Goal: Task Accomplishment & Management: Manage account settings

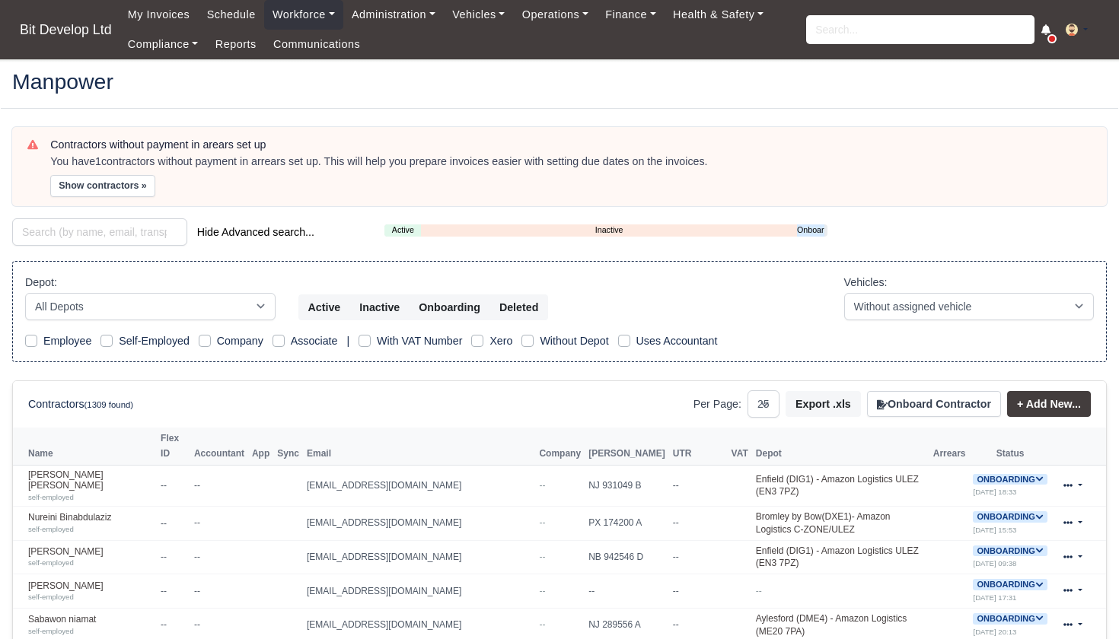
select select "25"
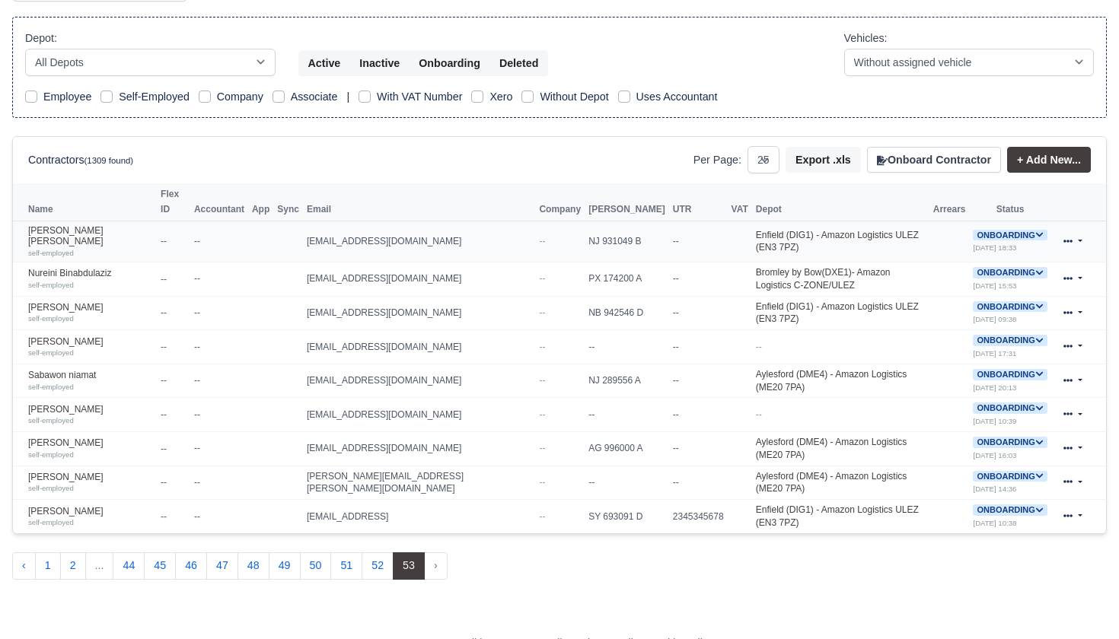
click at [1040, 231] on icon at bounding box center [1039, 235] width 8 height 8
click at [963, 269] on button "Deactivate" at bounding box center [949, 282] width 71 height 26
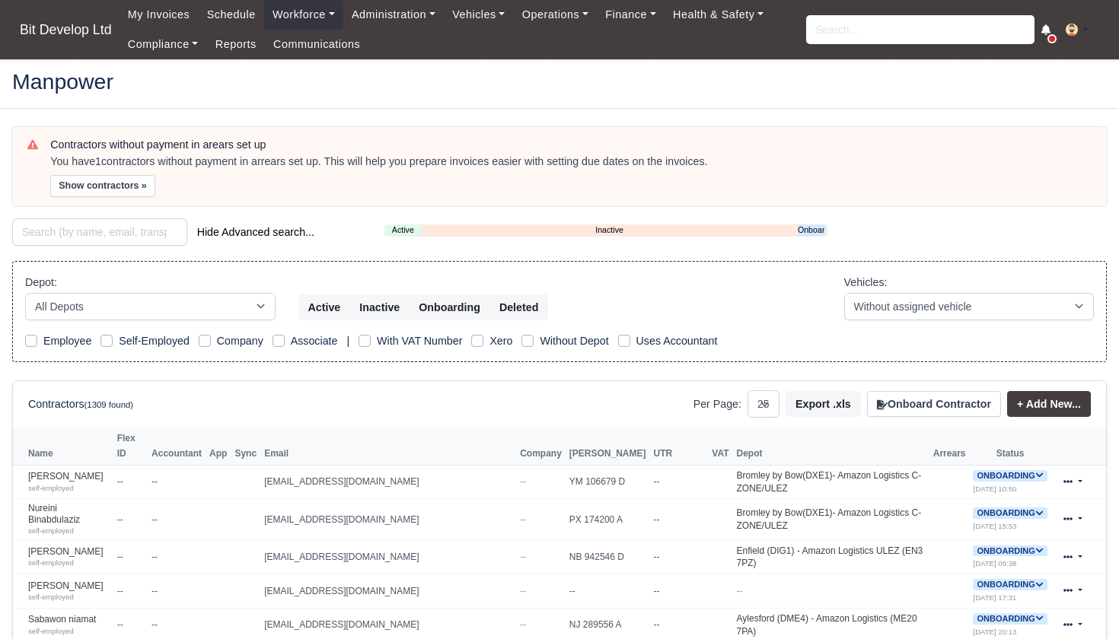
select select "25"
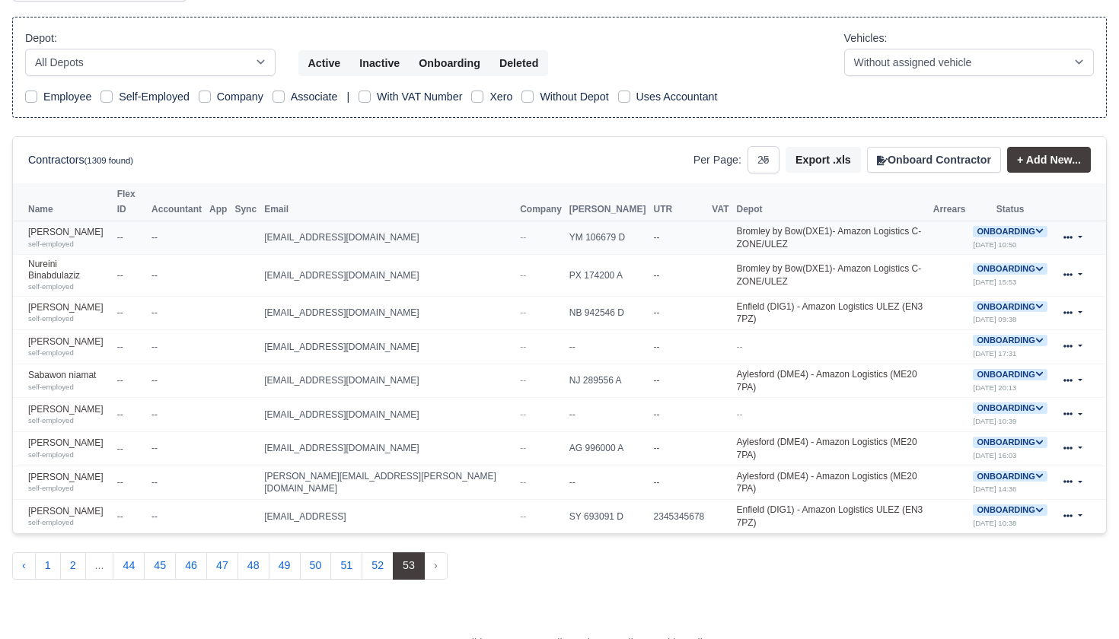
click at [1035, 227] on icon at bounding box center [1039, 231] width 8 height 8
click at [953, 265] on button "Deactivate" at bounding box center [951, 278] width 71 height 26
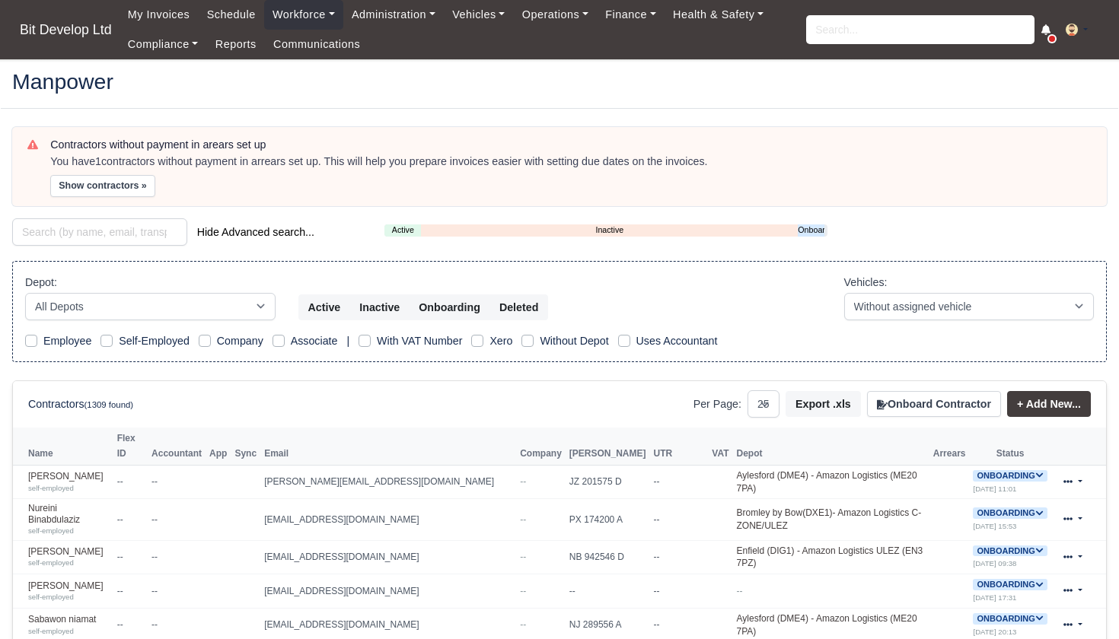
select select "25"
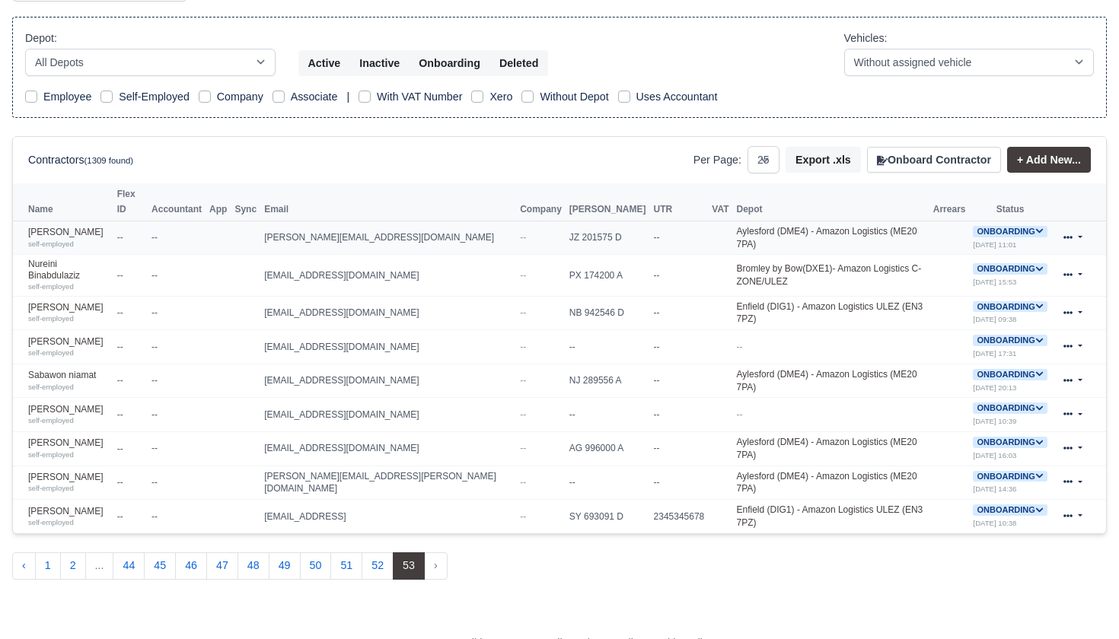
click at [1039, 227] on icon at bounding box center [1039, 231] width 8 height 8
click at [960, 265] on button "Deactivate" at bounding box center [949, 278] width 71 height 26
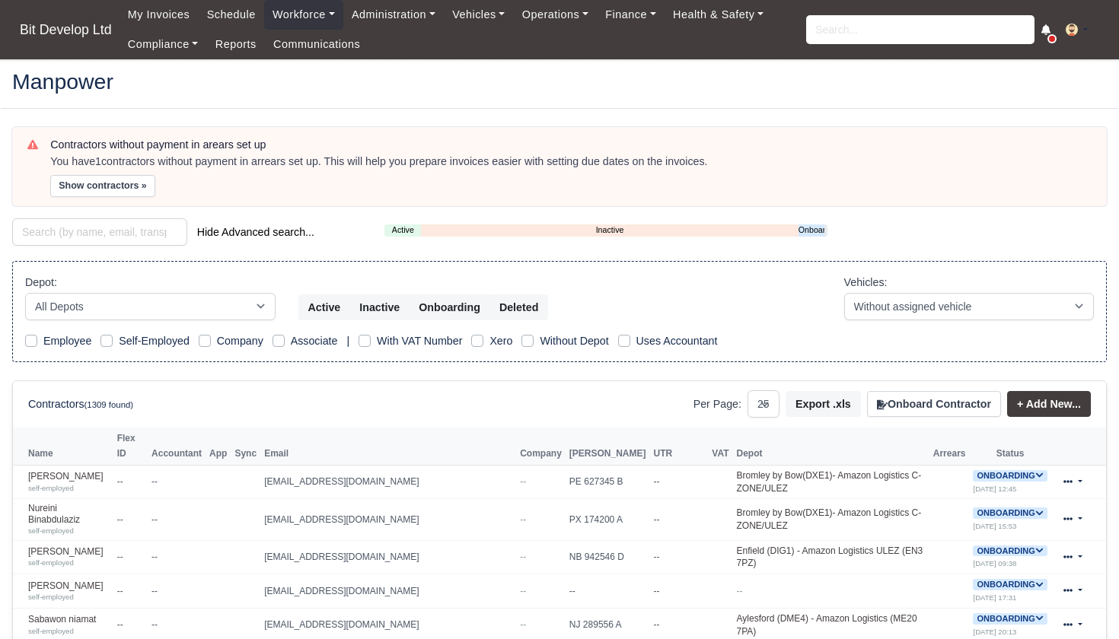
select select "25"
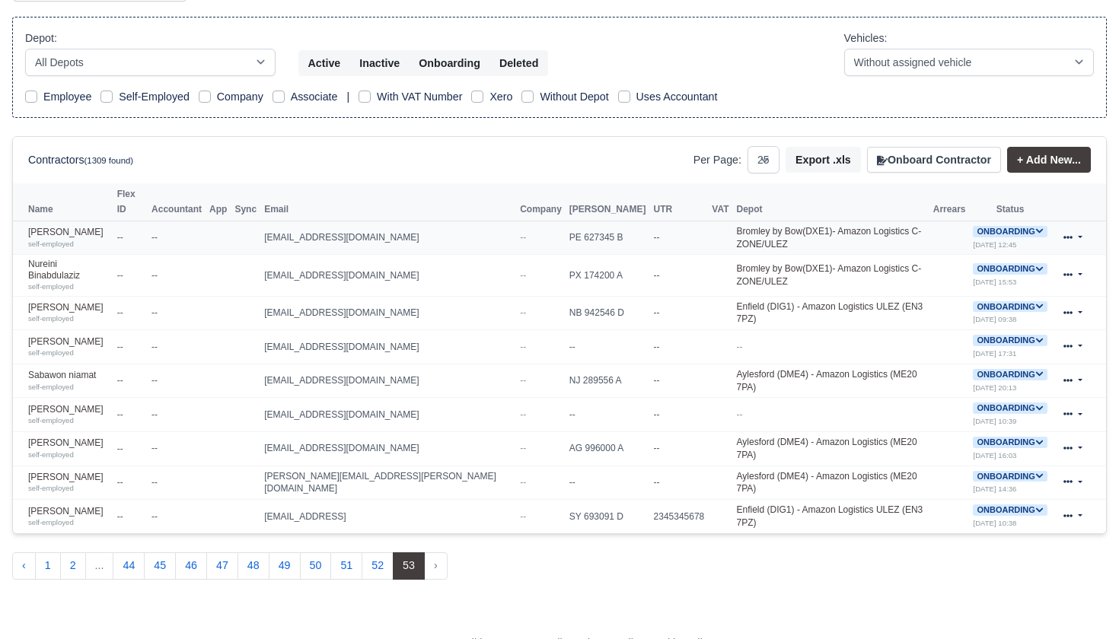
click at [1035, 227] on icon at bounding box center [1039, 231] width 8 height 8
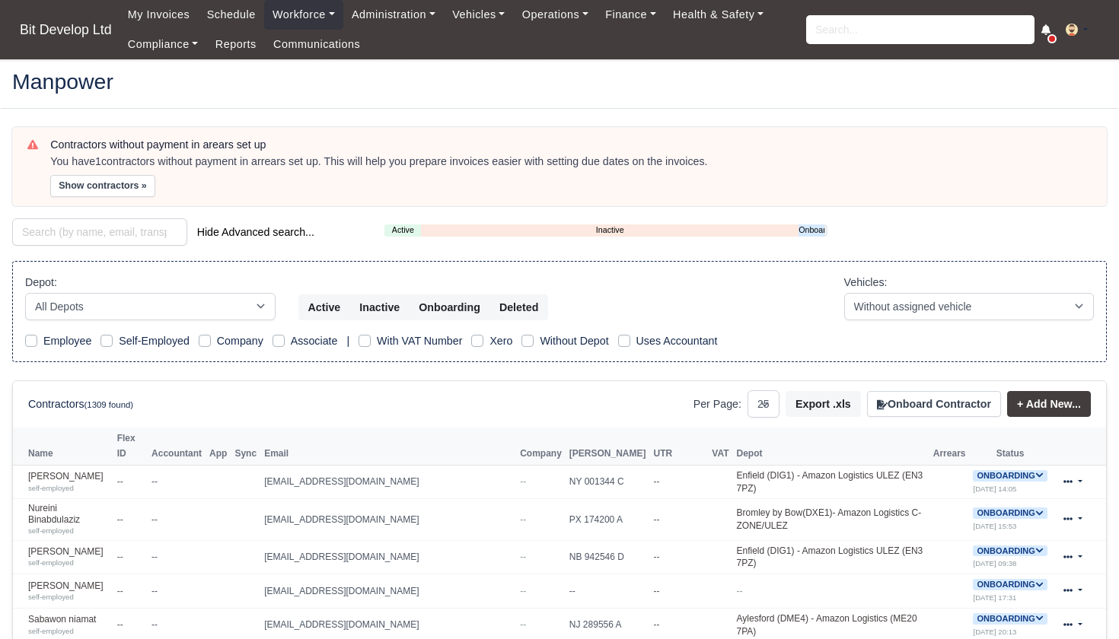
select select "25"
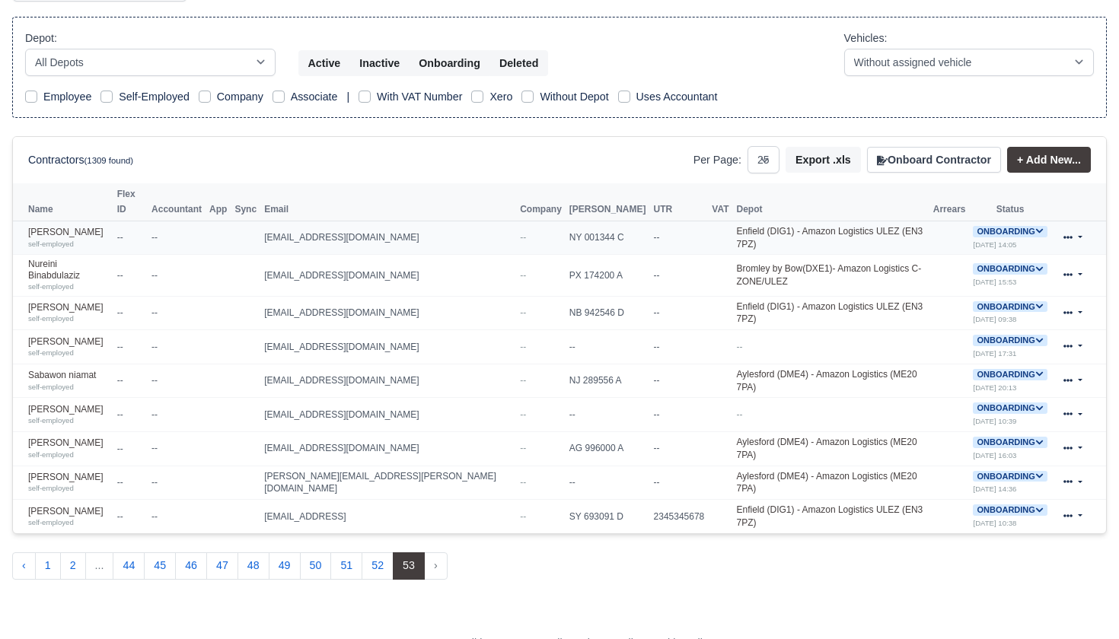
click at [1036, 227] on icon at bounding box center [1039, 231] width 8 height 8
click at [955, 265] on button "Deactivate" at bounding box center [951, 278] width 71 height 26
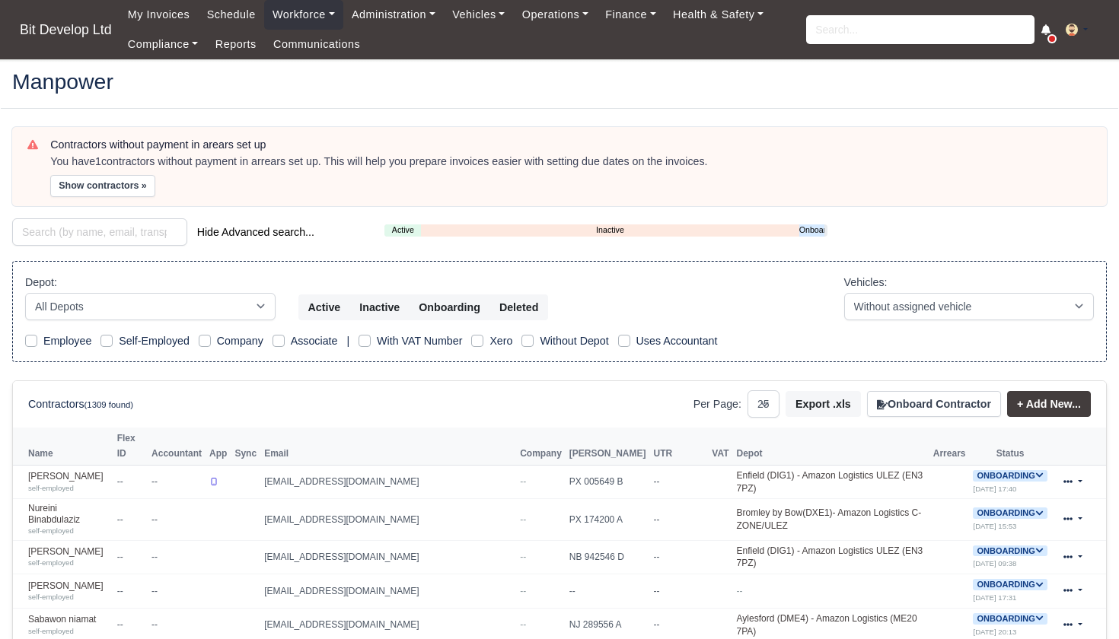
select select "25"
click at [809, 228] on link "Onboarding" at bounding box center [811, 230] width 25 height 13
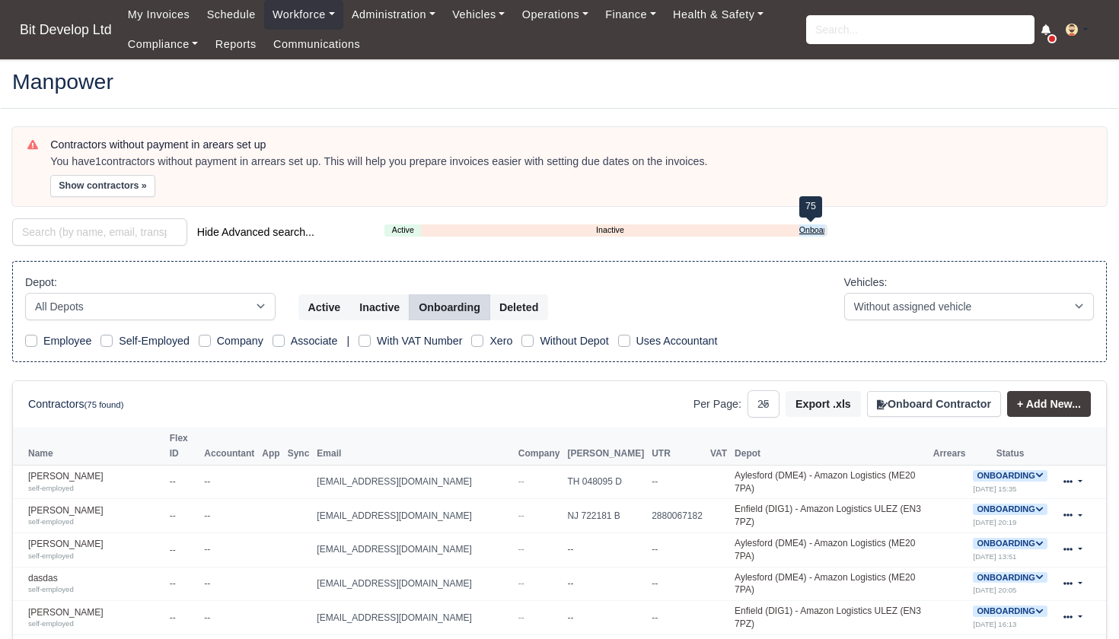
click at [817, 227] on link "Onboarding" at bounding box center [811, 230] width 25 height 13
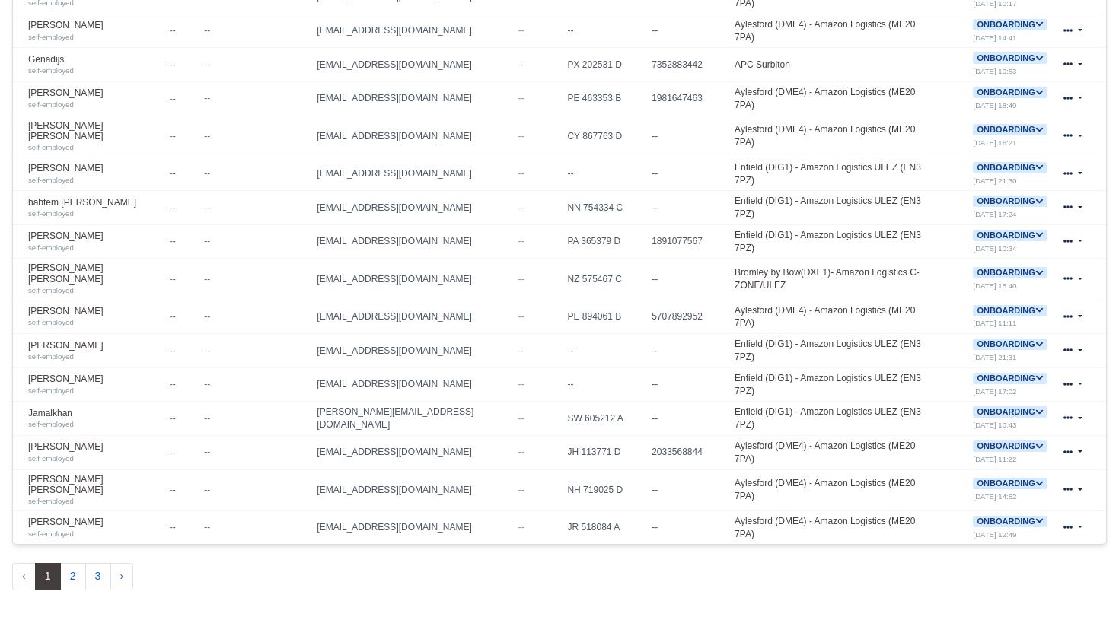
scroll to position [790, 0]
click at [1040, 520] on icon at bounding box center [1039, 522] width 7 height 5
click at [958, 556] on button "Deactivate" at bounding box center [949, 569] width 71 height 26
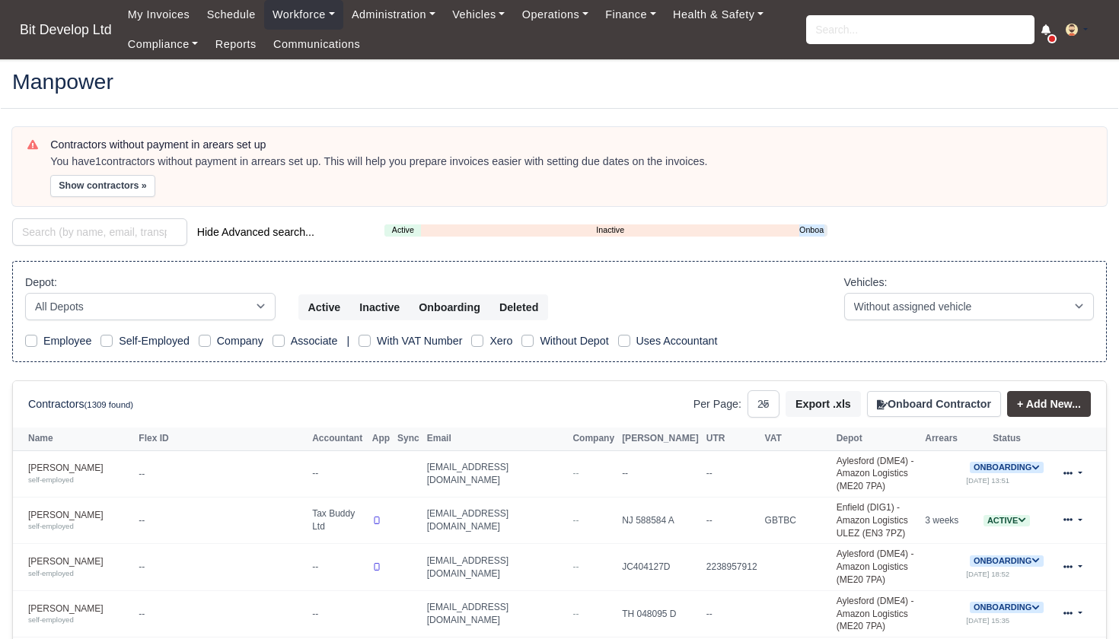
select select "25"
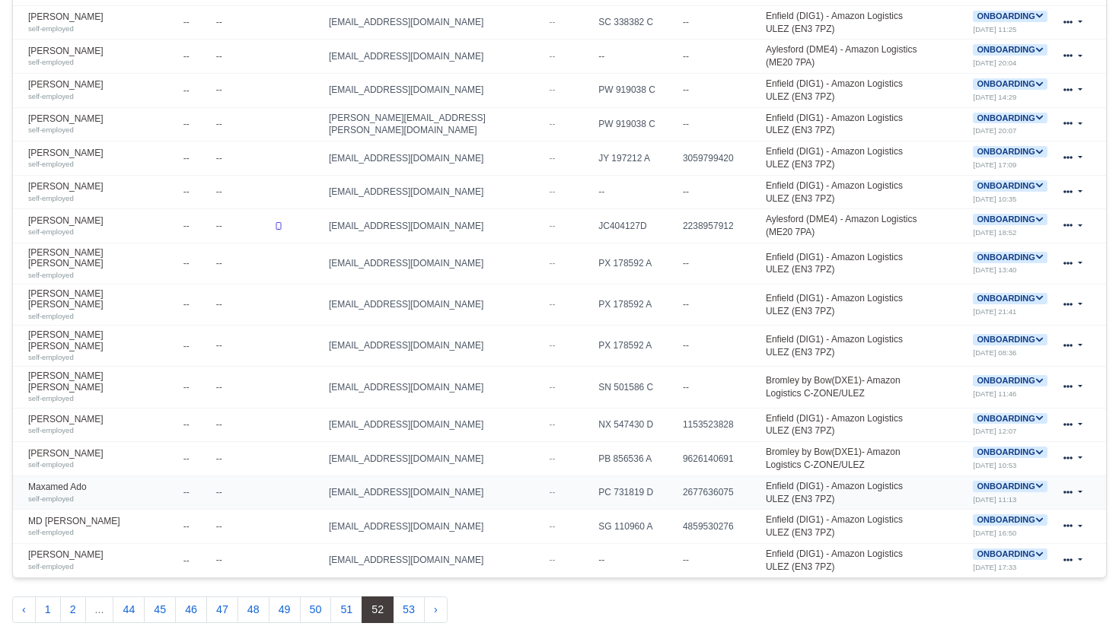
scroll to position [768, 0]
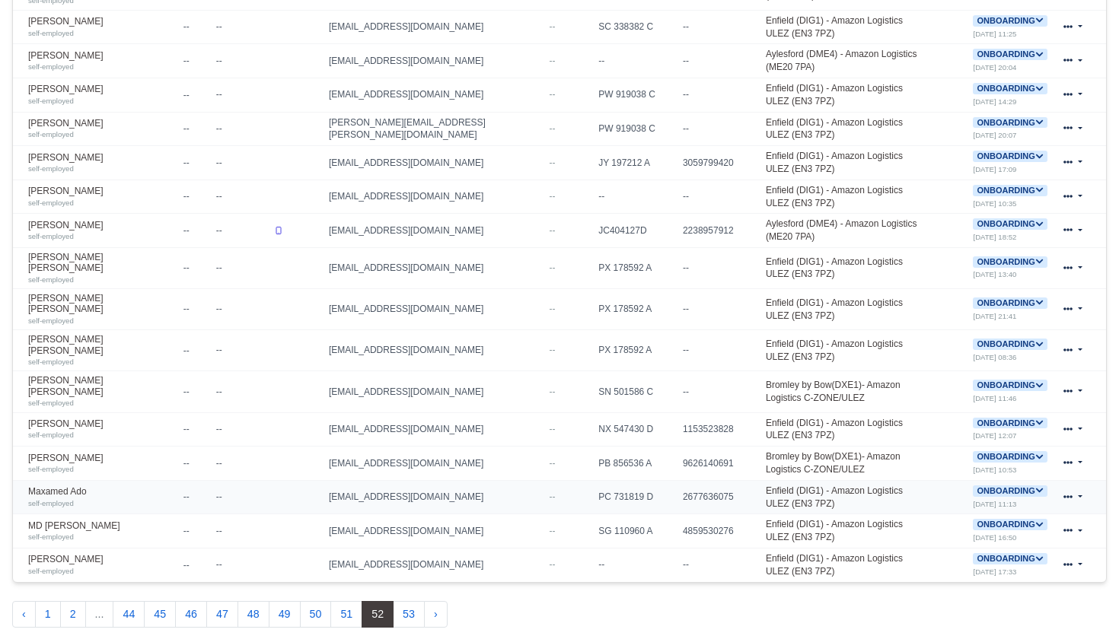
click at [1038, 486] on icon at bounding box center [1039, 490] width 8 height 8
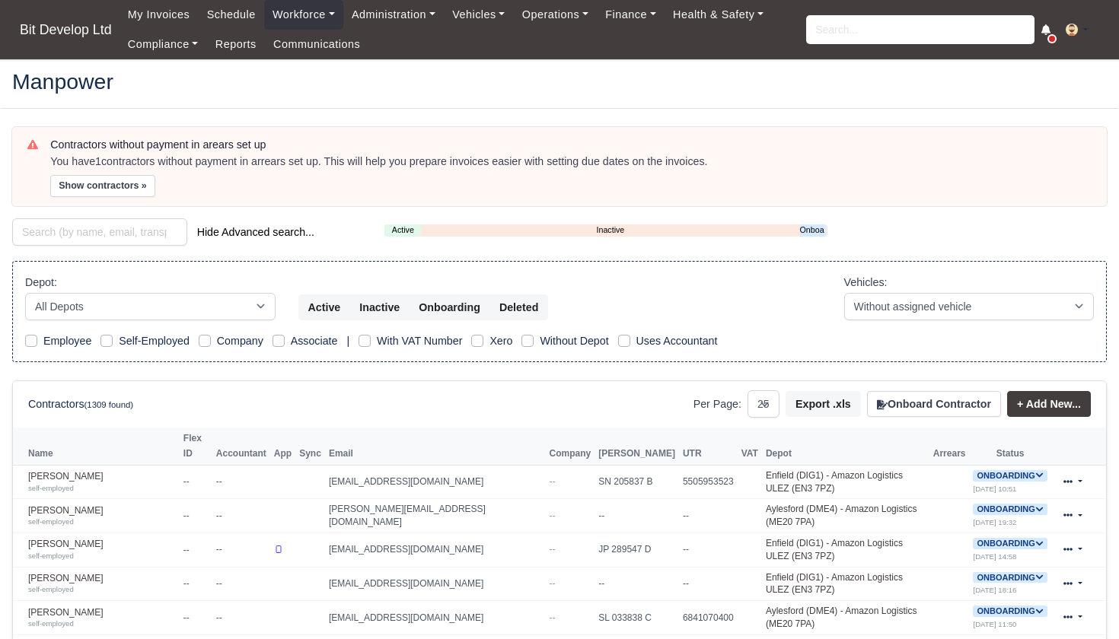
select select "25"
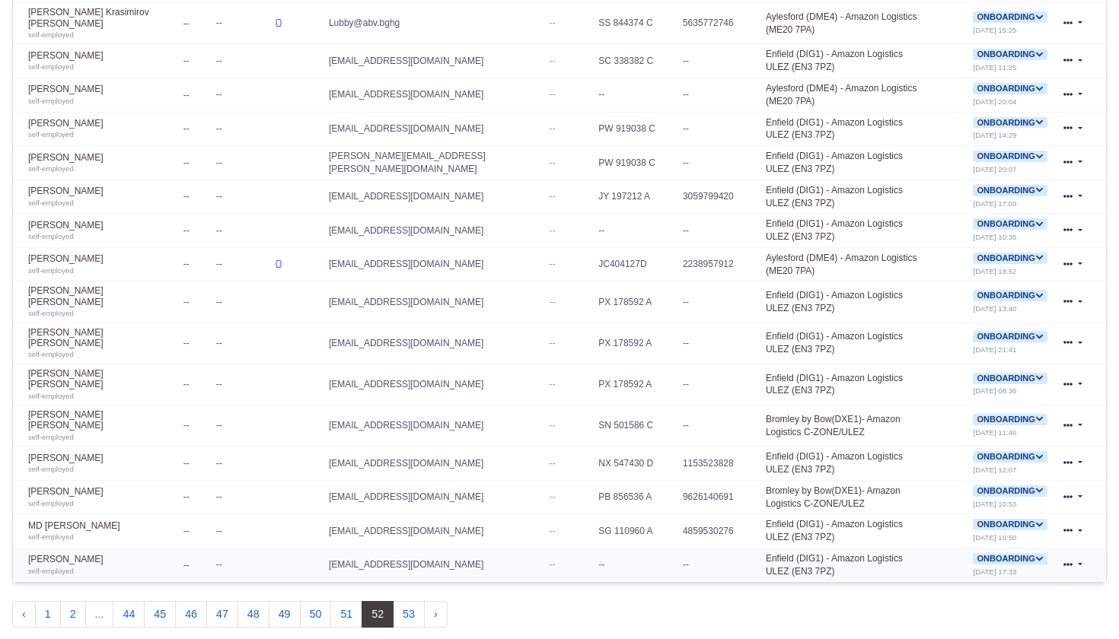
click at [1040, 556] on icon at bounding box center [1039, 558] width 7 height 5
click at [974, 592] on button "Deactivate" at bounding box center [948, 605] width 71 height 26
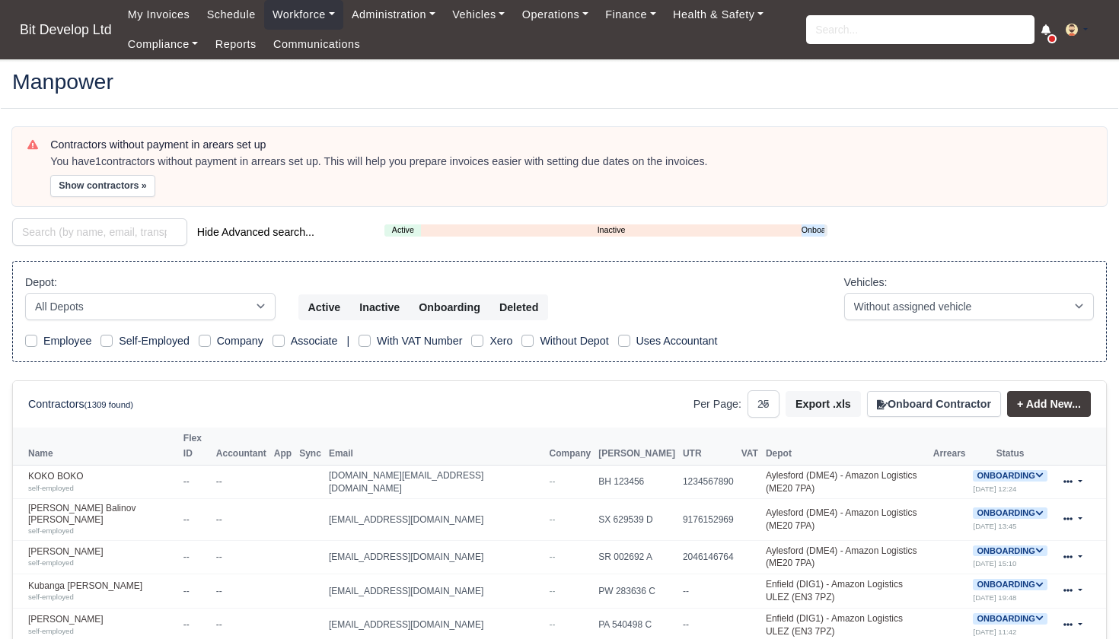
select select "25"
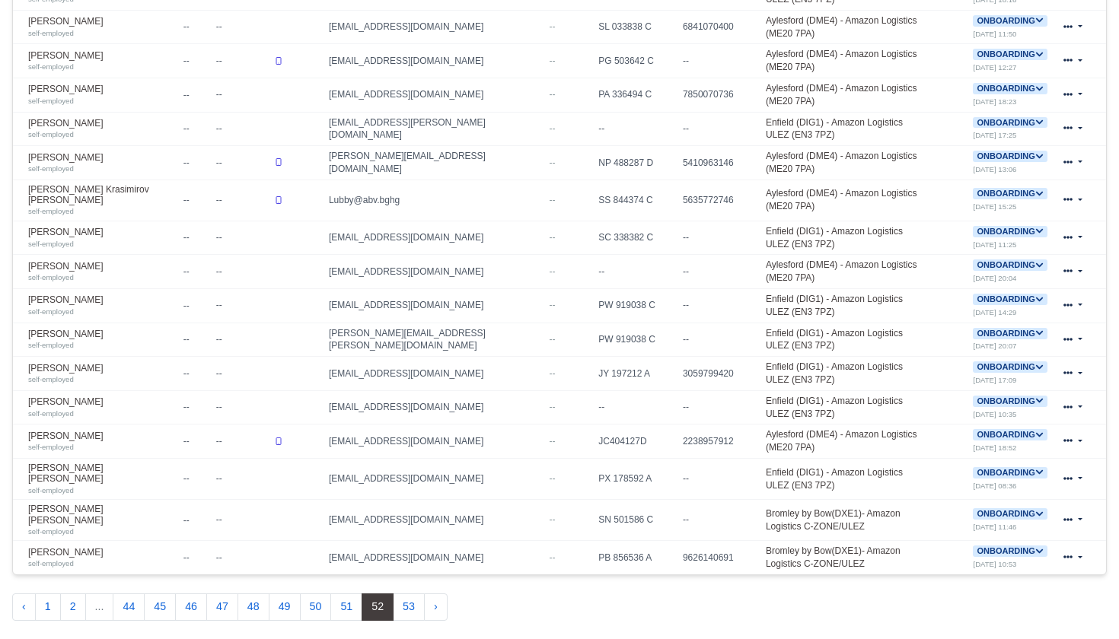
scroll to position [768, 0]
click at [1040, 362] on span "Onboarding" at bounding box center [1010, 367] width 74 height 11
click at [976, 400] on button "Deactivate" at bounding box center [949, 413] width 71 height 26
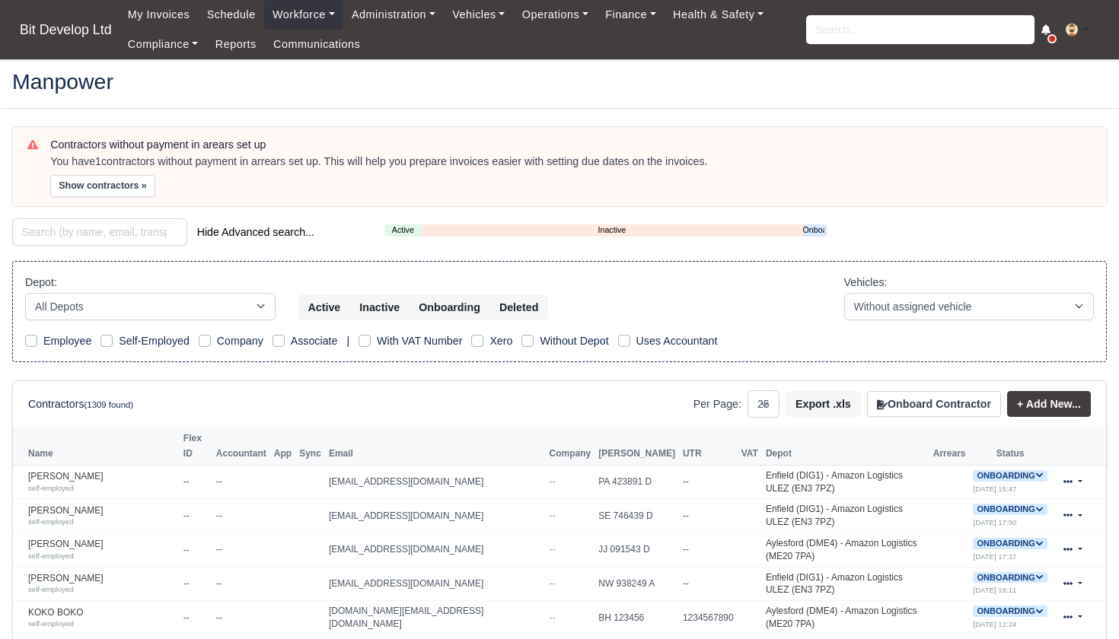
select select "25"
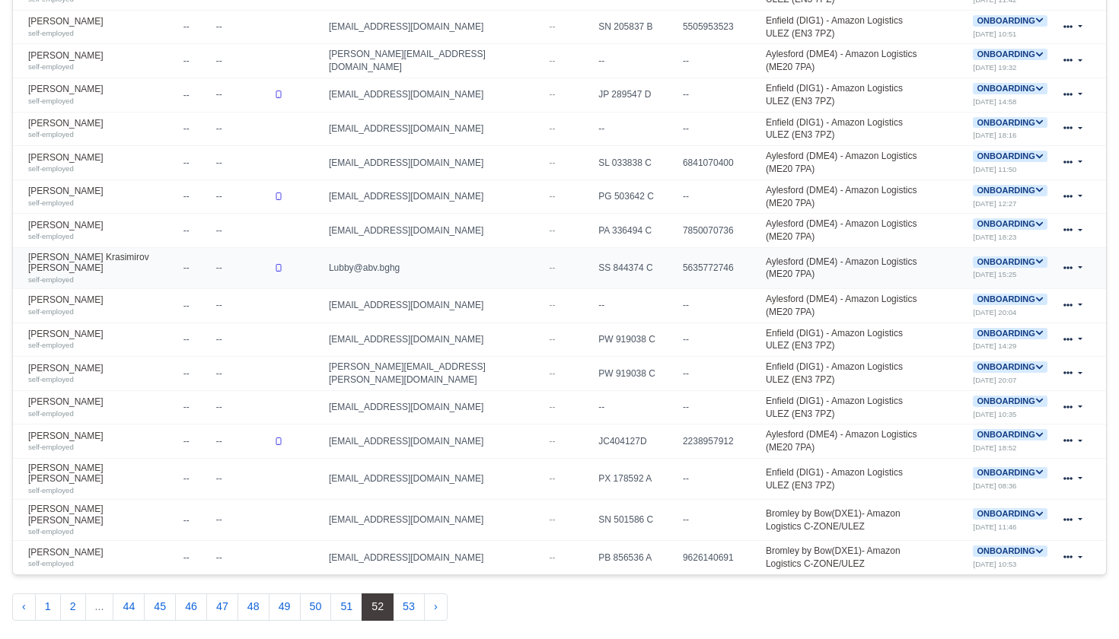
scroll to position [768, 0]
click at [1037, 220] on icon at bounding box center [1039, 224] width 8 height 8
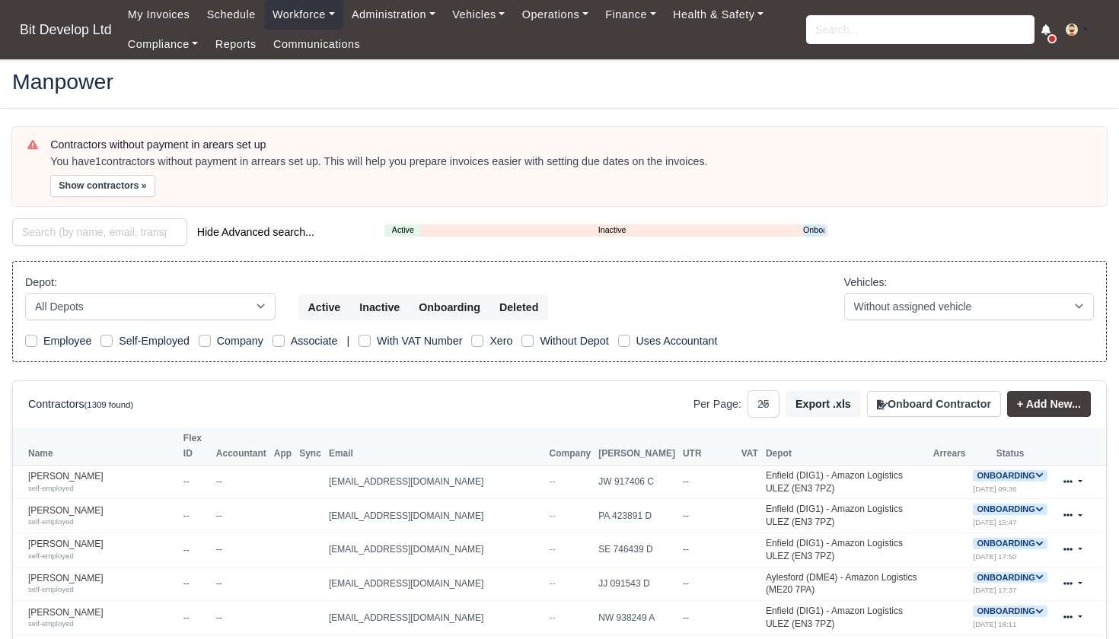
select select "25"
click at [810, 232] on link "Onboarding" at bounding box center [813, 230] width 21 height 13
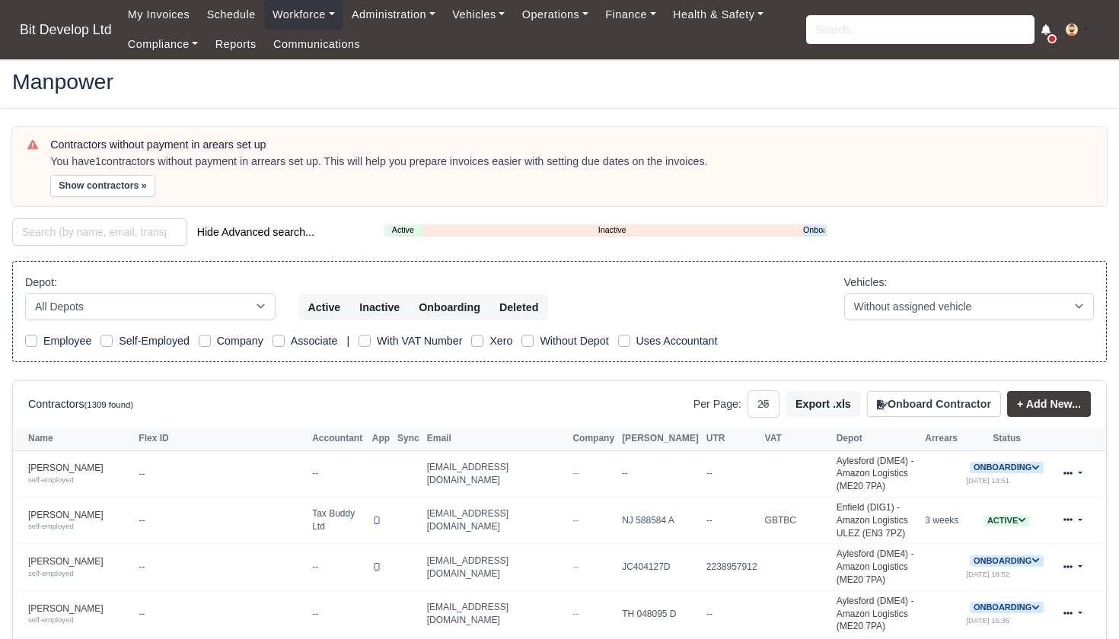
select select "25"
click at [817, 227] on link "Onboarding" at bounding box center [813, 230] width 21 height 13
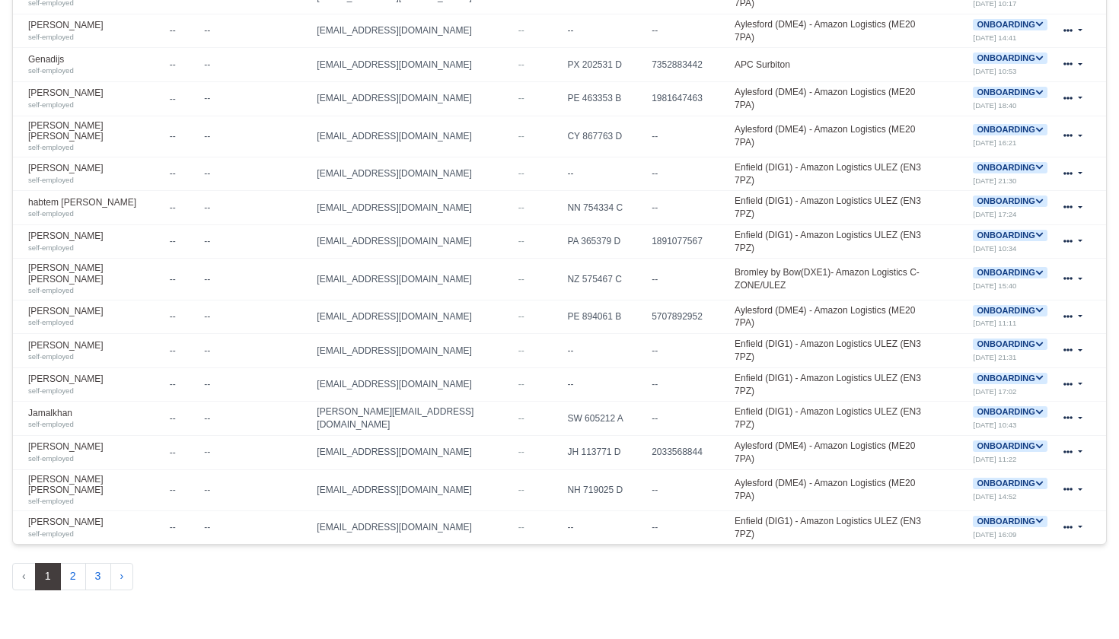
scroll to position [790, 0]
click at [1036, 520] on icon at bounding box center [1039, 522] width 7 height 5
click at [961, 556] on button "Deactivate" at bounding box center [949, 569] width 71 height 26
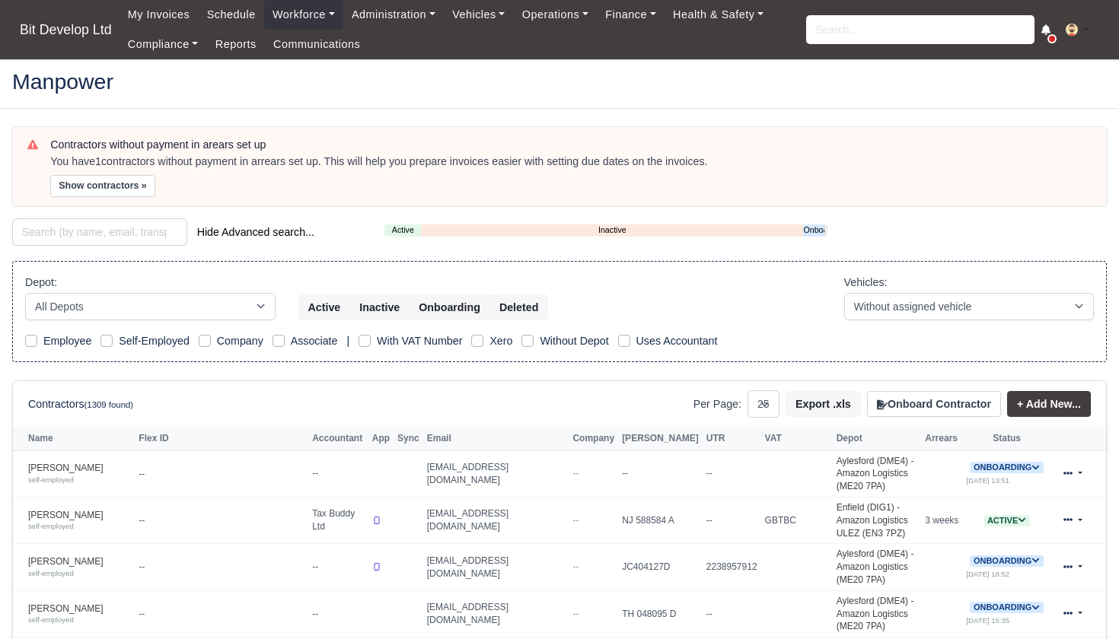
select select "25"
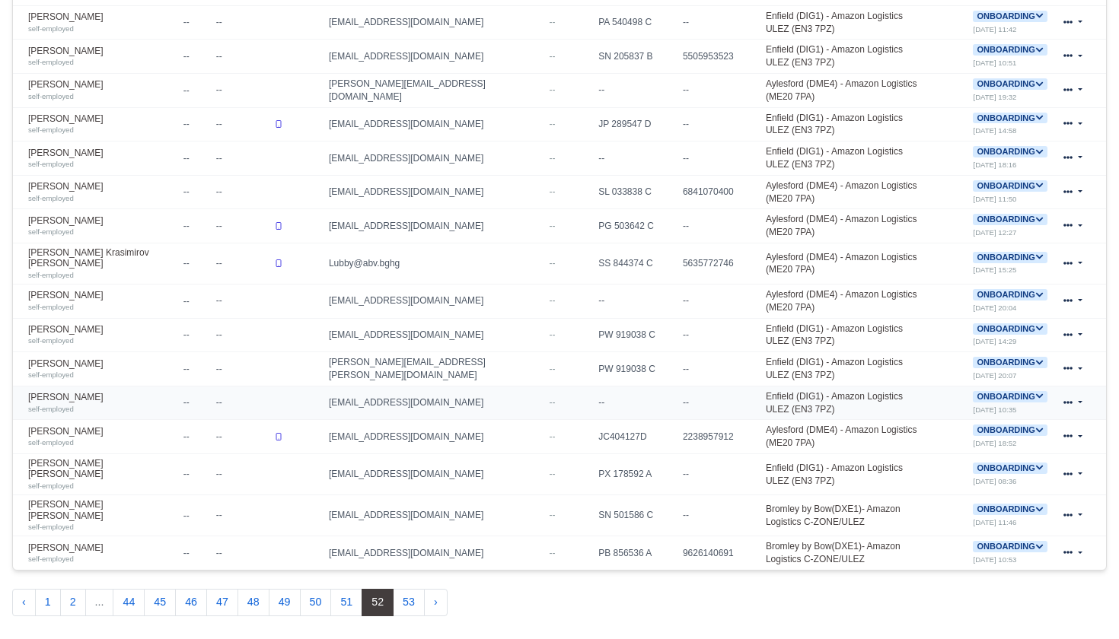
scroll to position [768, 0]
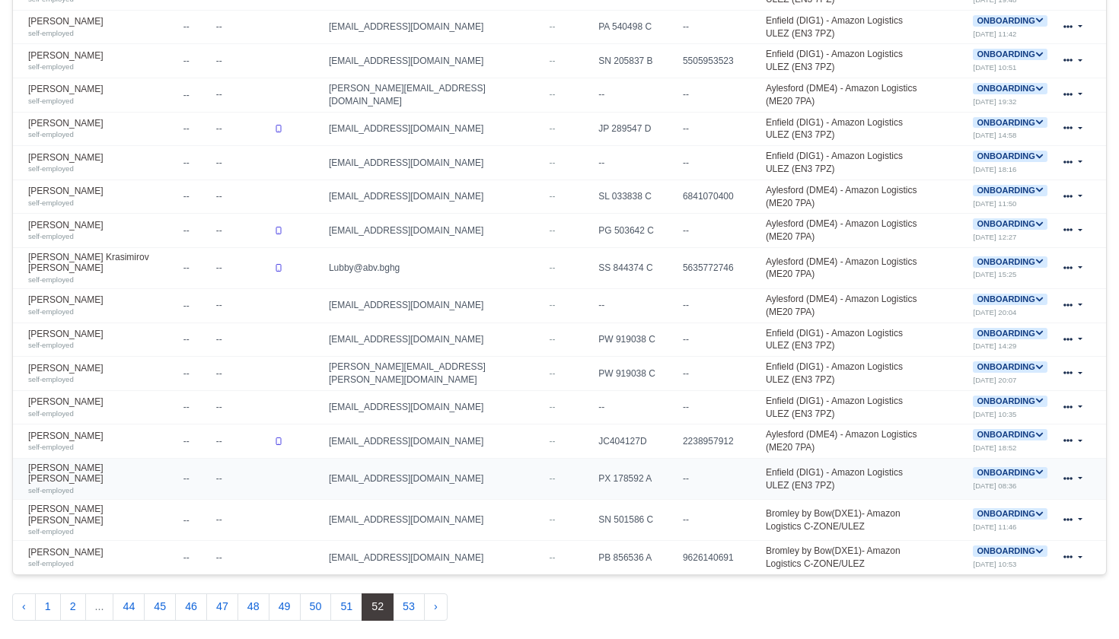
click at [1040, 470] on icon at bounding box center [1039, 472] width 7 height 5
click at [966, 506] on button "Deactivate" at bounding box center [948, 519] width 71 height 26
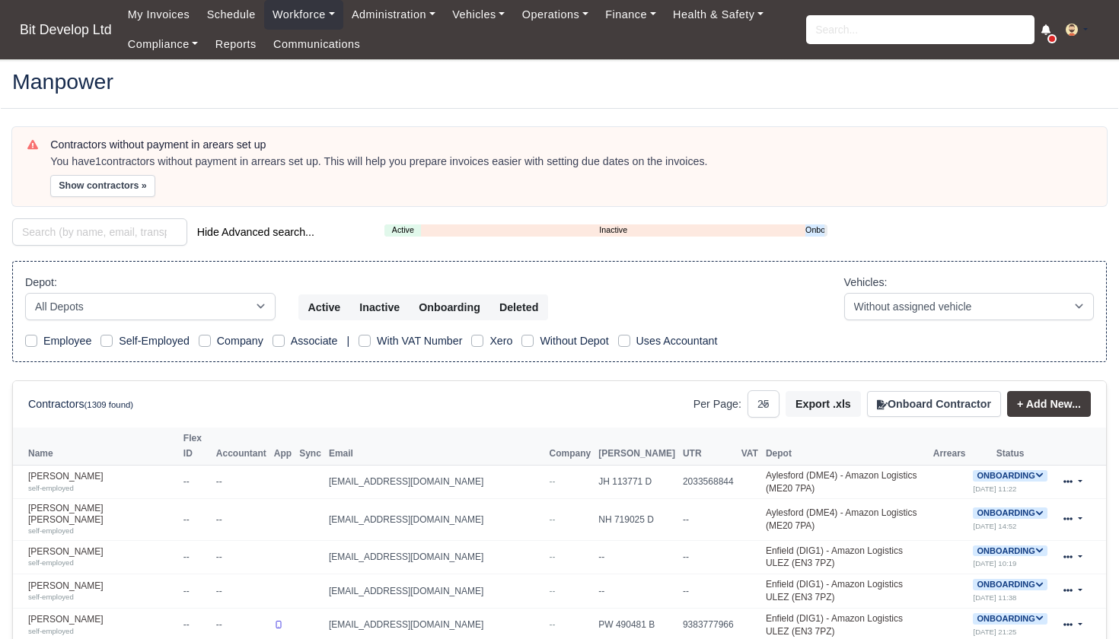
select select "25"
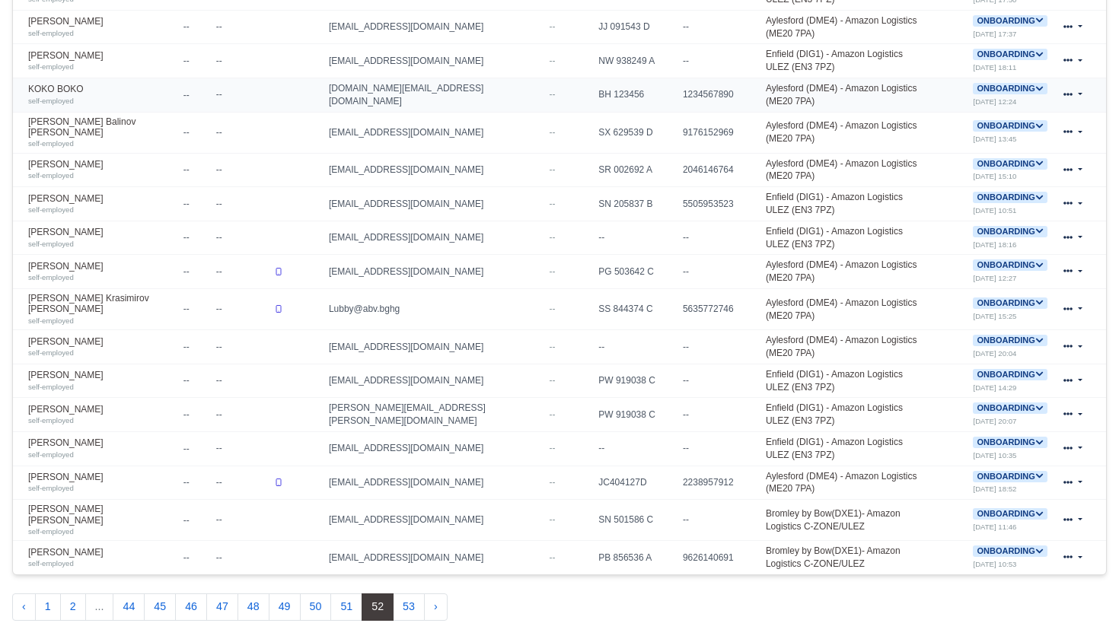
click at [1041, 84] on icon at bounding box center [1039, 88] width 8 height 8
click at [959, 122] on button "Deactivate" at bounding box center [949, 135] width 71 height 26
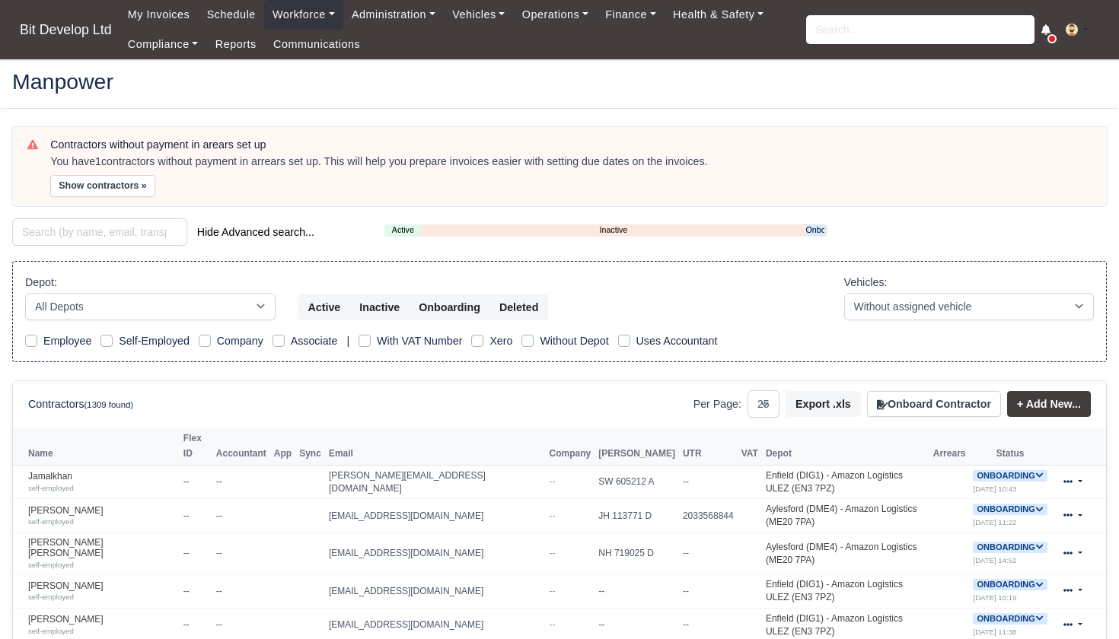
select select "25"
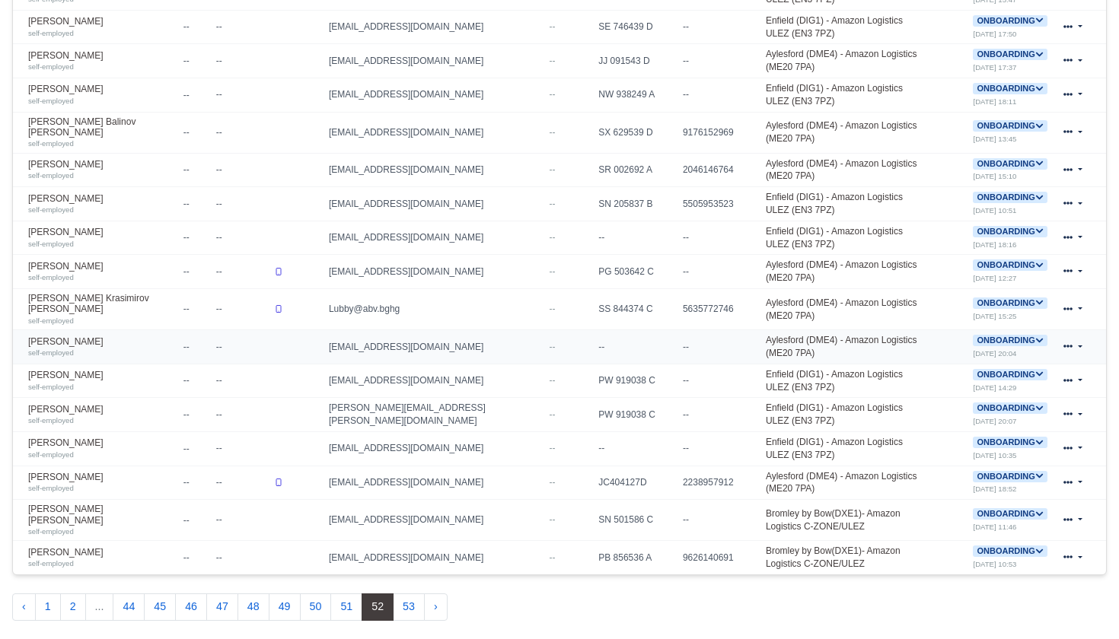
click at [1036, 338] on icon at bounding box center [1039, 340] width 7 height 5
click at [953, 374] on button "Deactivate" at bounding box center [949, 387] width 71 height 26
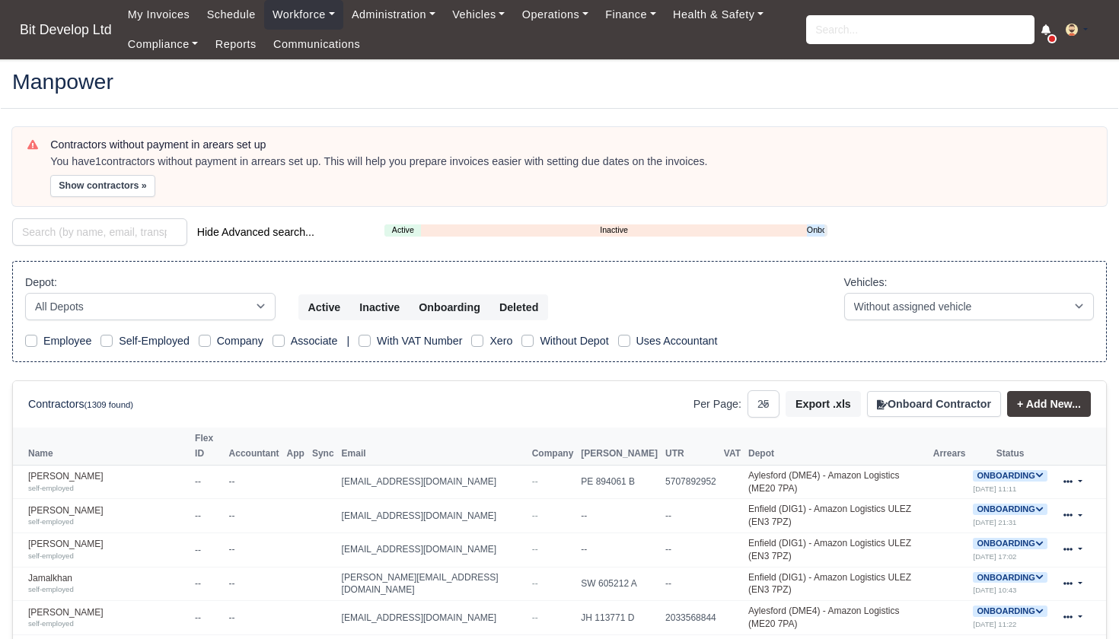
select select "25"
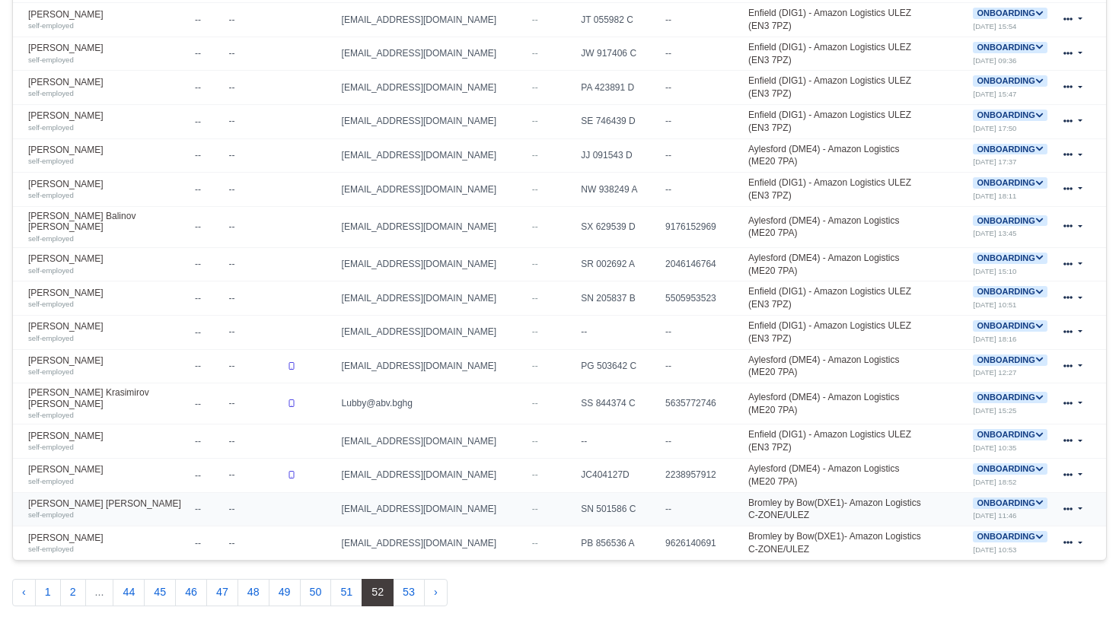
click at [1035, 499] on icon at bounding box center [1039, 503] width 8 height 8
click at [948, 537] on button "Deactivate" at bounding box center [949, 550] width 71 height 26
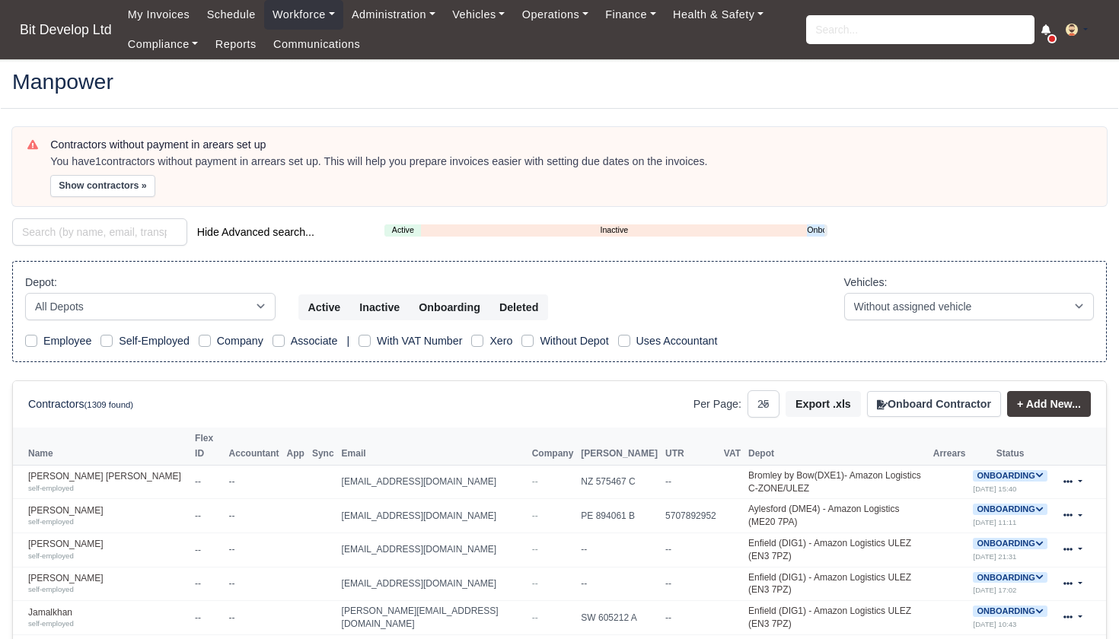
select select "25"
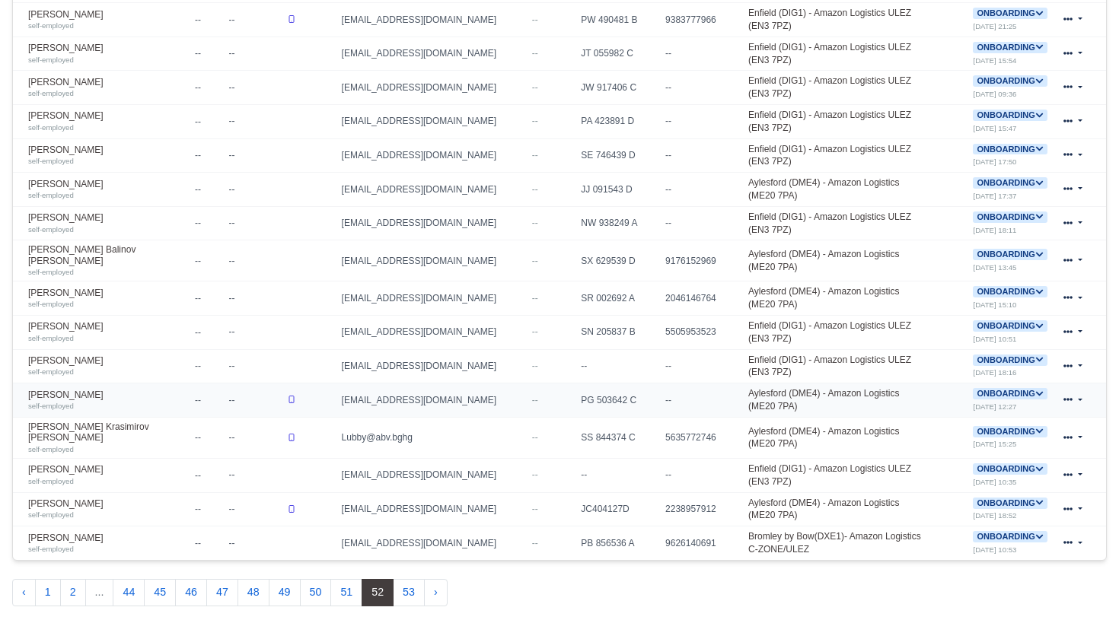
click at [1036, 392] on icon at bounding box center [1039, 394] width 7 height 5
click at [966, 427] on button "Deactivate" at bounding box center [949, 440] width 71 height 26
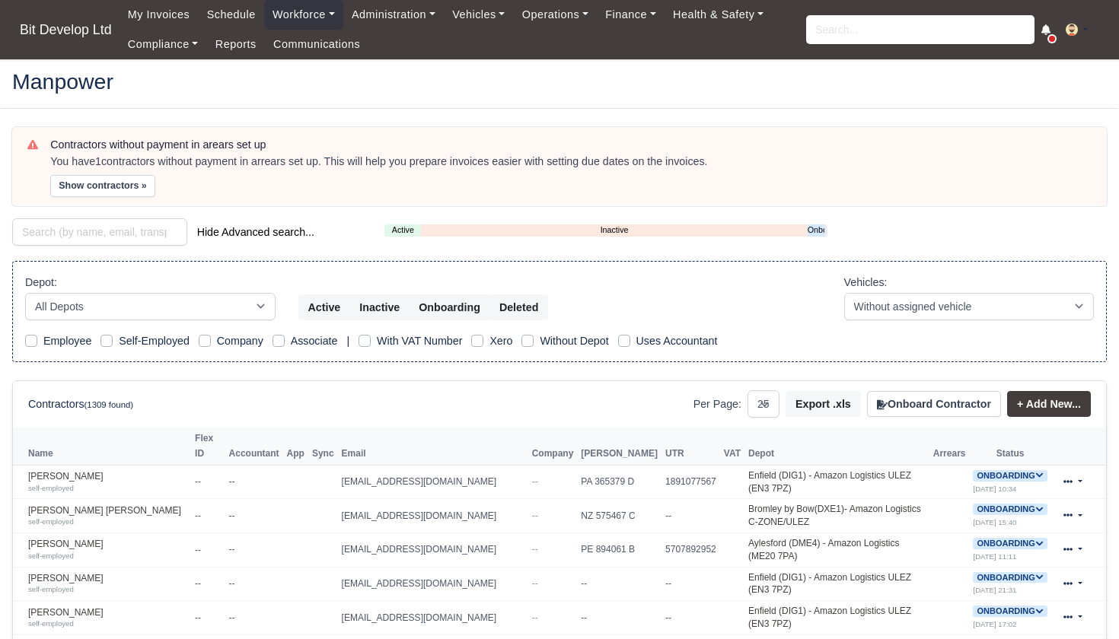
select select "25"
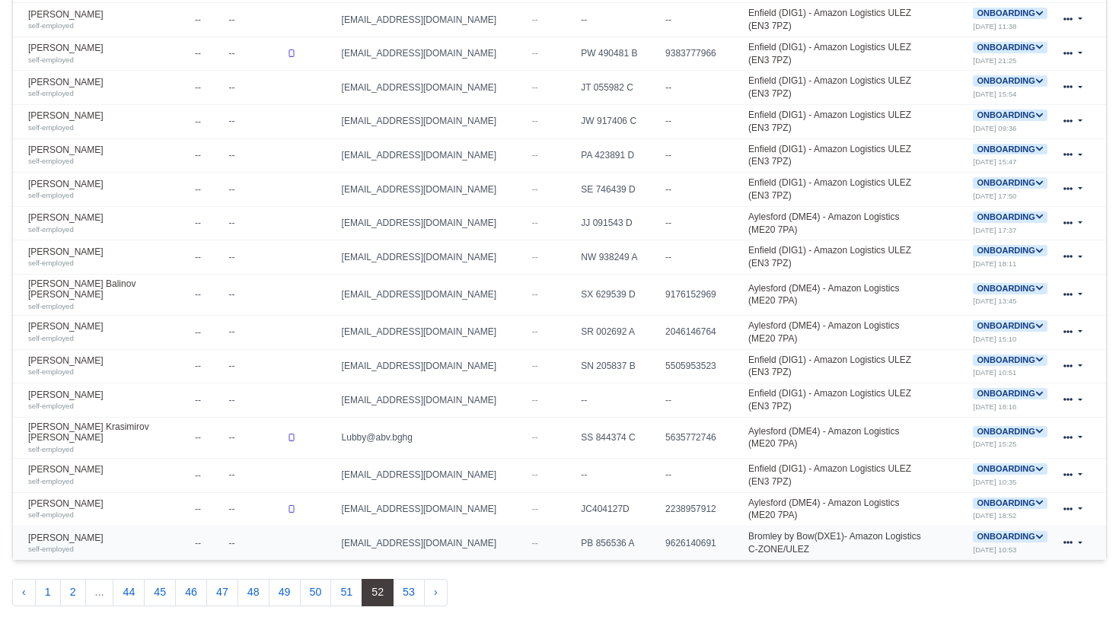
click at [1038, 533] on icon at bounding box center [1039, 537] width 8 height 8
click at [967, 570] on button "Deactivate" at bounding box center [949, 583] width 71 height 26
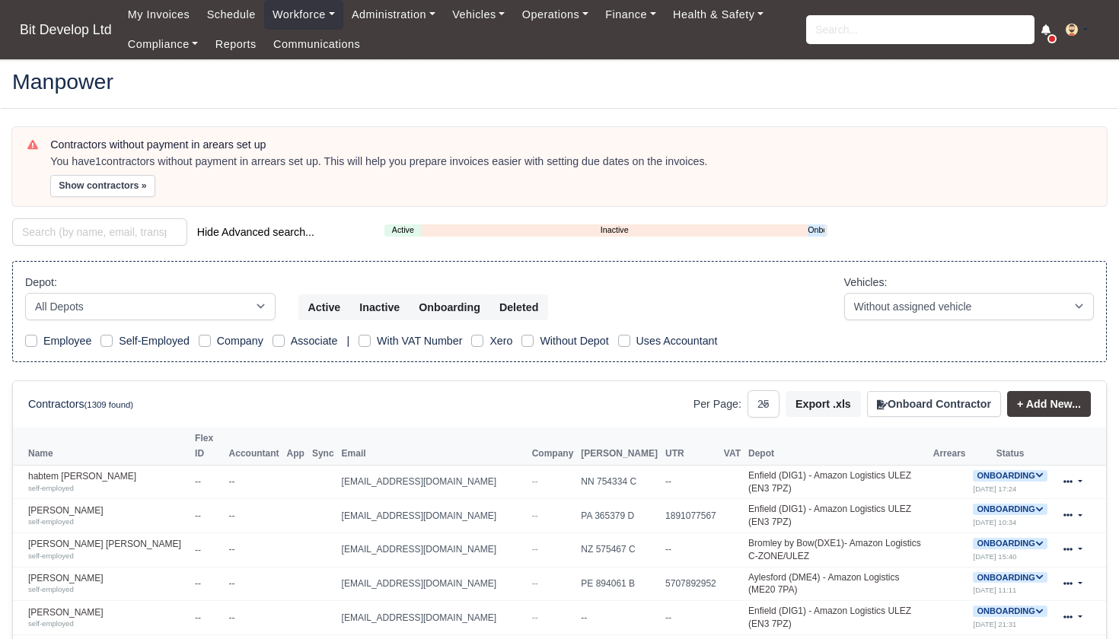
select select "25"
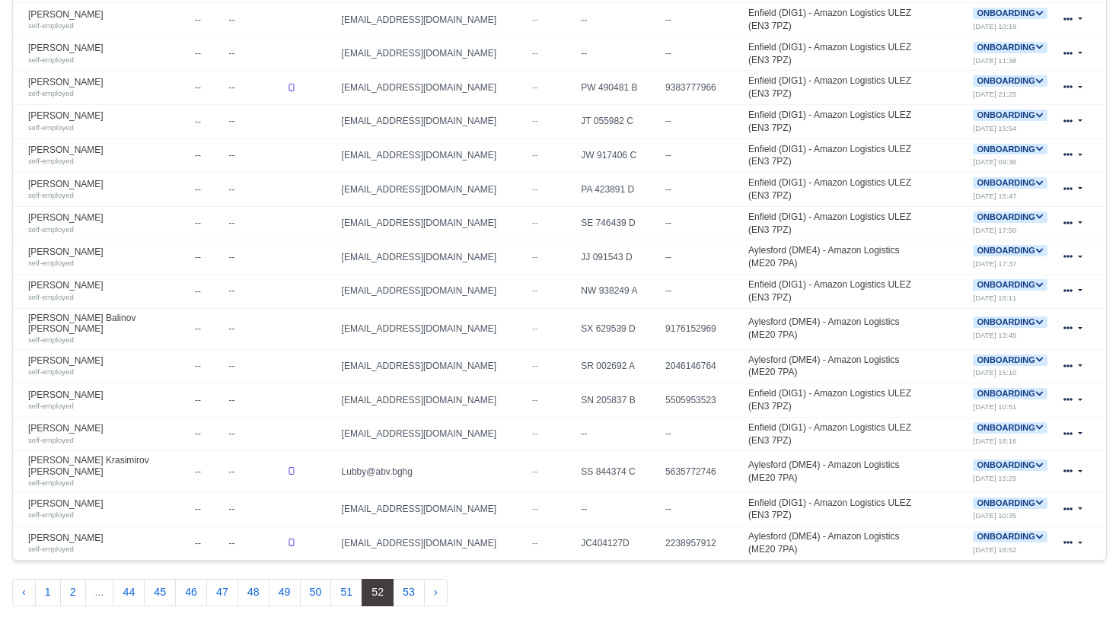
scroll to position [768, 0]
click at [1035, 179] on icon at bounding box center [1039, 183] width 8 height 8
click at [983, 216] on form "Deactivate" at bounding box center [981, 229] width 135 height 26
click at [1037, 212] on icon at bounding box center [1039, 216] width 8 height 8
click at [943, 250] on button "Deactivate" at bounding box center [949, 263] width 71 height 26
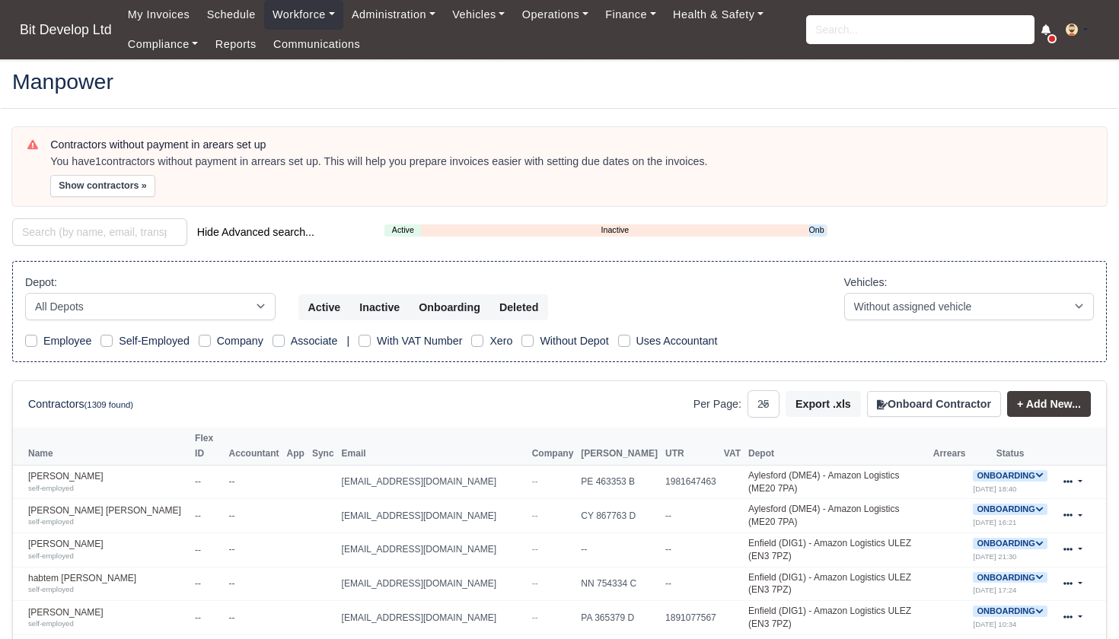
select select "25"
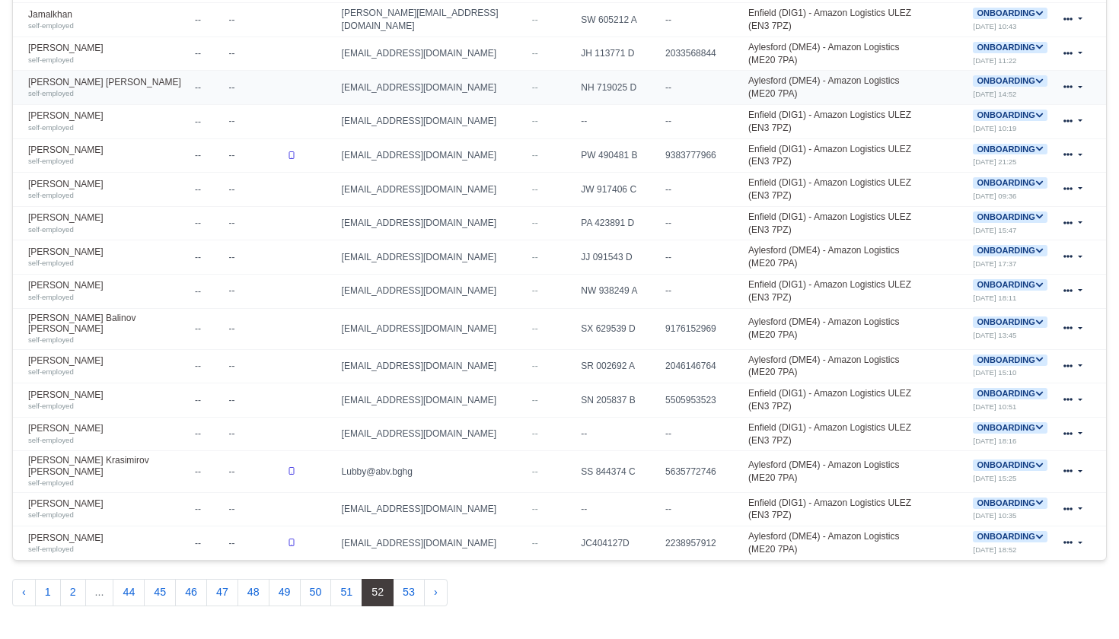
click at [1039, 77] on icon at bounding box center [1039, 81] width 8 height 8
click at [974, 117] on button "Deactivate" at bounding box center [949, 127] width 71 height 26
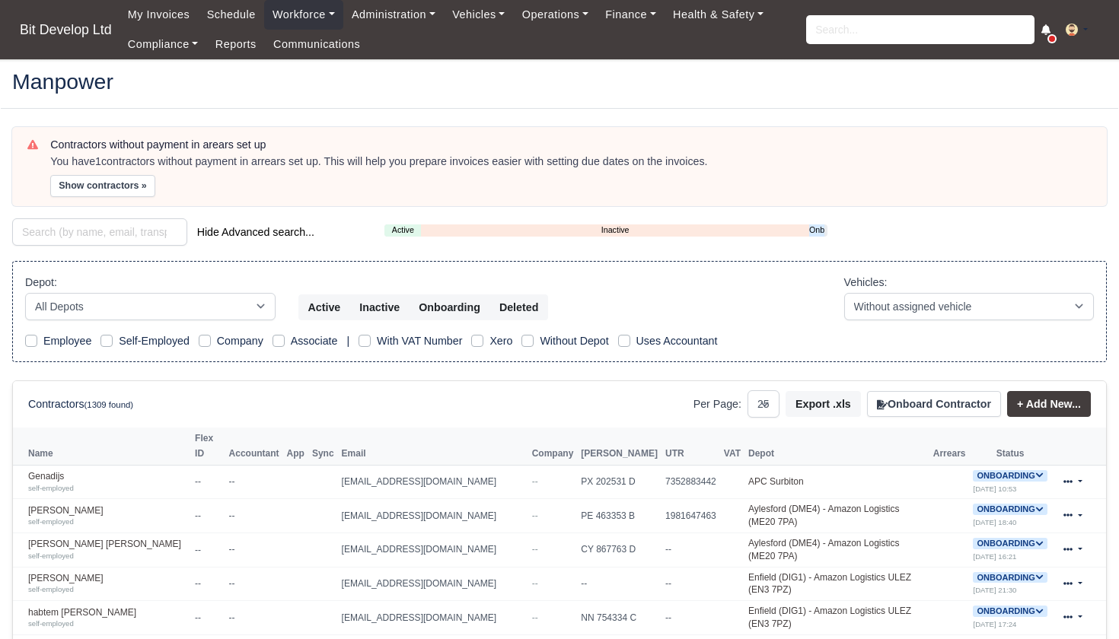
select select "25"
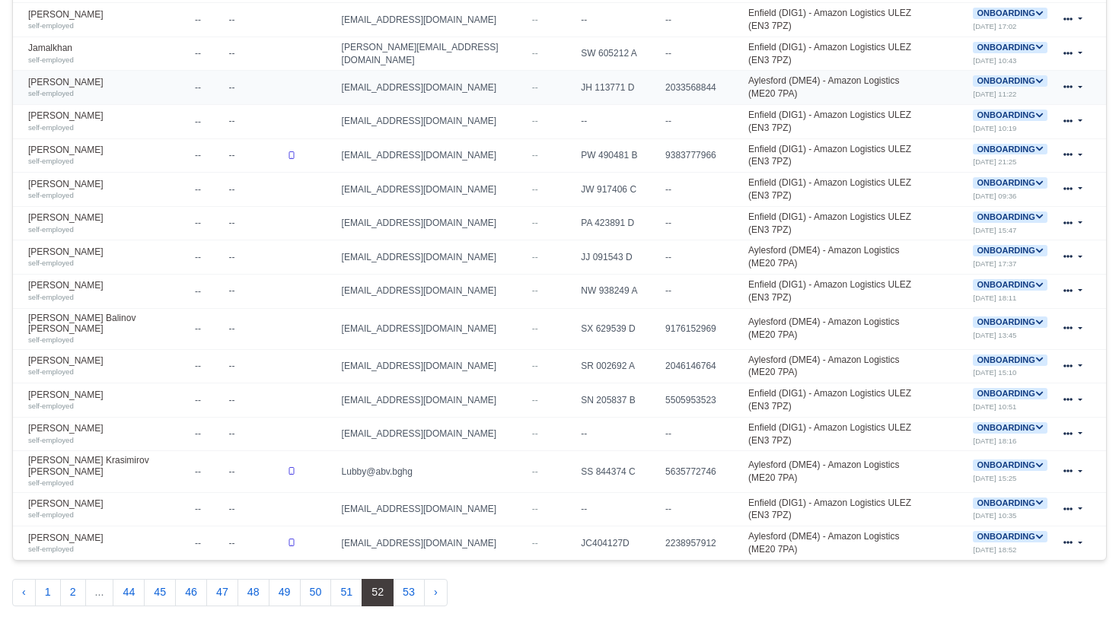
click at [1040, 77] on icon at bounding box center [1039, 81] width 8 height 8
click at [973, 119] on button "Deactivate" at bounding box center [949, 127] width 71 height 26
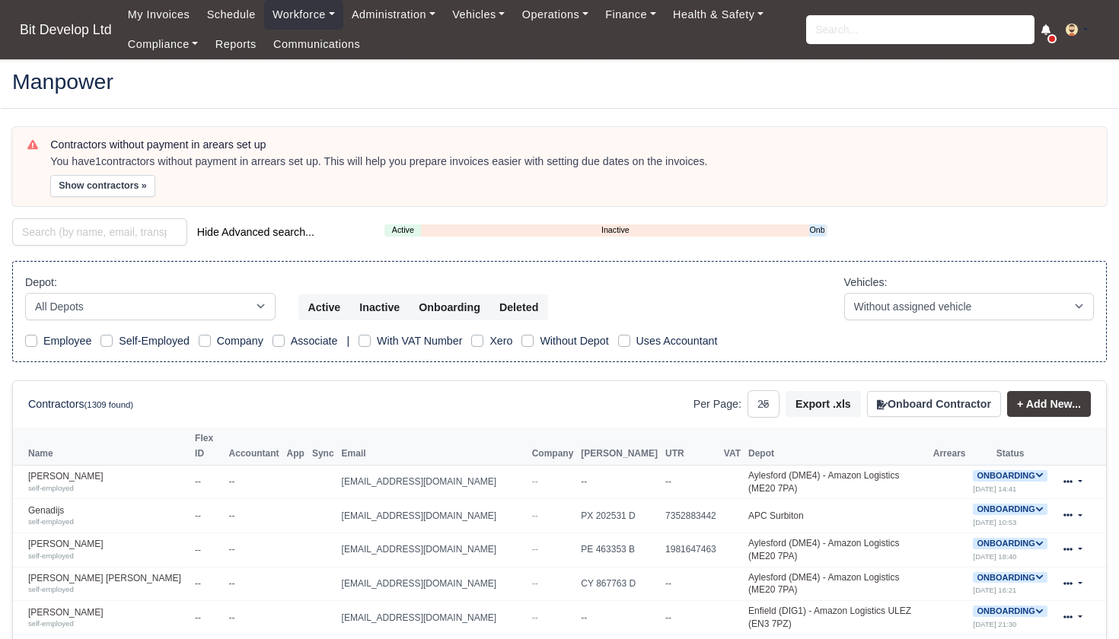
select select "25"
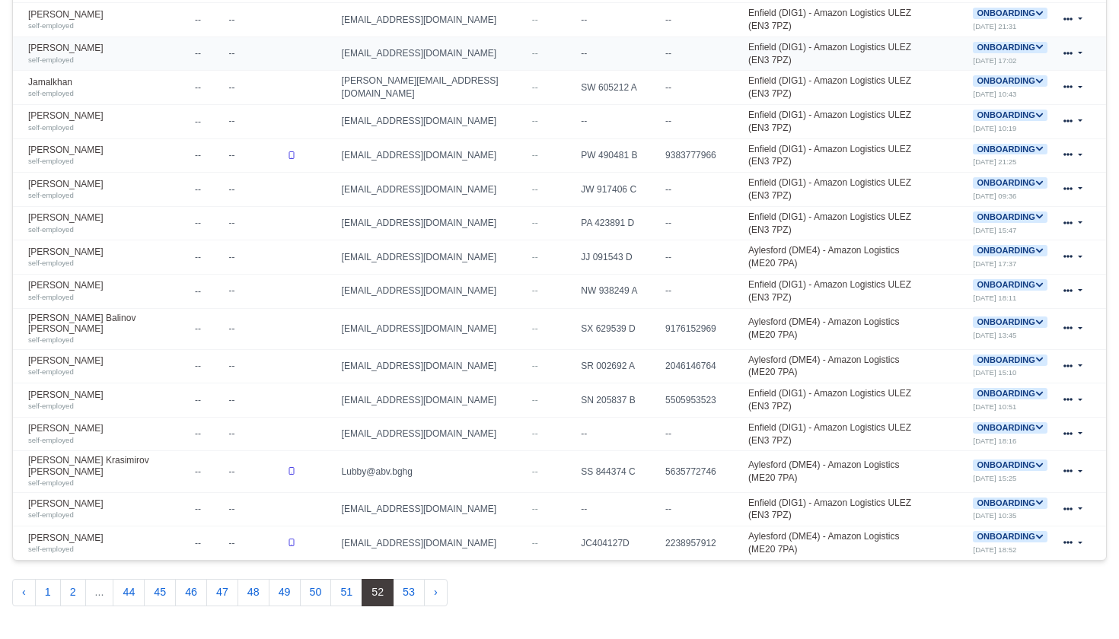
click at [1039, 43] on icon at bounding box center [1039, 47] width 8 height 8
click at [963, 87] on button "Deactivate" at bounding box center [949, 94] width 71 height 26
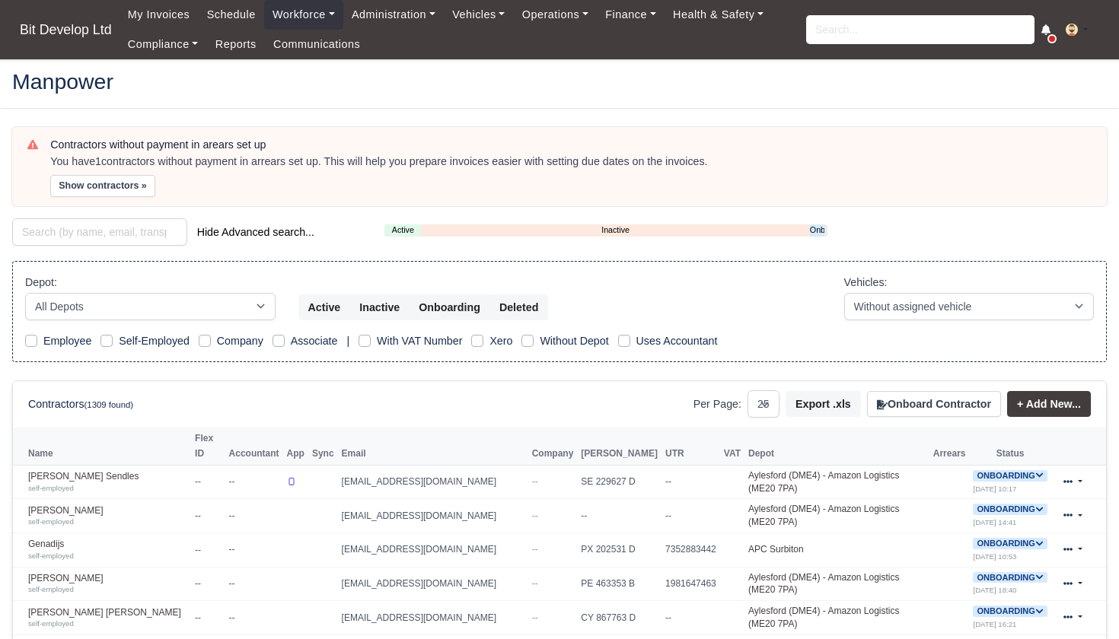
select select "25"
click at [815, 227] on link "Onboarding" at bounding box center [817, 230] width 14 height 13
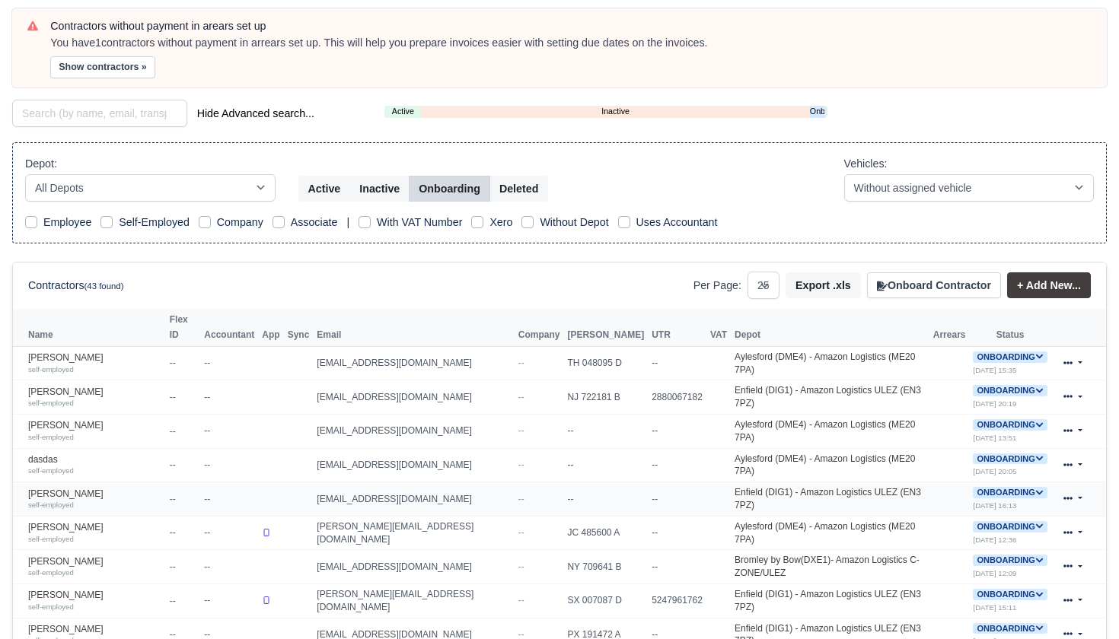
scroll to position [136, 0]
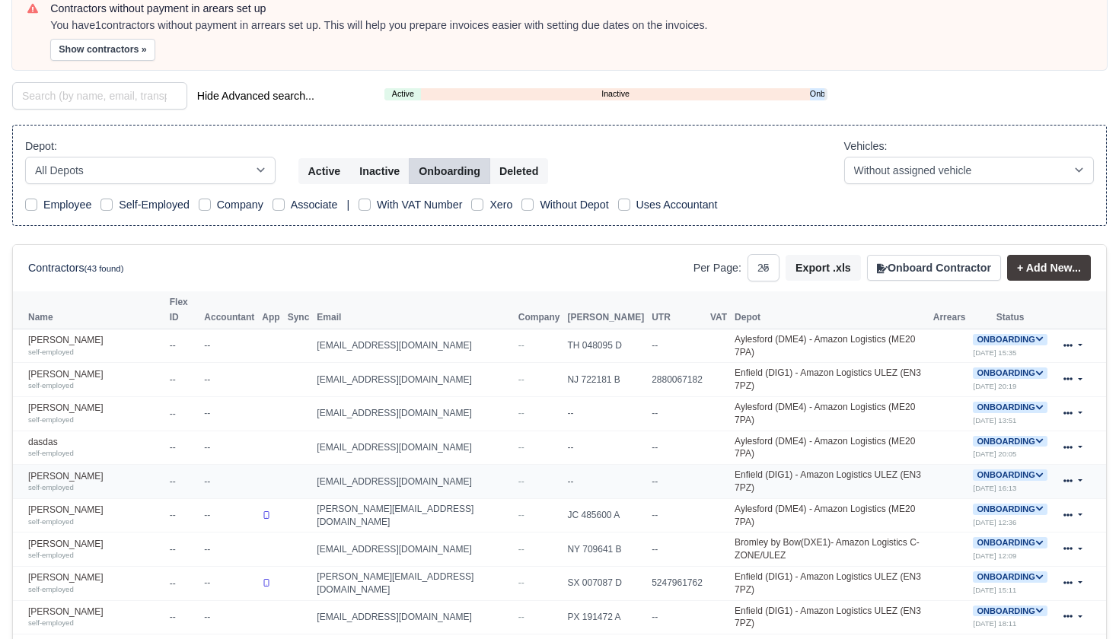
click at [1039, 473] on icon at bounding box center [1039, 475] width 7 height 5
click at [970, 511] on button "Deactivate" at bounding box center [949, 521] width 71 height 26
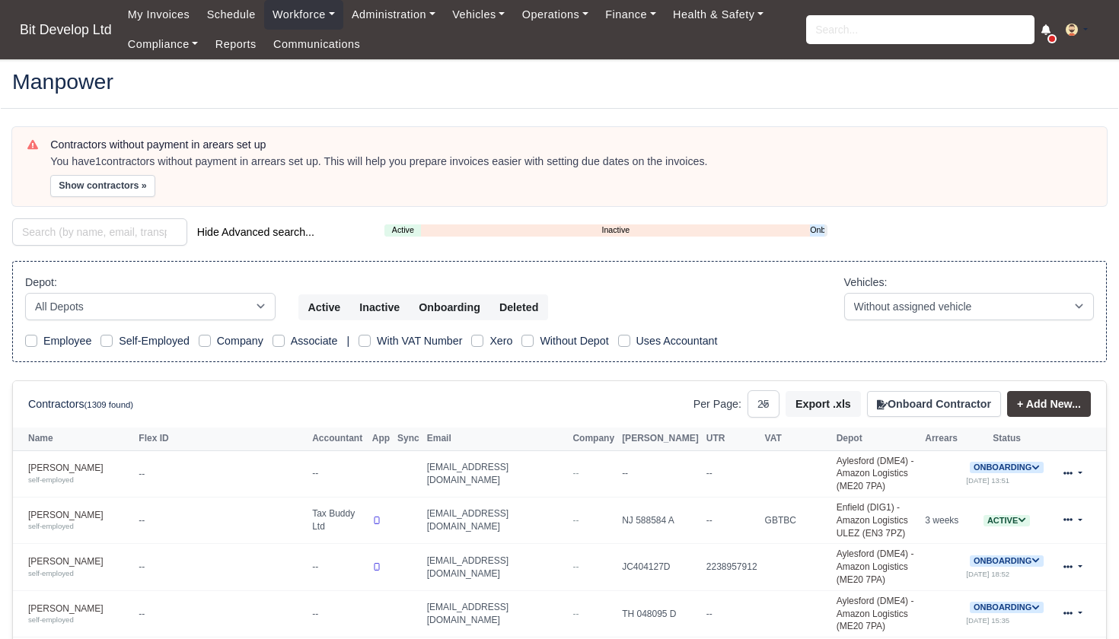
select select "25"
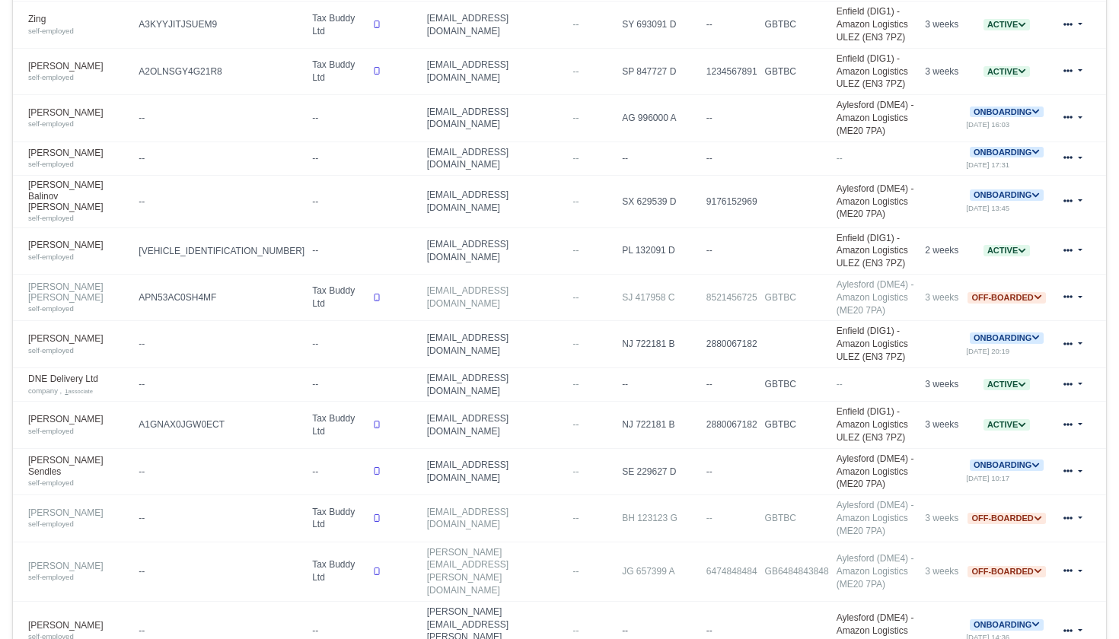
scroll to position [772, 0]
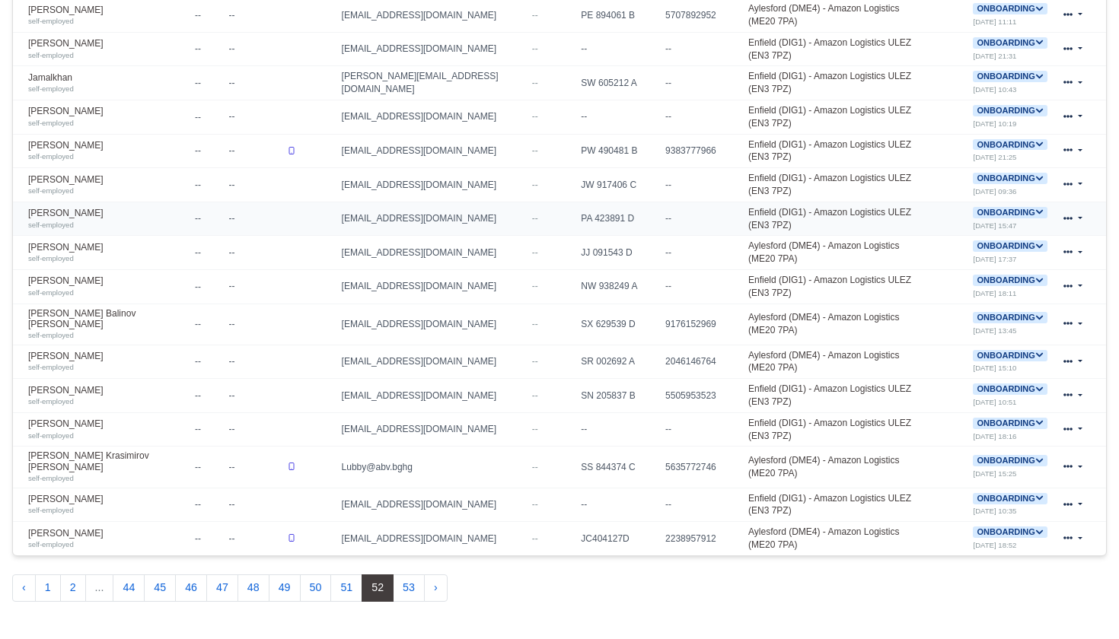
click at [1039, 208] on icon at bounding box center [1039, 212] width 8 height 8
click at [978, 247] on button "Deactivate" at bounding box center [949, 259] width 71 height 26
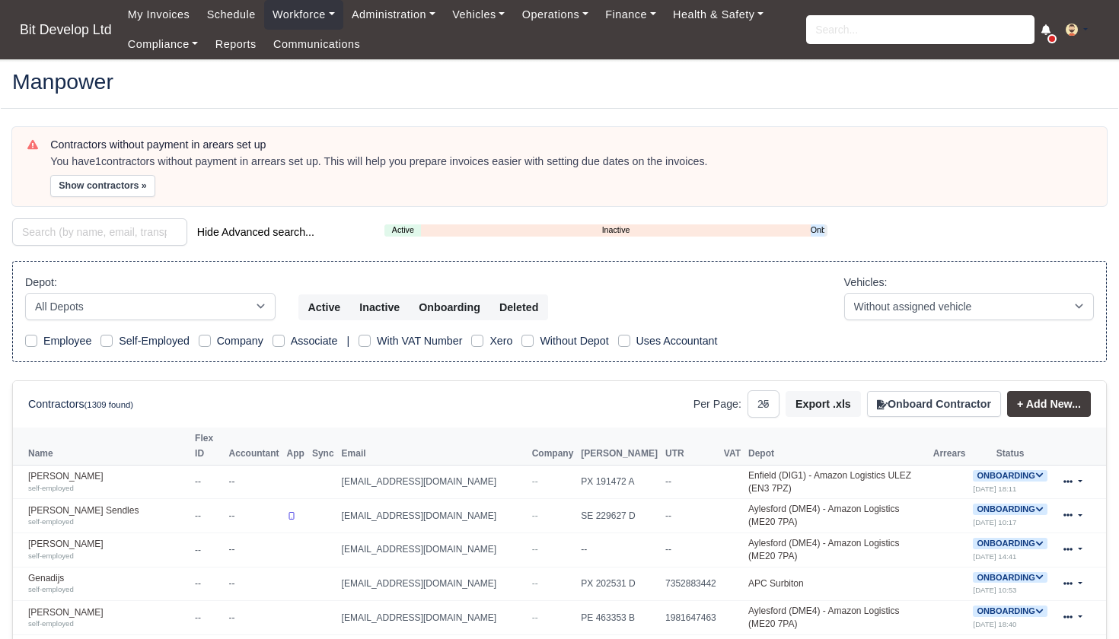
select select "25"
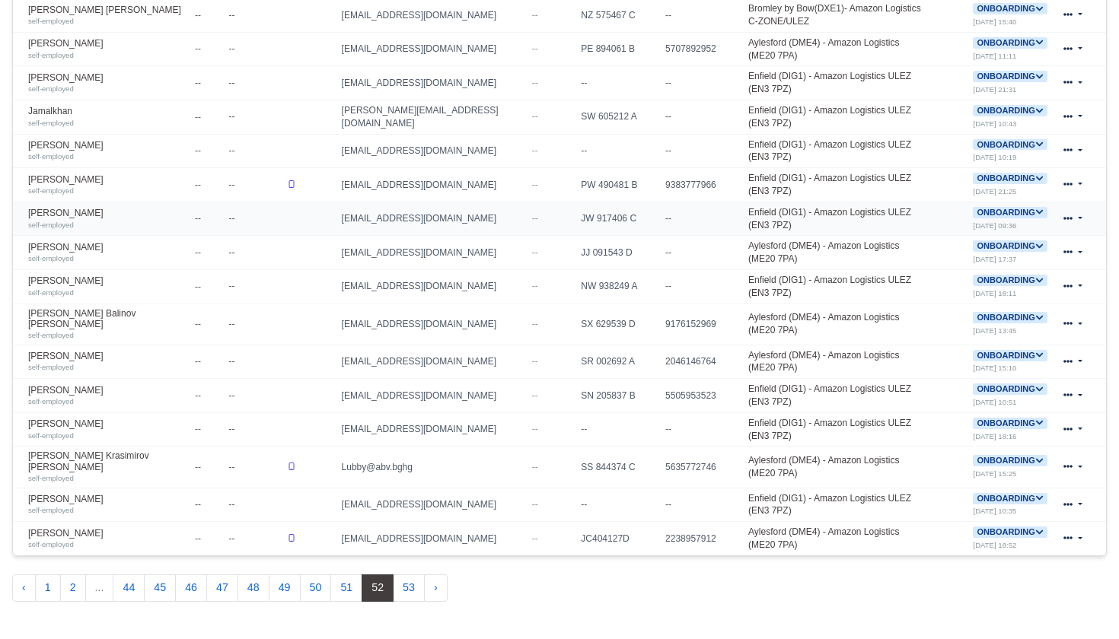
click at [1038, 208] on icon at bounding box center [1039, 212] width 8 height 8
click at [973, 246] on button "Deactivate" at bounding box center [949, 259] width 71 height 26
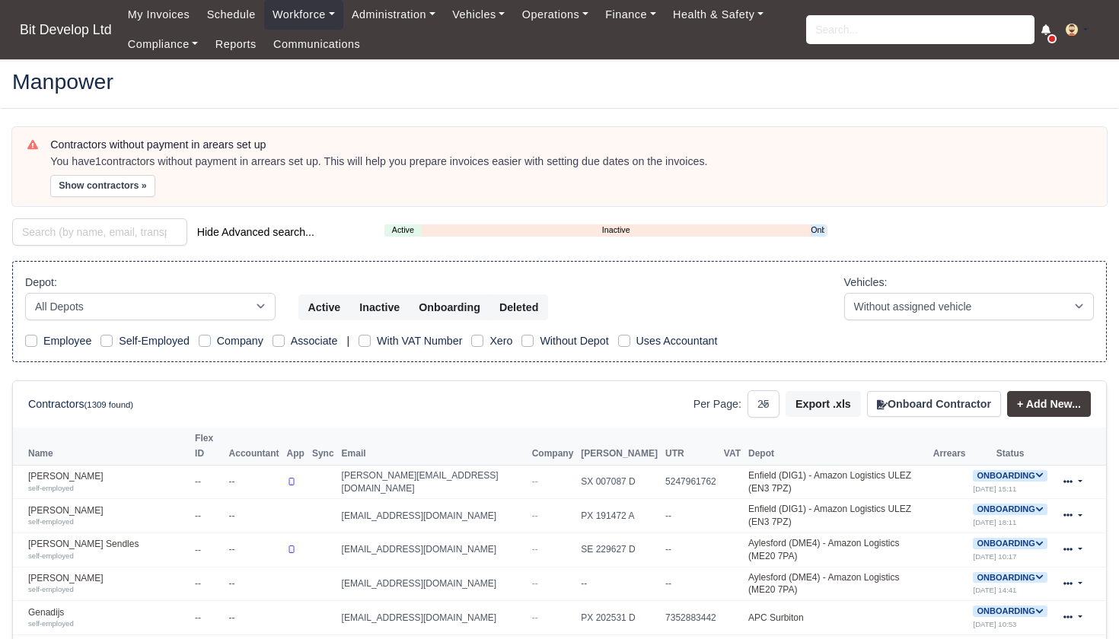
select select "25"
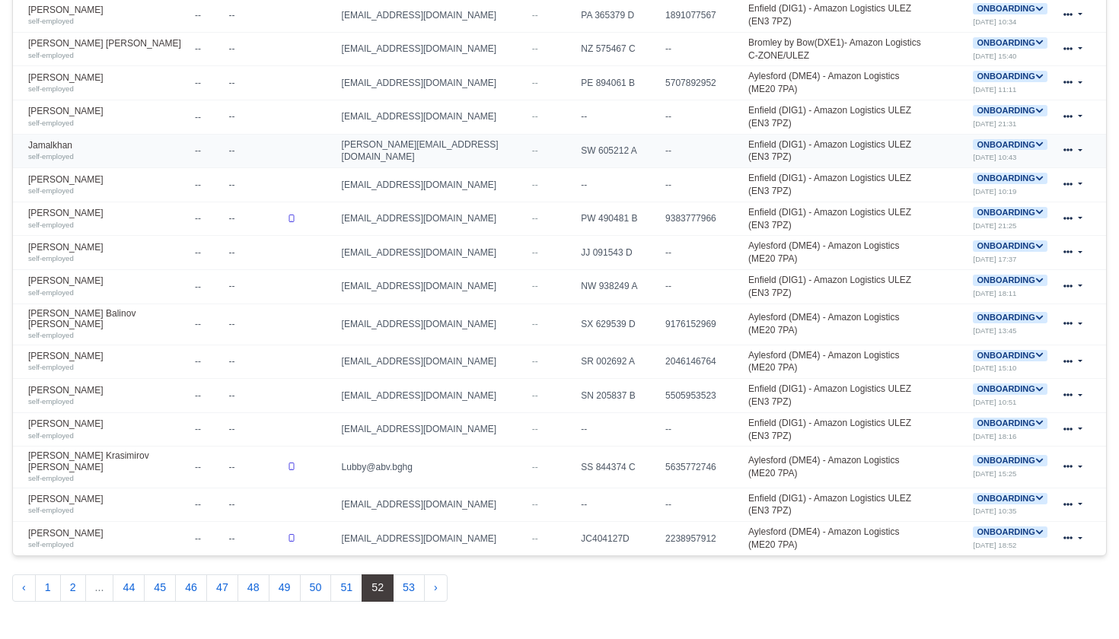
click at [1038, 140] on icon at bounding box center [1039, 144] width 8 height 8
click at [974, 180] on button "Deactivate" at bounding box center [949, 191] width 71 height 26
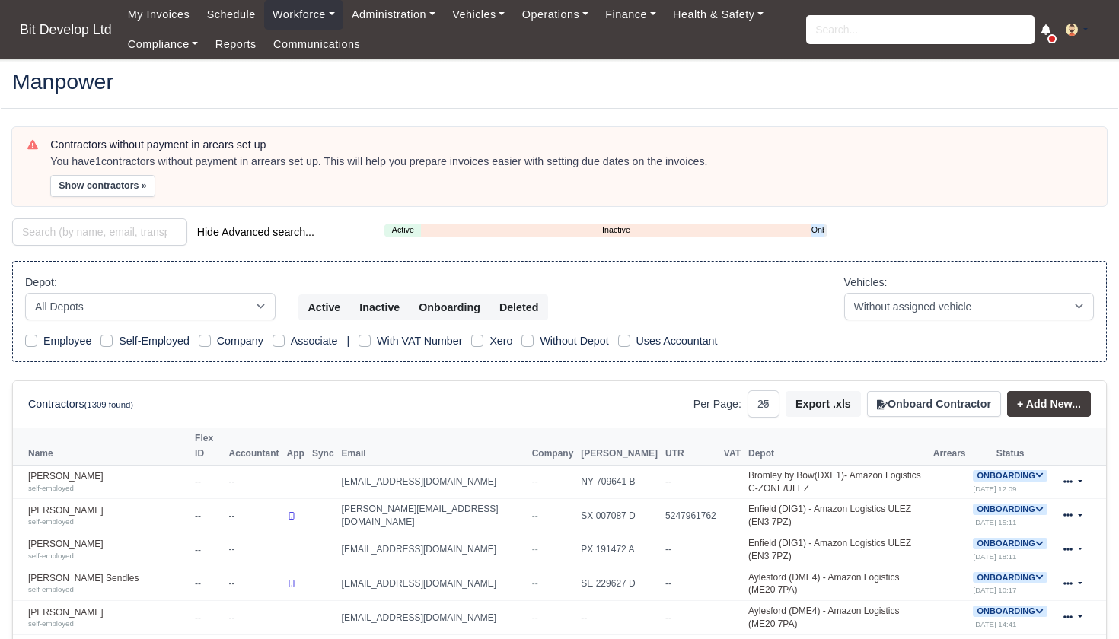
select select "25"
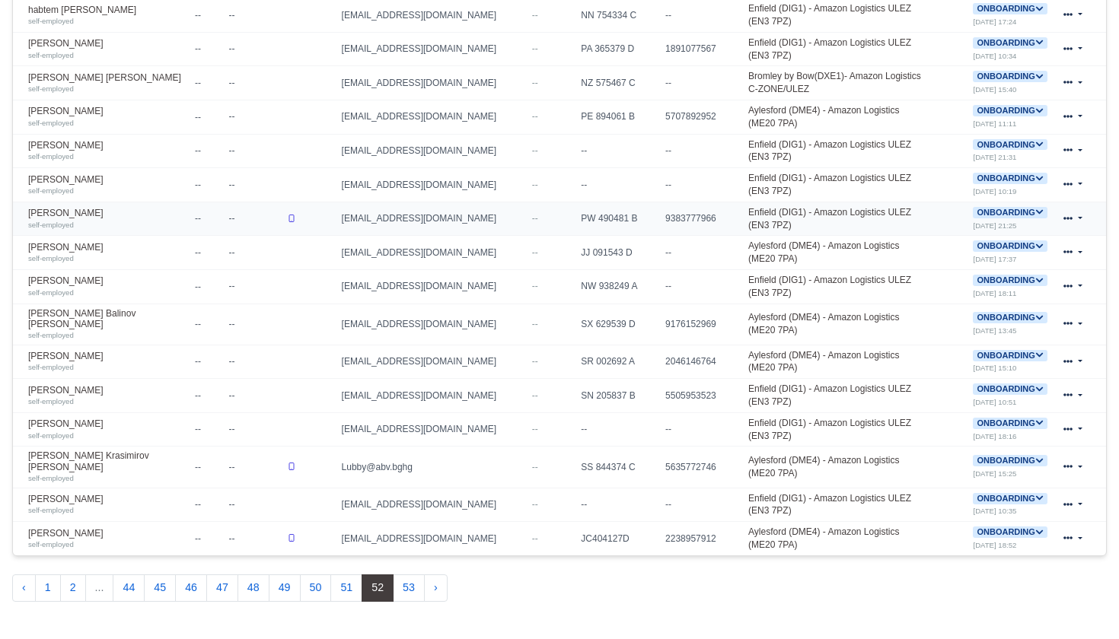
click at [1039, 208] on icon at bounding box center [1039, 212] width 8 height 8
click at [983, 248] on button "Deactivate" at bounding box center [949, 259] width 71 height 26
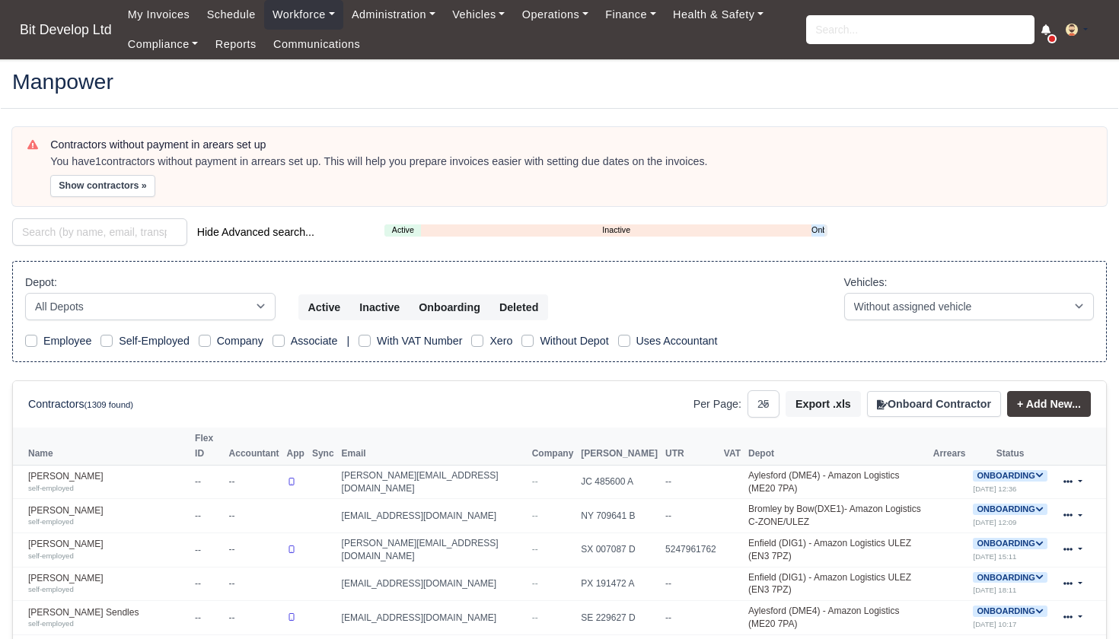
select select "25"
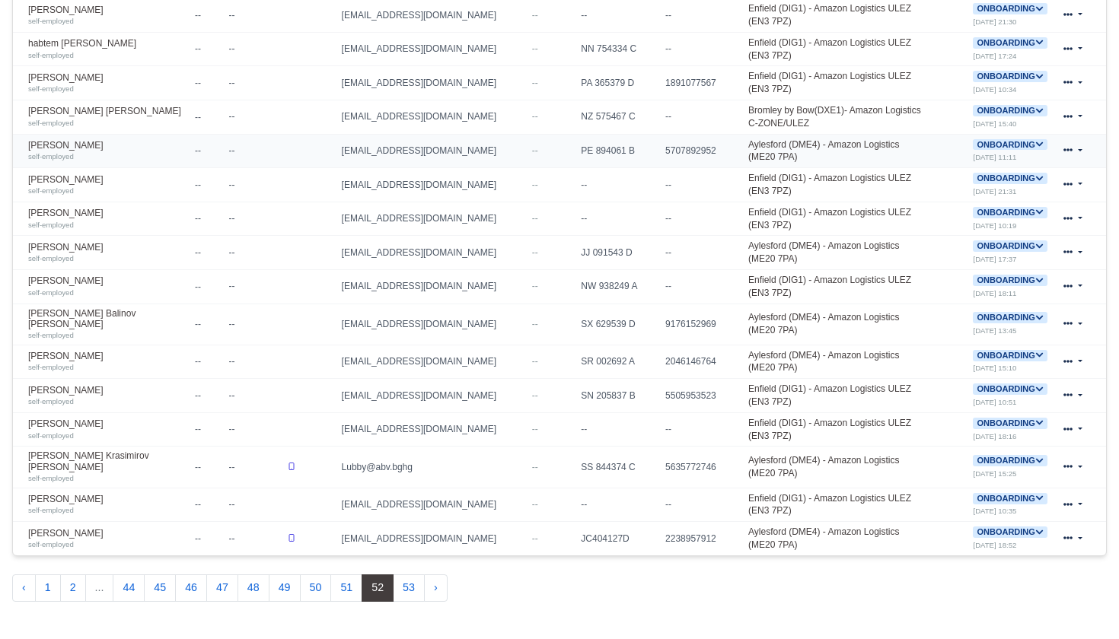
click at [1037, 140] on icon at bounding box center [1039, 144] width 8 height 8
click at [963, 178] on button "Deactivate" at bounding box center [949, 191] width 71 height 26
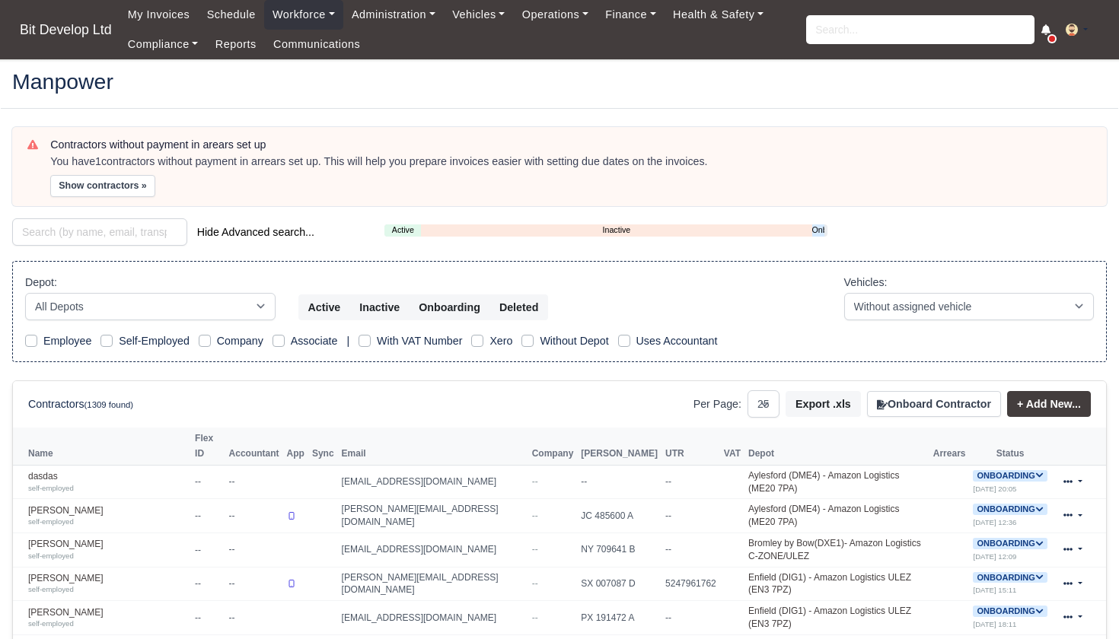
select select "25"
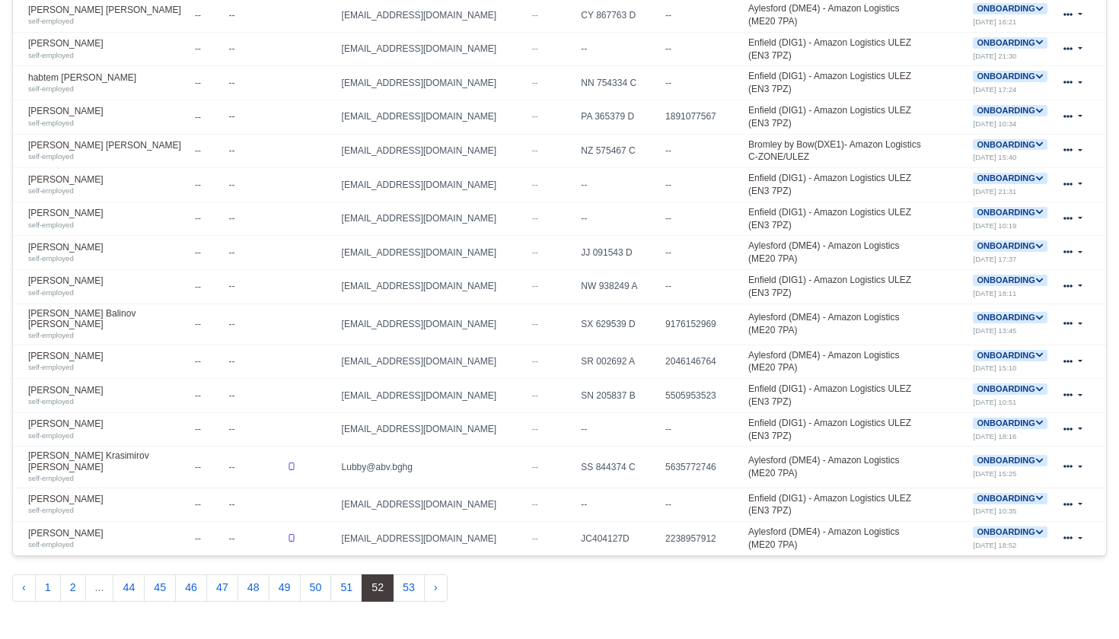
scroll to position [772, 0]
click at [1041, 140] on icon at bounding box center [1039, 144] width 8 height 8
click at [973, 178] on button "Deactivate" at bounding box center [949, 191] width 71 height 26
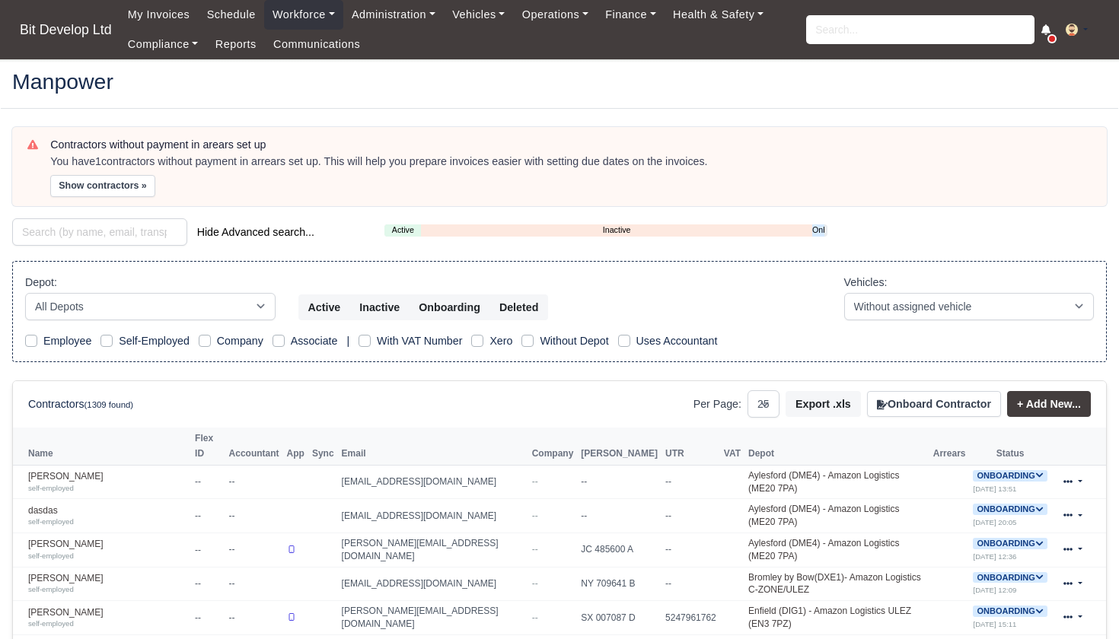
select select "25"
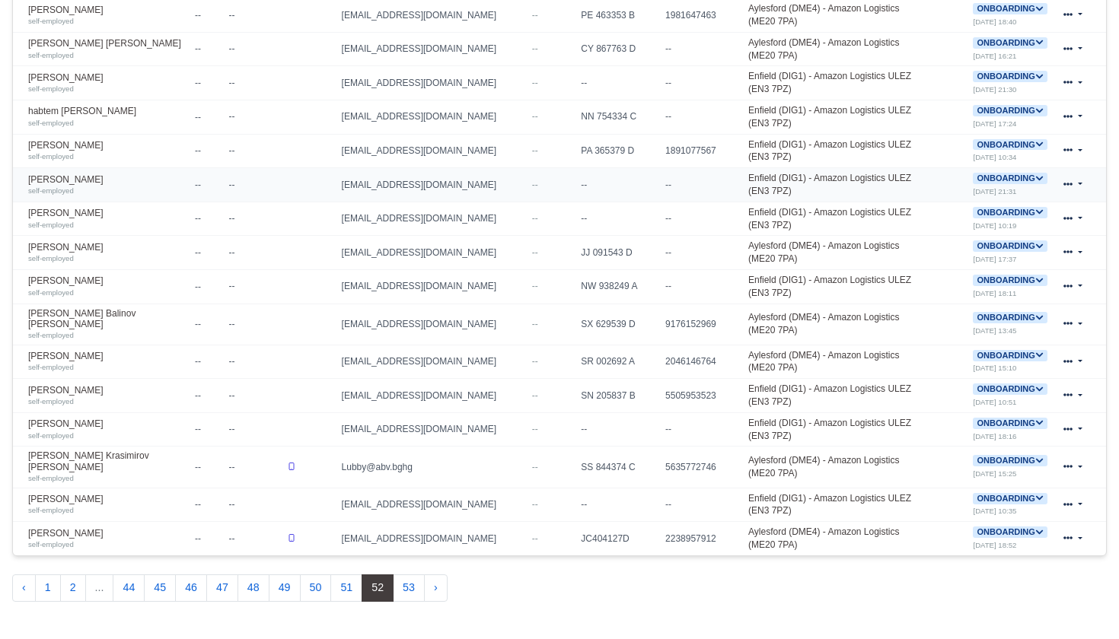
click at [1040, 174] on icon at bounding box center [1039, 178] width 8 height 8
click at [969, 212] on button "Deactivate" at bounding box center [949, 225] width 71 height 26
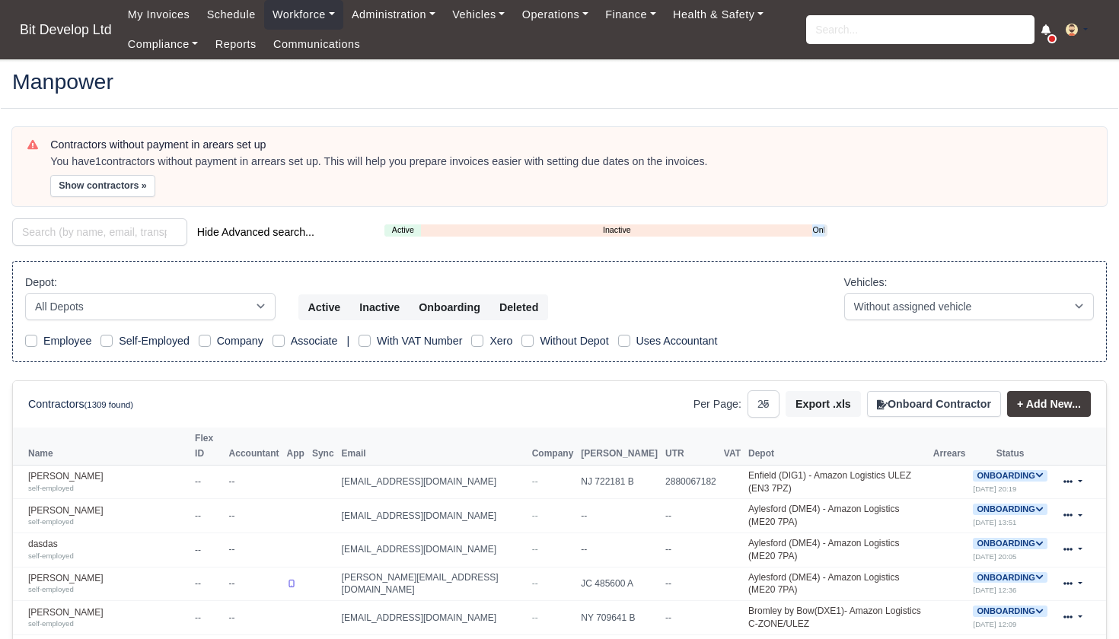
select select "25"
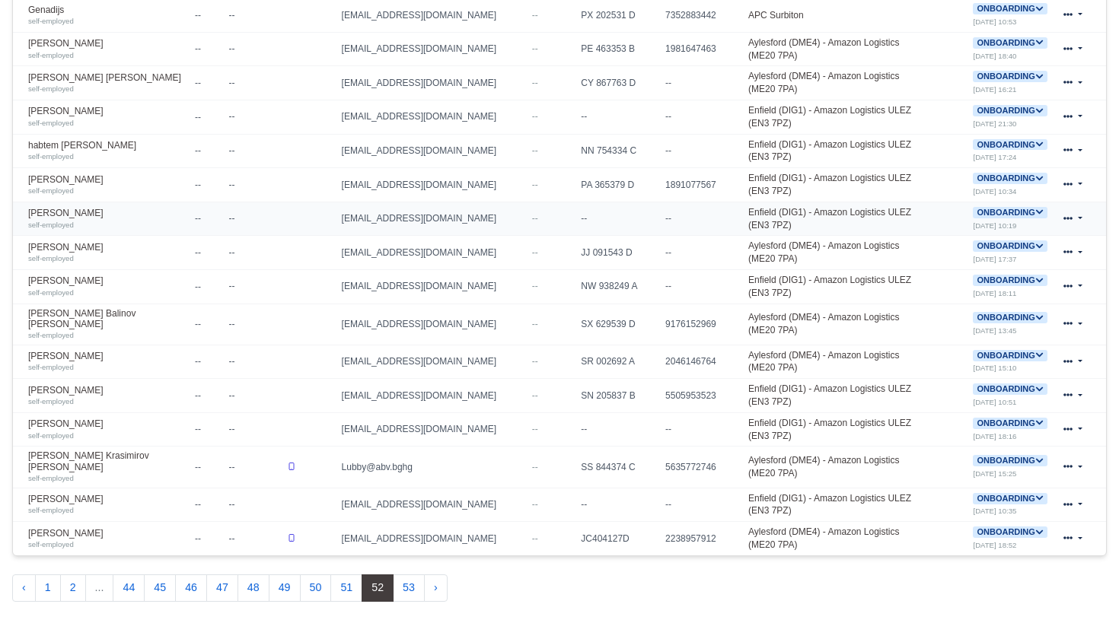
click at [1040, 208] on icon at bounding box center [1039, 212] width 8 height 8
click at [948, 246] on button "Deactivate" at bounding box center [949, 259] width 71 height 26
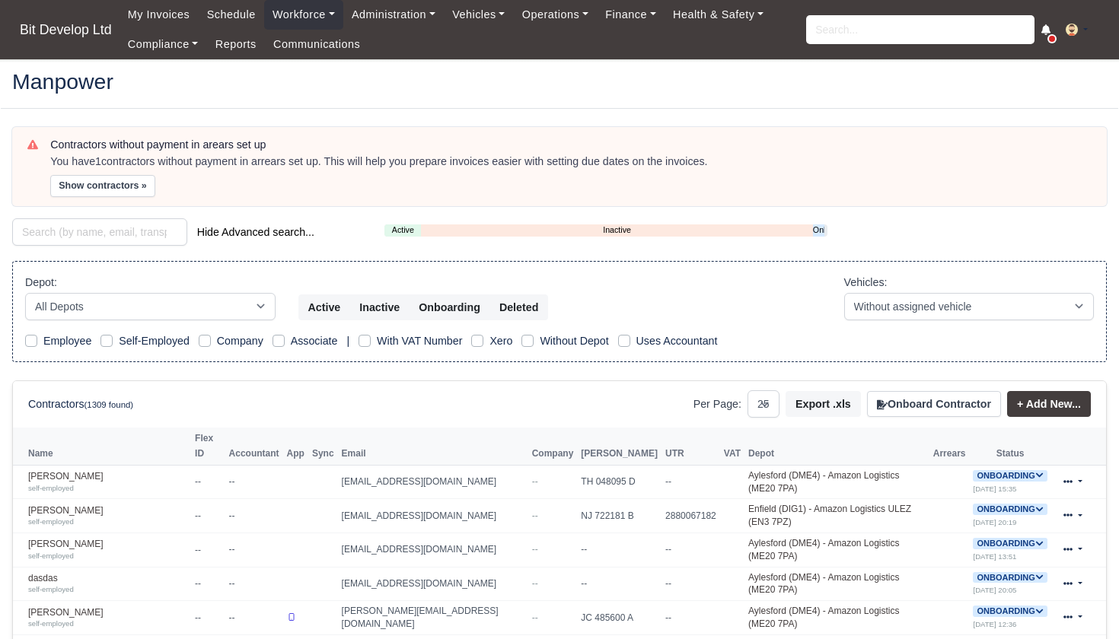
select select "25"
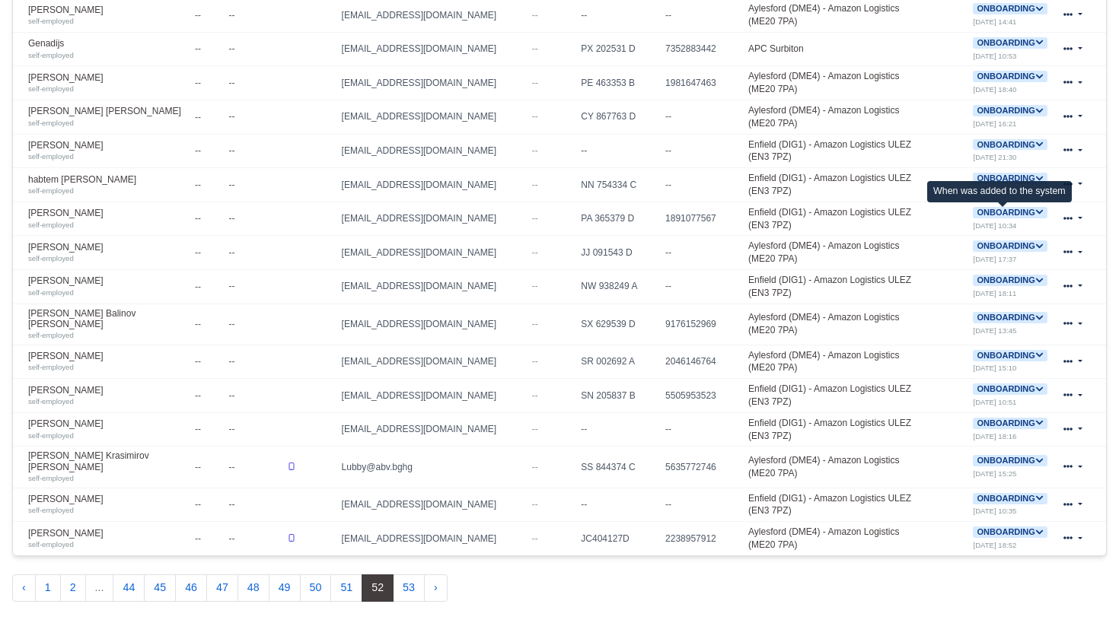
scroll to position [772, 0]
click at [1037, 72] on icon at bounding box center [1039, 76] width 8 height 8
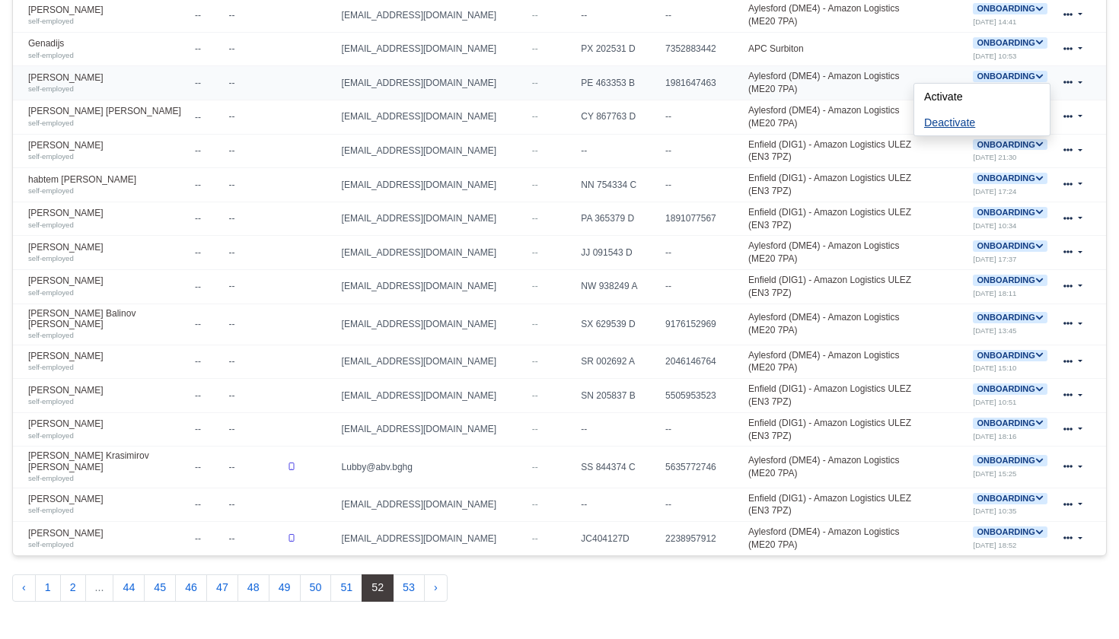
click at [960, 110] on button "Deactivate" at bounding box center [949, 123] width 71 height 26
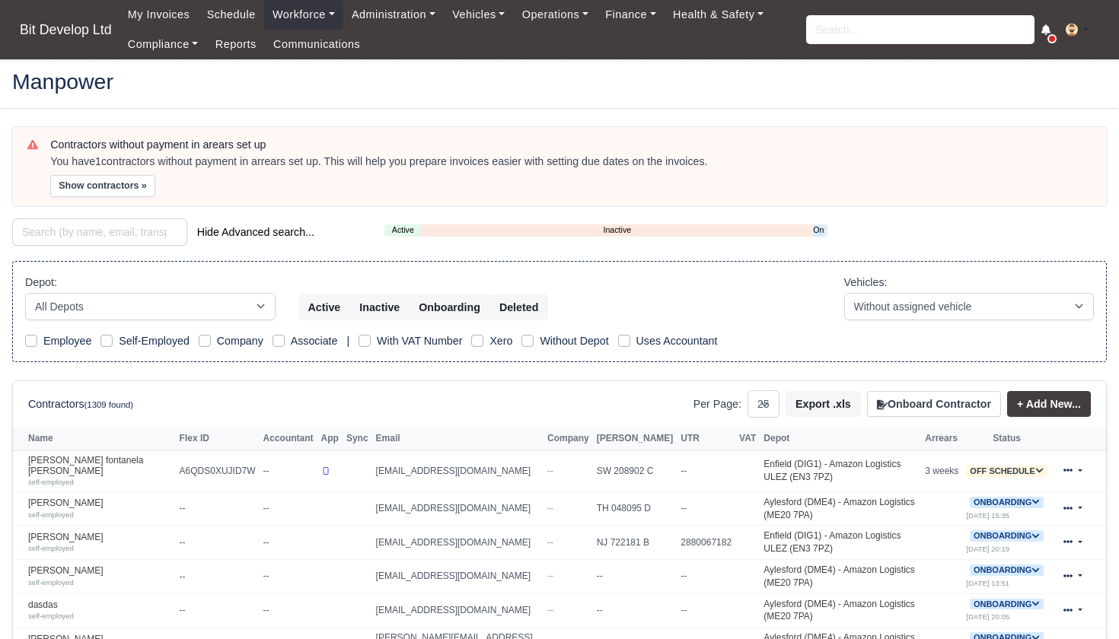
select select "25"
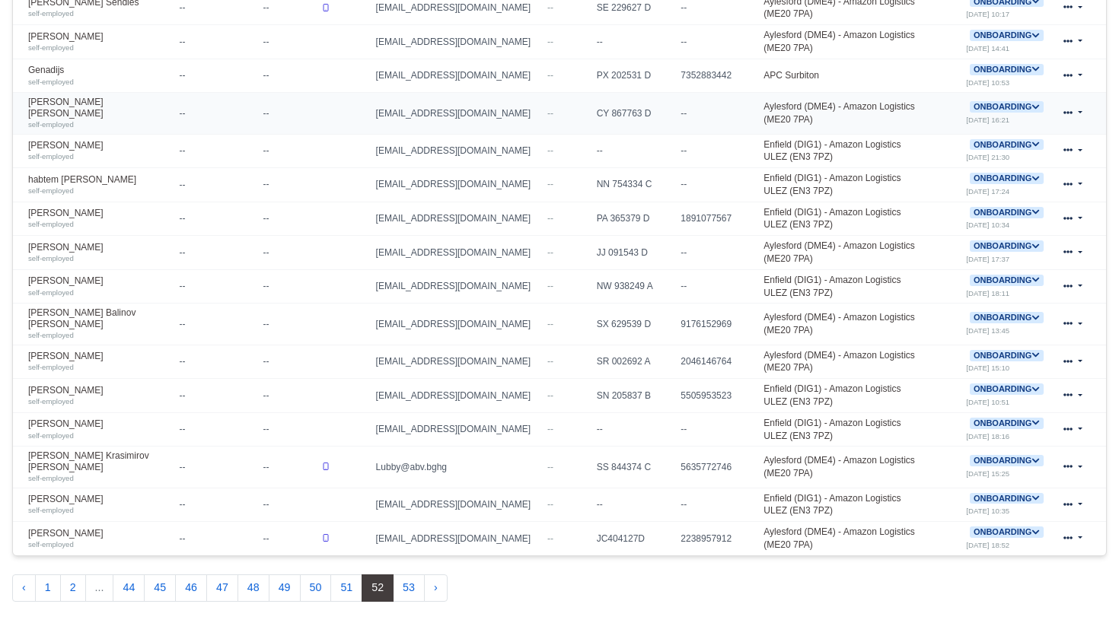
click at [1035, 104] on icon at bounding box center [1035, 106] width 7 height 5
click at [973, 140] on button "Deactivate" at bounding box center [944, 153] width 71 height 26
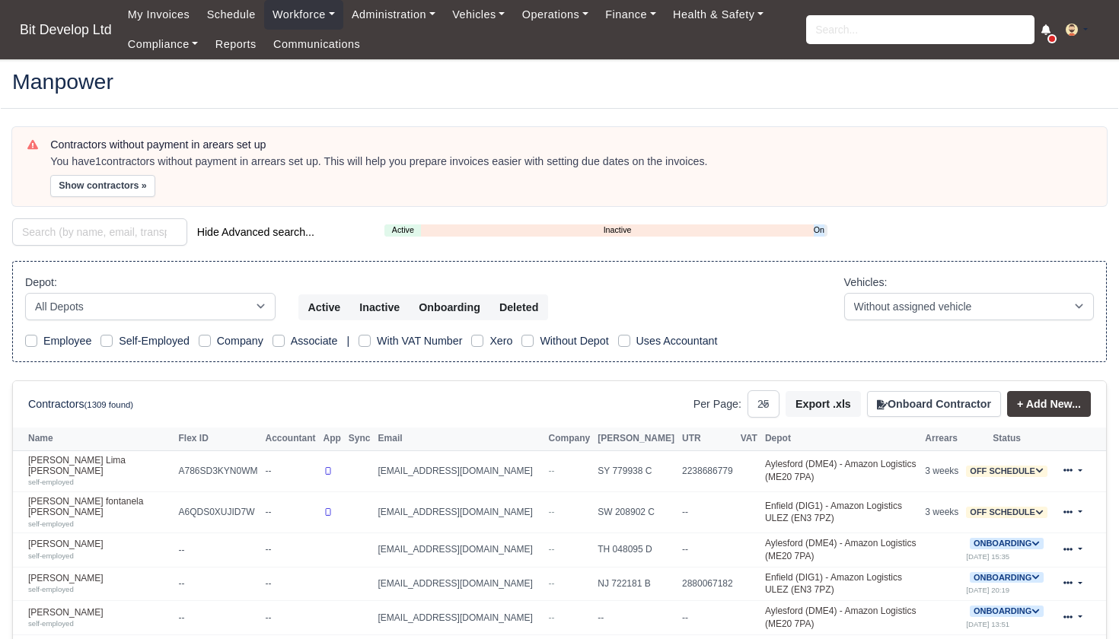
select select "25"
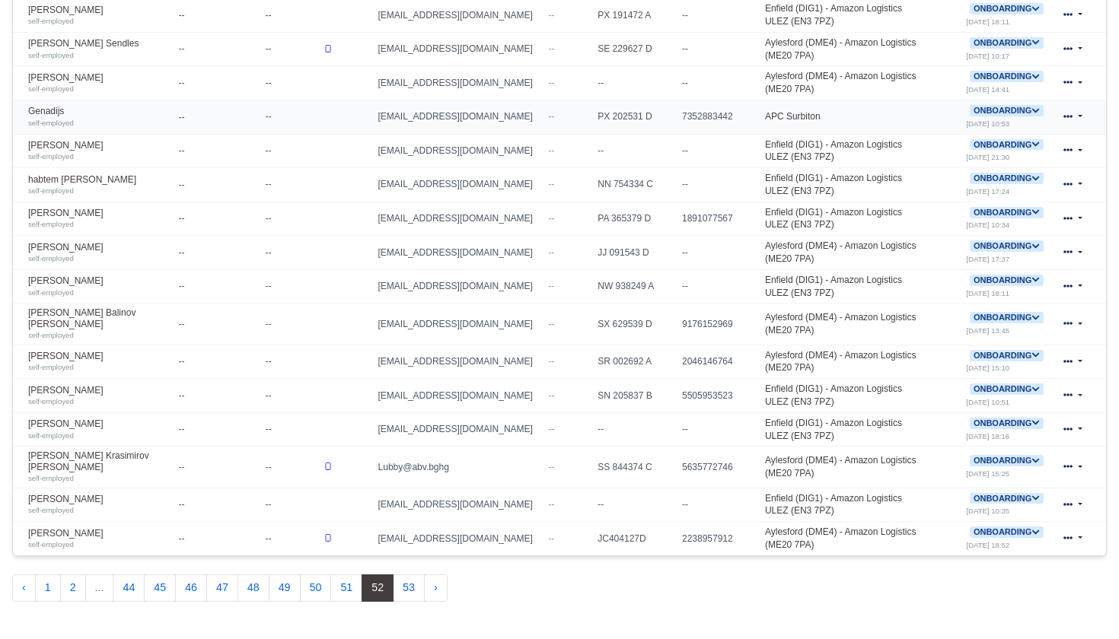
click at [1034, 107] on icon at bounding box center [1035, 111] width 8 height 8
click at [975, 144] on button "Deactivate" at bounding box center [944, 157] width 71 height 26
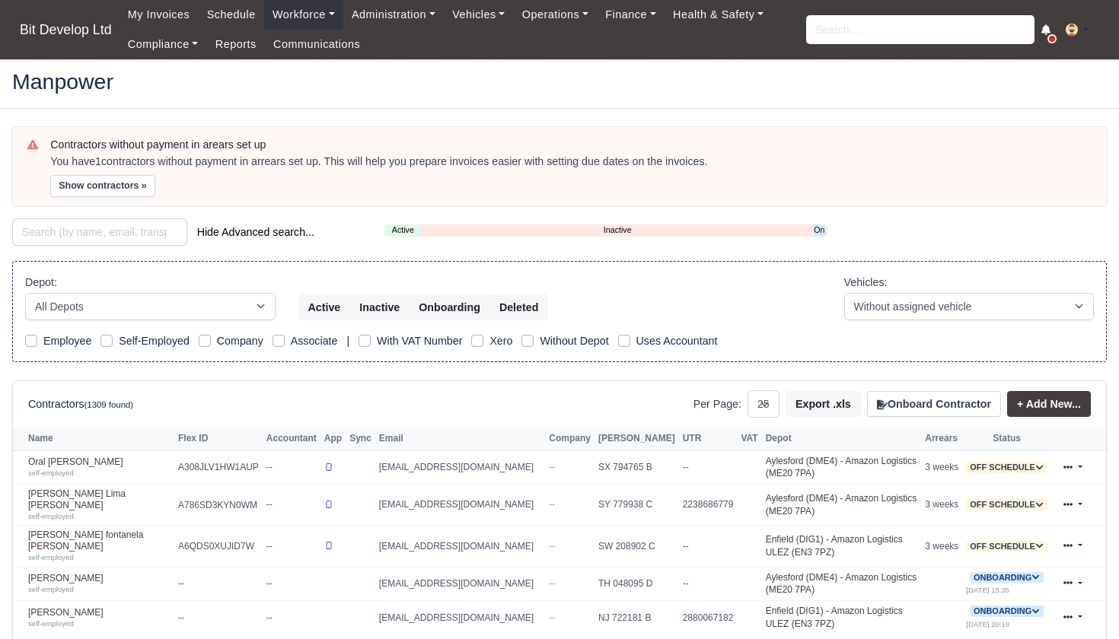
select select "25"
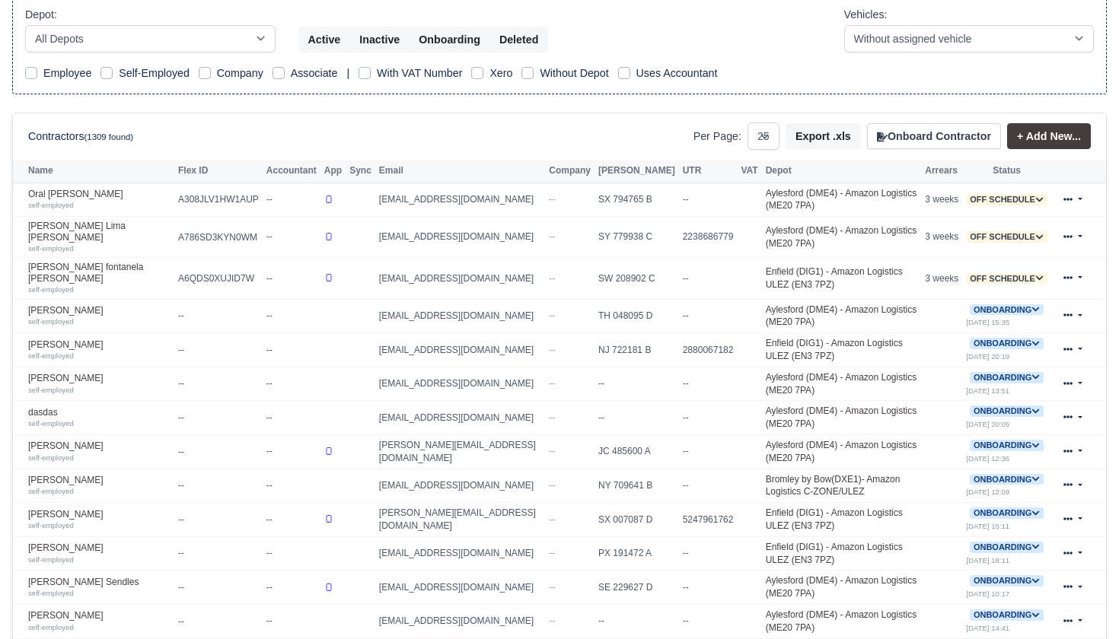
scroll to position [138, 0]
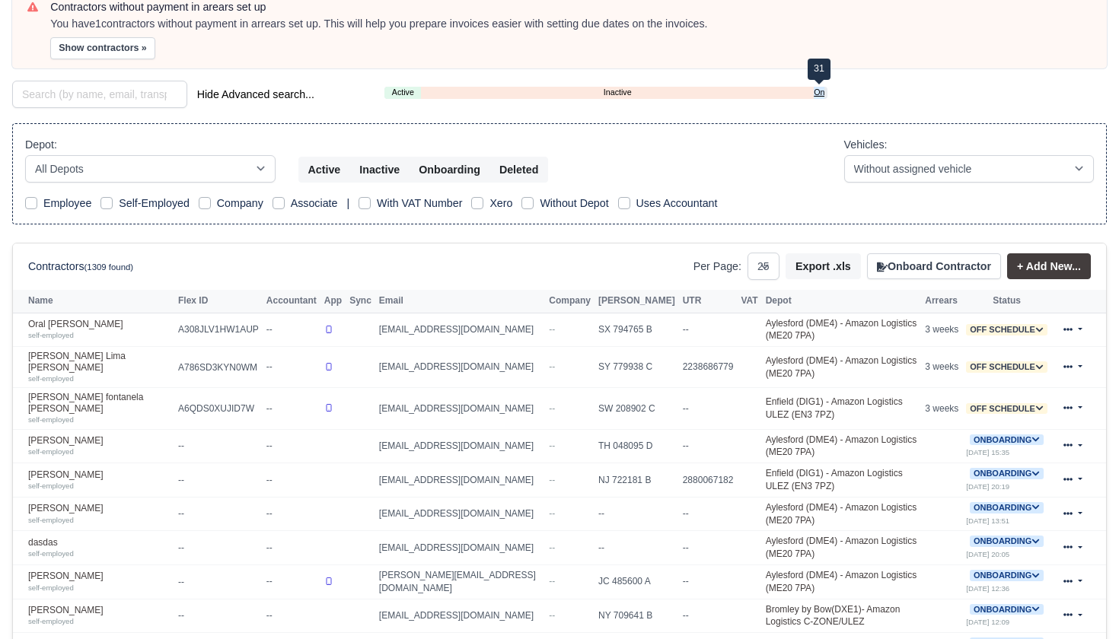
click at [821, 89] on link "Onboarding" at bounding box center [819, 92] width 11 height 13
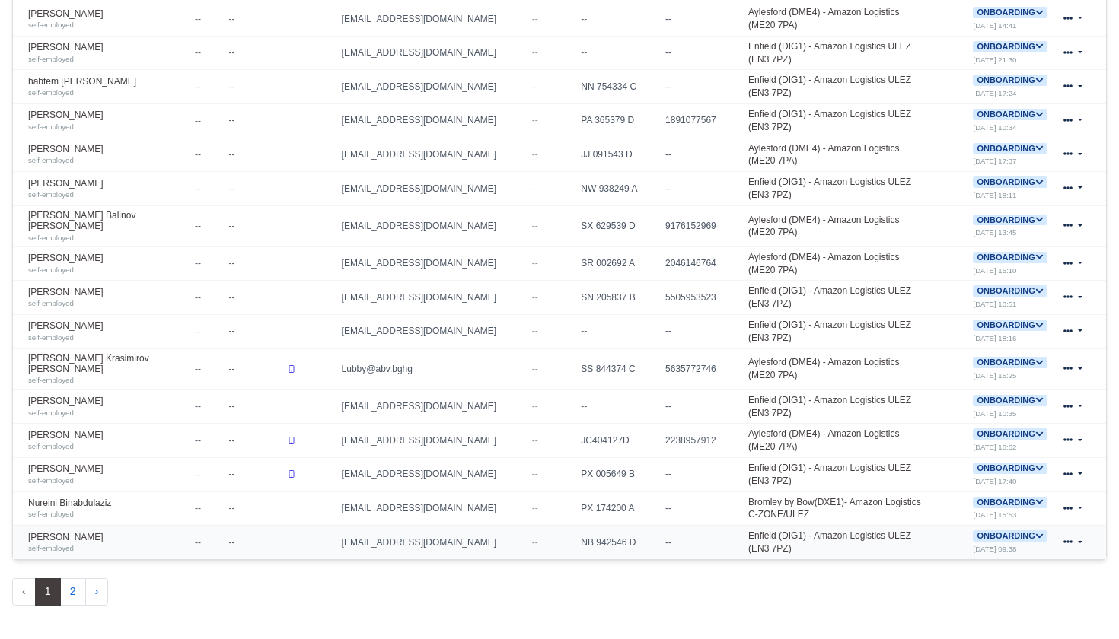
scroll to position [768, 0]
click at [1036, 501] on icon at bounding box center [1039, 503] width 7 height 5
click at [951, 537] on button "Deactivate" at bounding box center [949, 550] width 71 height 26
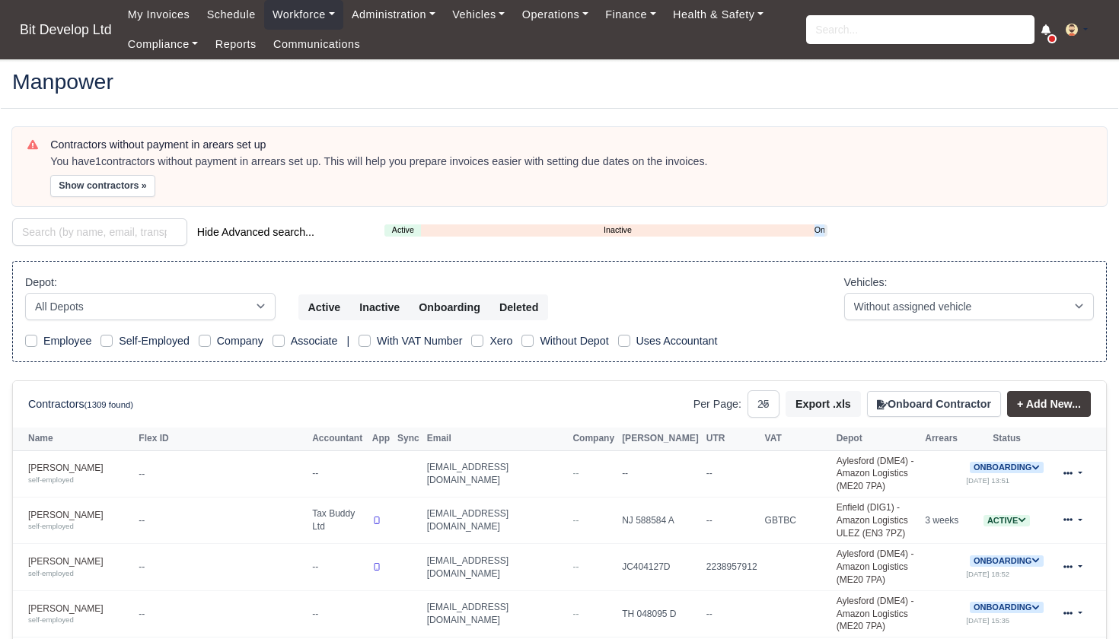
select select "25"
click at [817, 228] on link "Onboarding" at bounding box center [819, 230] width 10 height 13
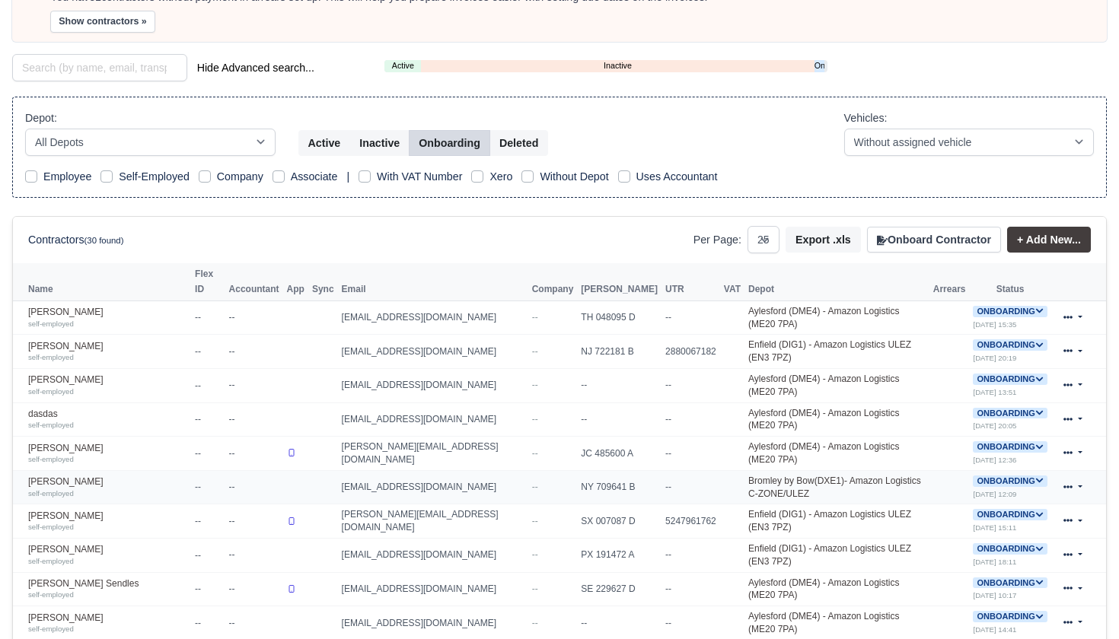
scroll to position [165, 0]
click at [1037, 478] on icon at bounding box center [1039, 480] width 7 height 5
click at [965, 514] on button "Deactivate" at bounding box center [949, 527] width 71 height 26
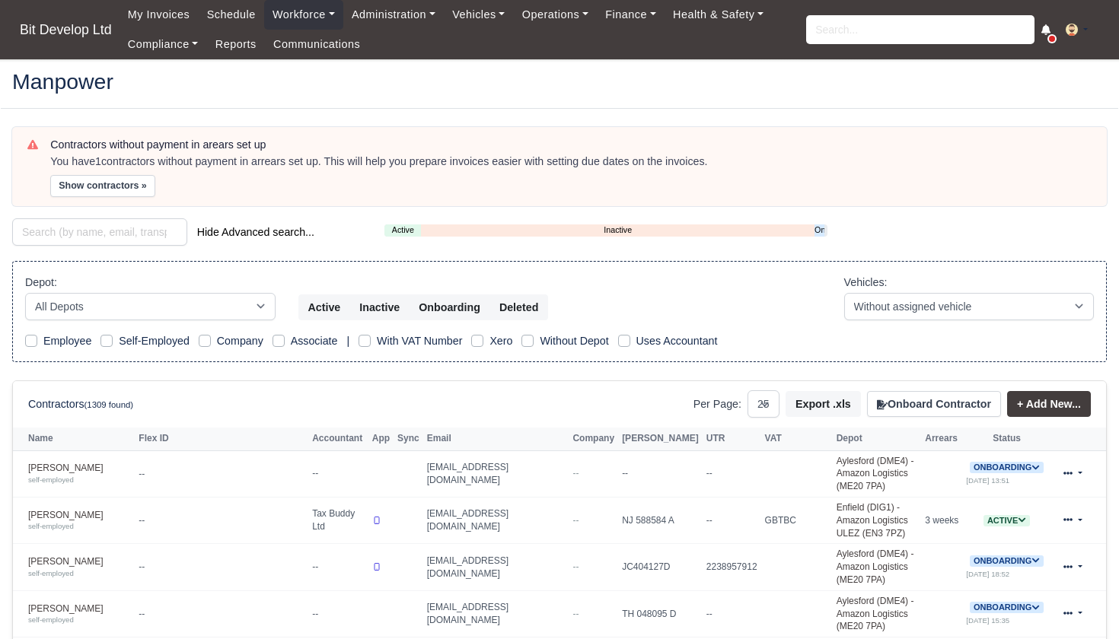
select select "25"
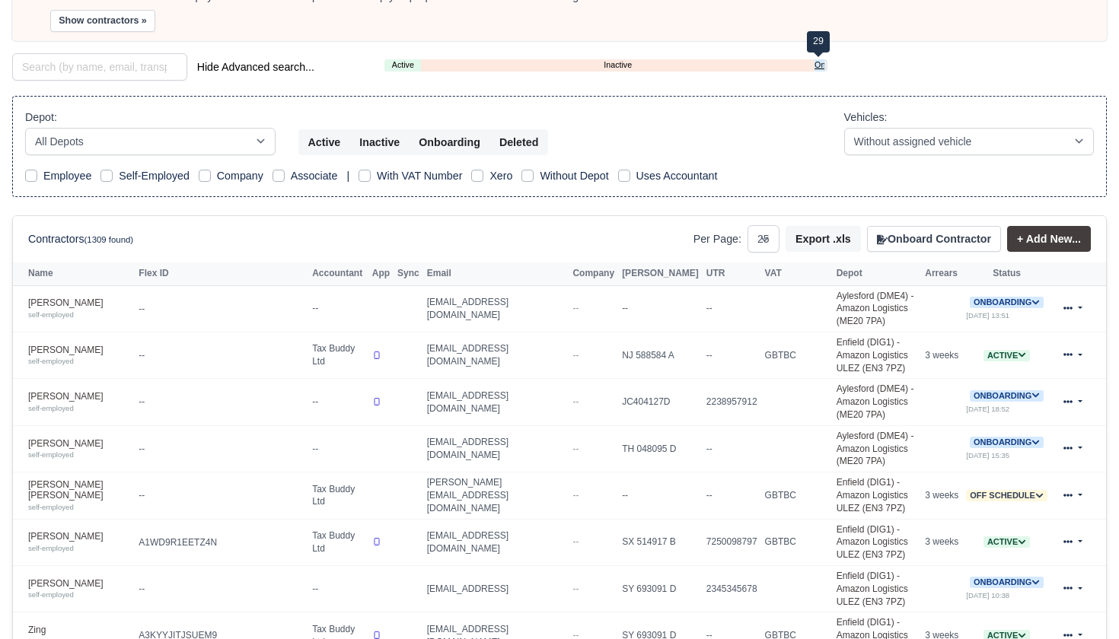
click at [820, 62] on link "Onboarding" at bounding box center [819, 65] width 10 height 13
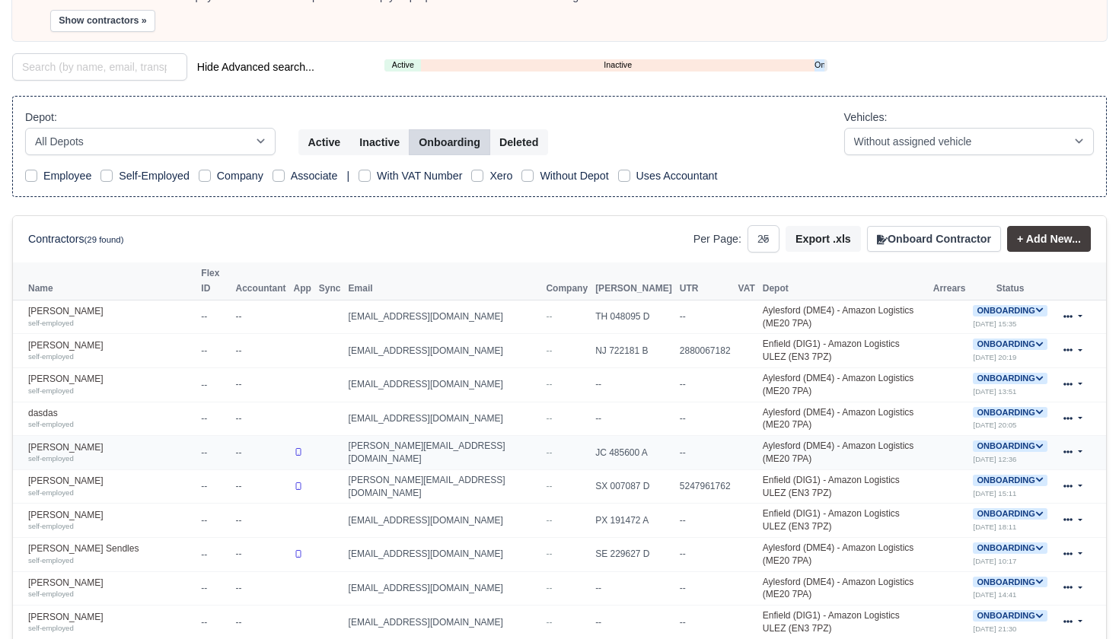
click at [1036, 444] on icon at bounding box center [1039, 446] width 7 height 5
click at [938, 479] on button "Deactivate" at bounding box center [950, 492] width 71 height 26
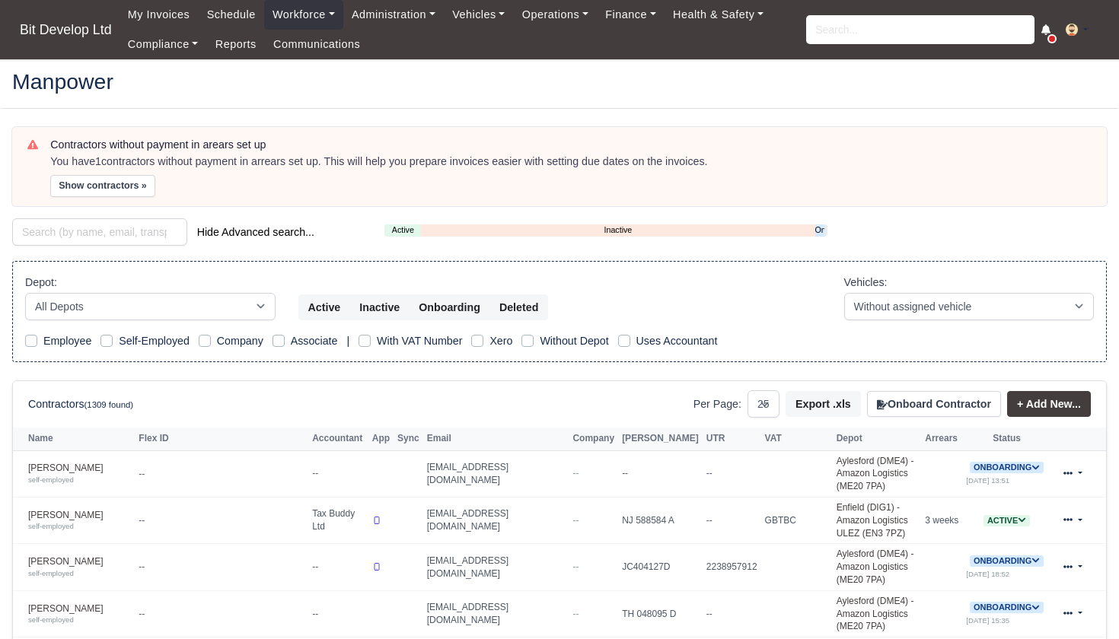
select select "25"
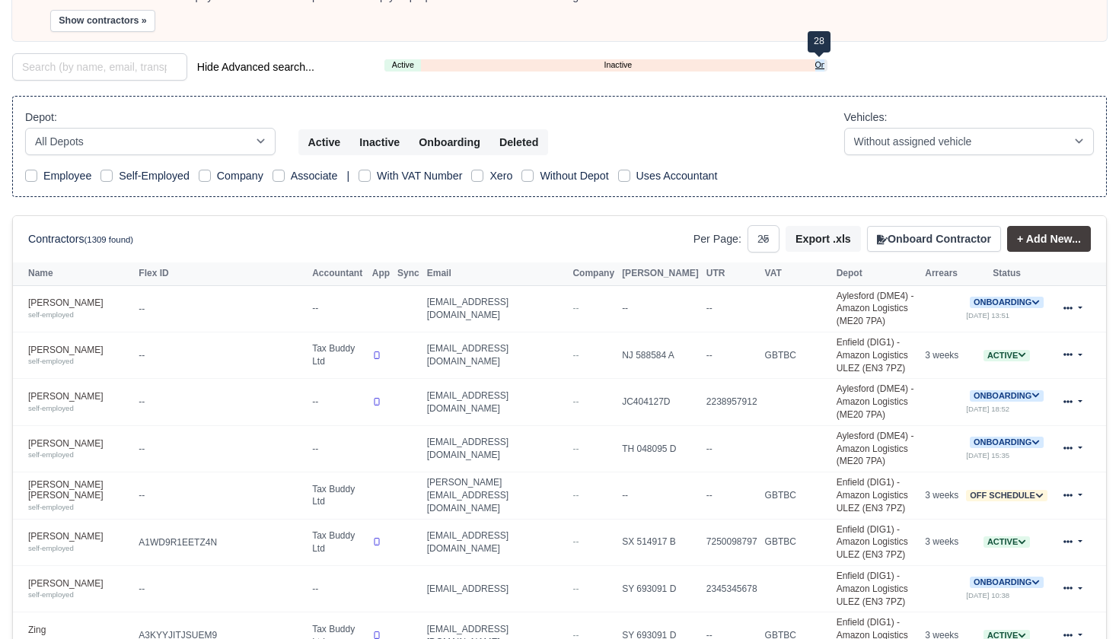
click at [820, 64] on link "Onboarding" at bounding box center [819, 65] width 9 height 13
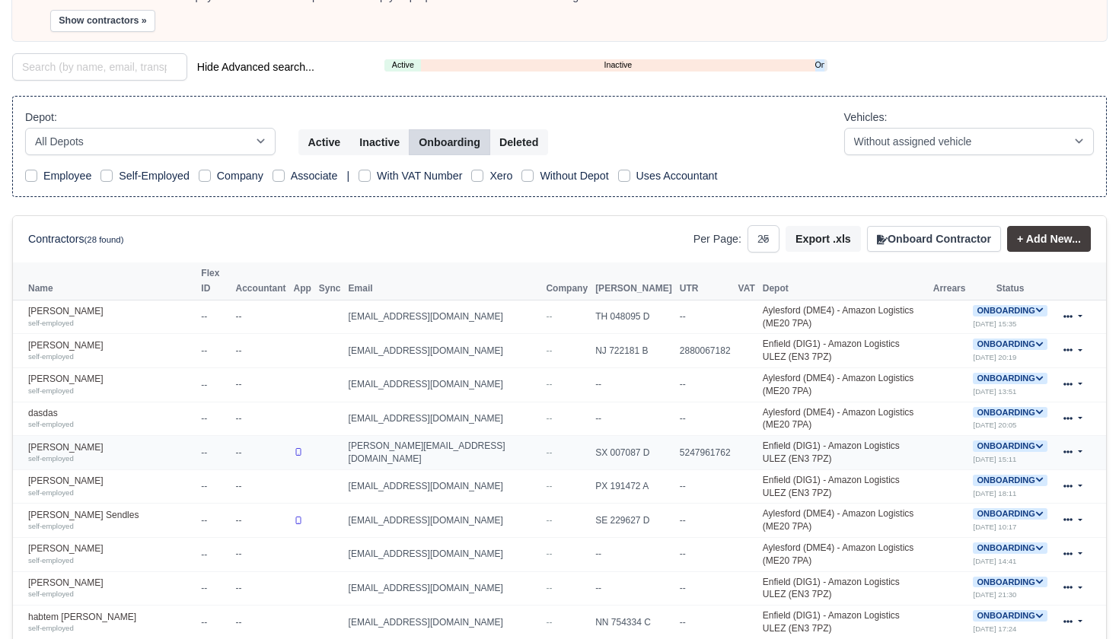
click at [1035, 442] on icon at bounding box center [1039, 446] width 8 height 8
click at [968, 479] on button "Deactivate" at bounding box center [950, 492] width 71 height 26
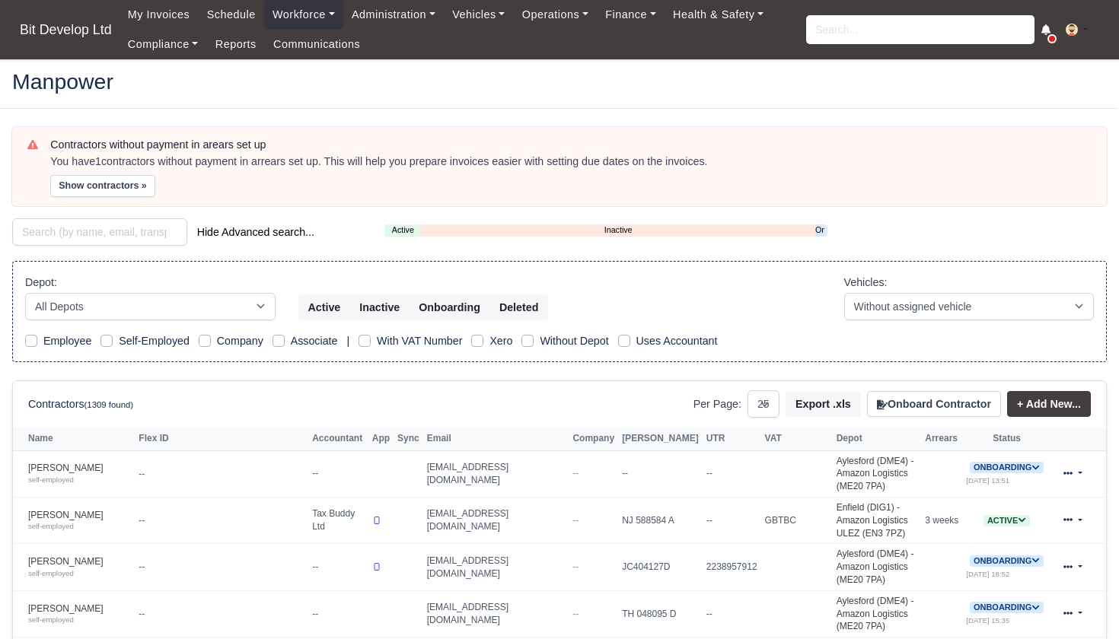
select select "25"
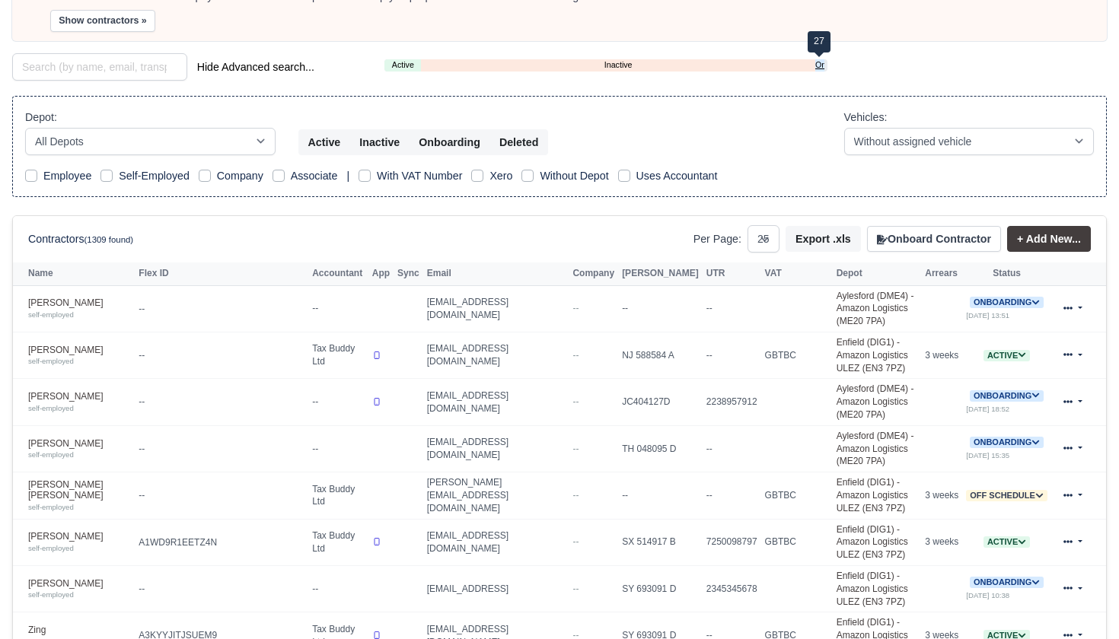
click at [820, 62] on link "Onboarding" at bounding box center [819, 65] width 9 height 13
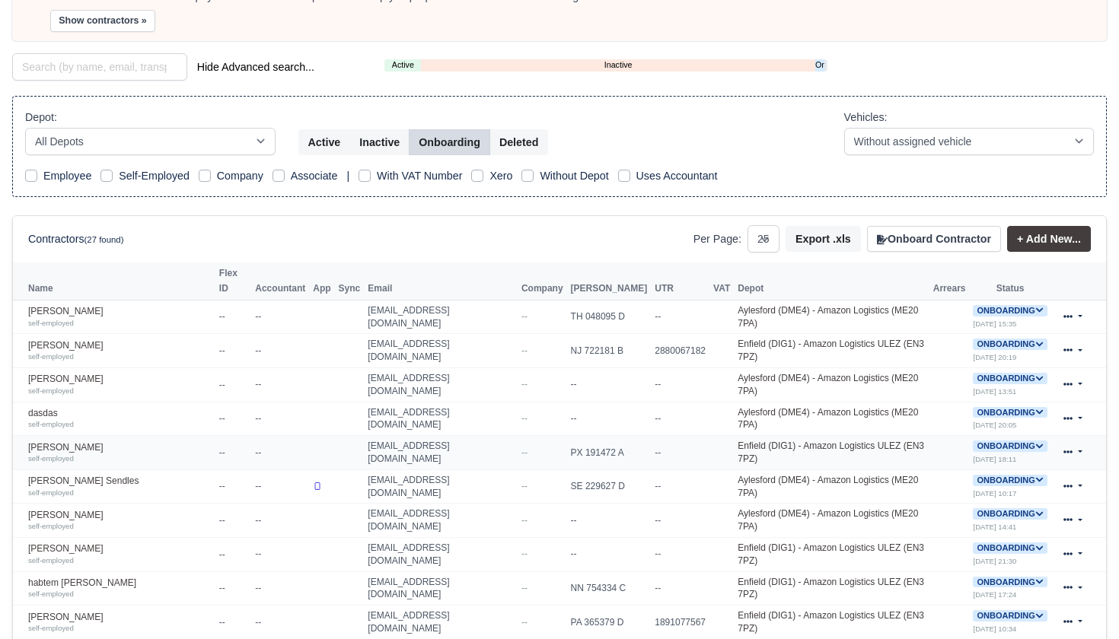
click at [1035, 442] on icon at bounding box center [1039, 446] width 8 height 8
click at [937, 479] on button "Deactivate" at bounding box center [950, 492] width 71 height 26
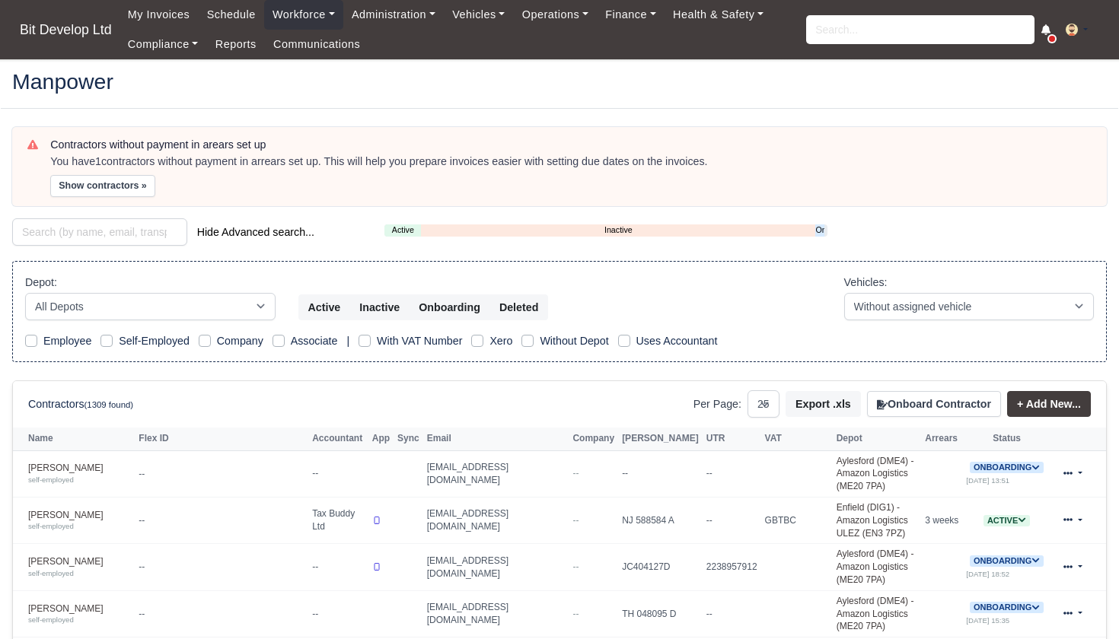
select select "25"
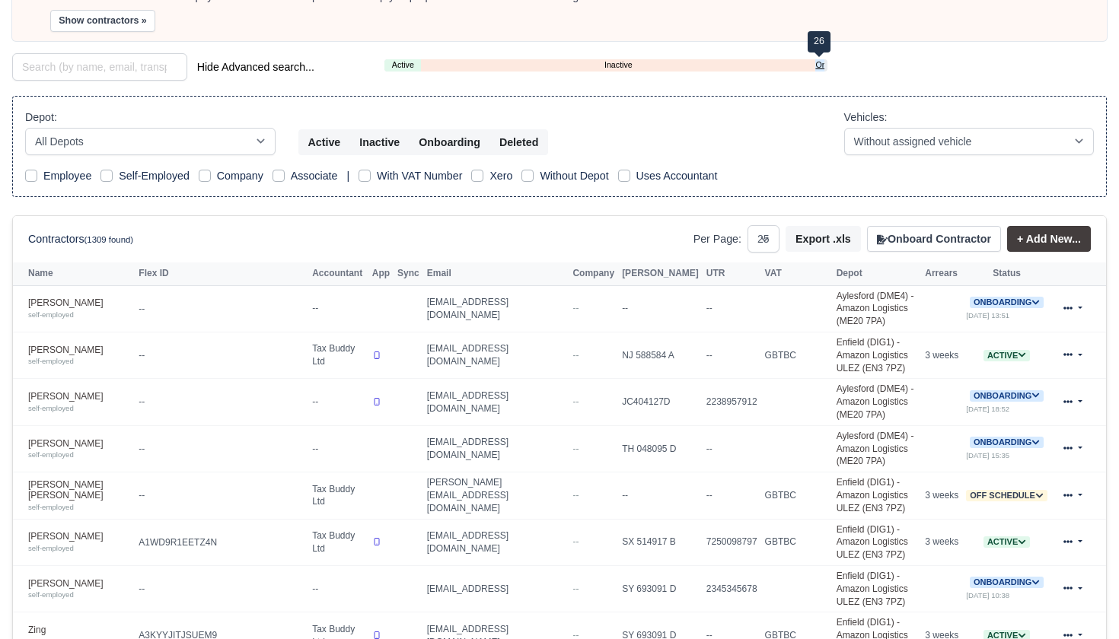
click at [822, 65] on link "Onboarding" at bounding box center [819, 65] width 9 height 13
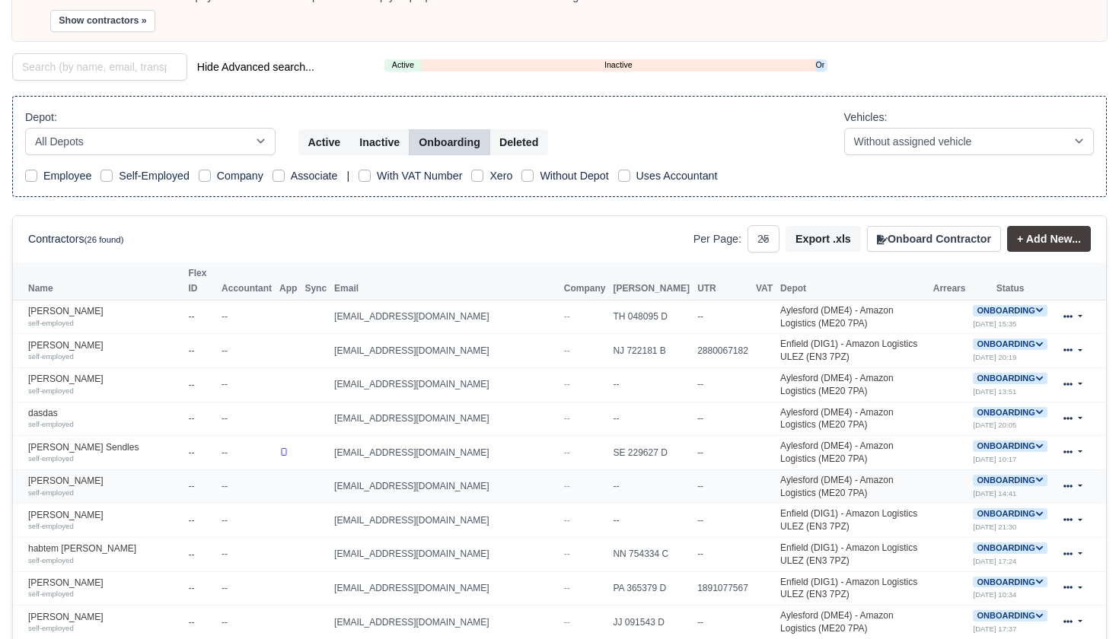
click at [1035, 476] on icon at bounding box center [1039, 480] width 8 height 8
click at [950, 514] on button "Deactivate" at bounding box center [950, 527] width 71 height 26
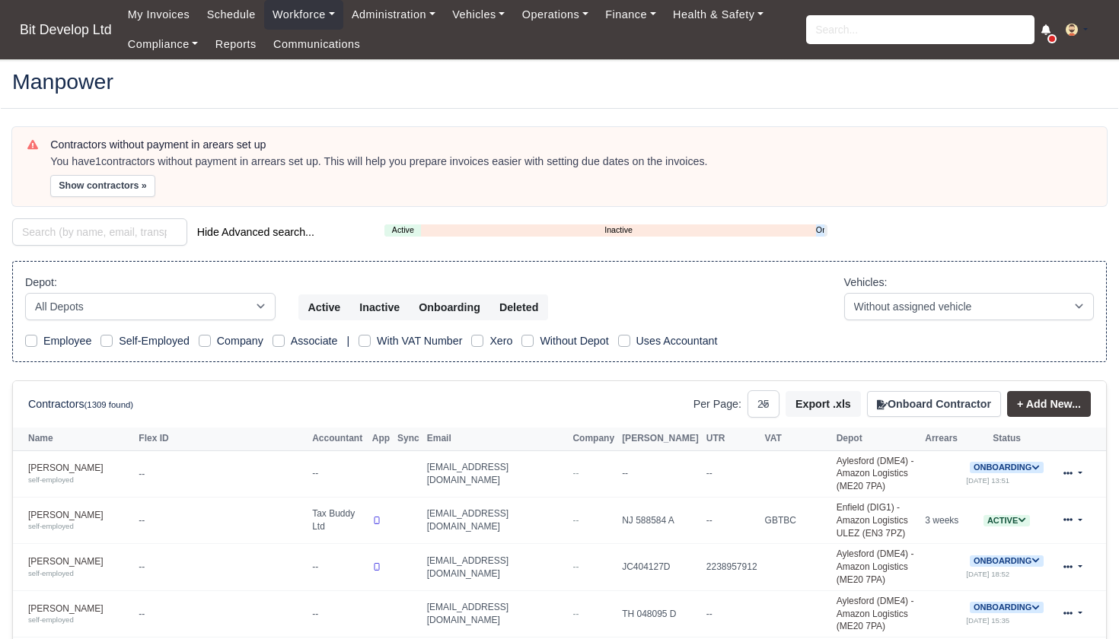
select select "25"
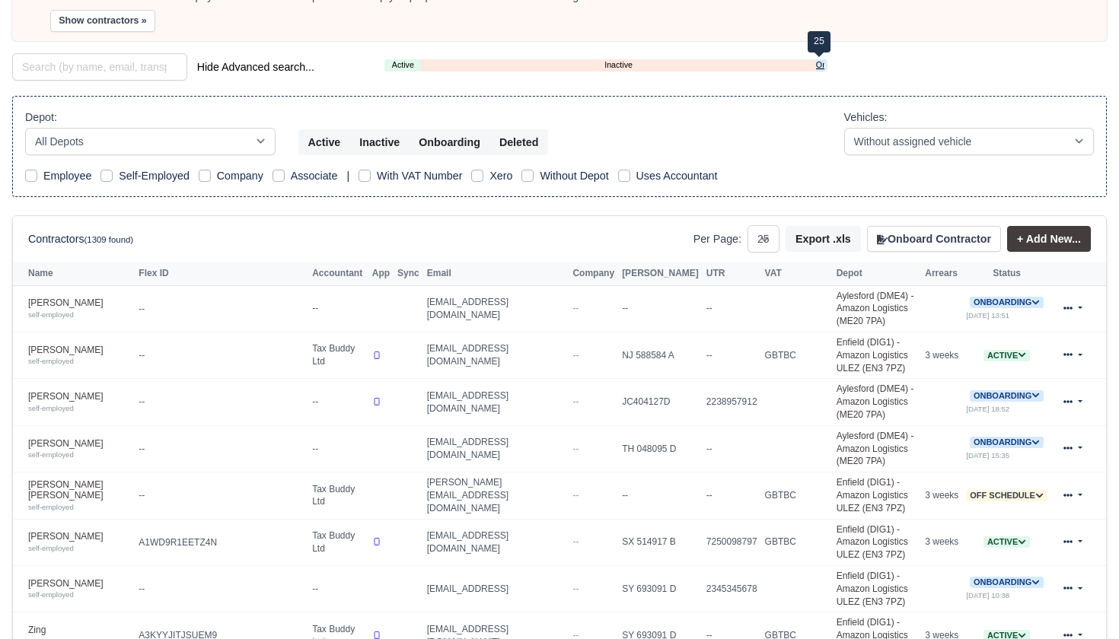
click at [823, 61] on link "Onboarding" at bounding box center [820, 65] width 8 height 13
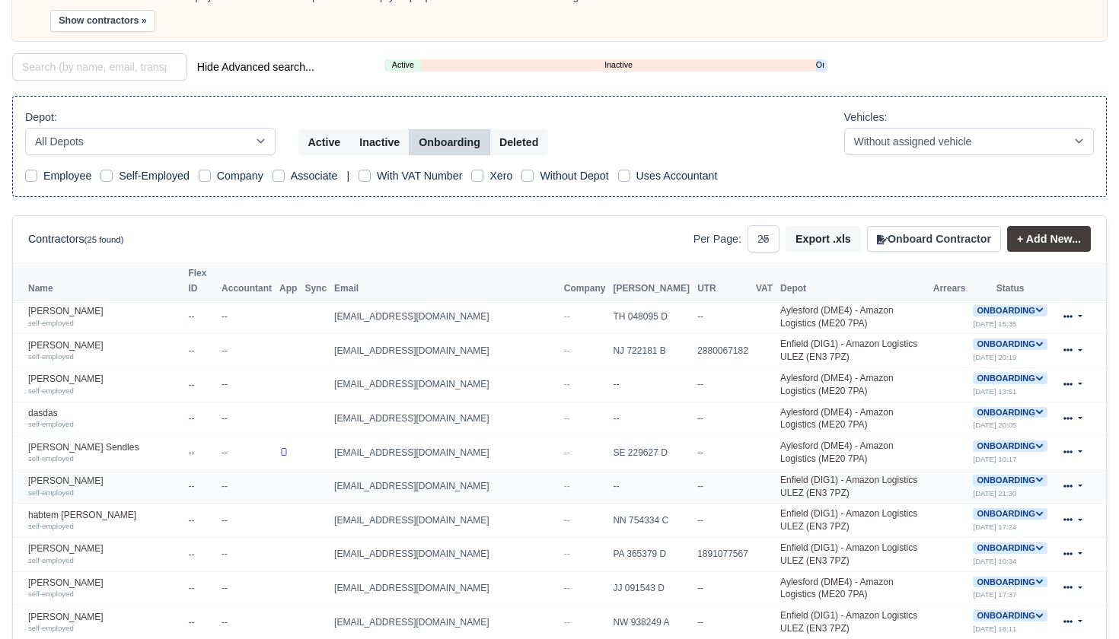
click at [1035, 476] on icon at bounding box center [1039, 480] width 8 height 8
click at [962, 514] on button "Deactivate" at bounding box center [950, 527] width 71 height 26
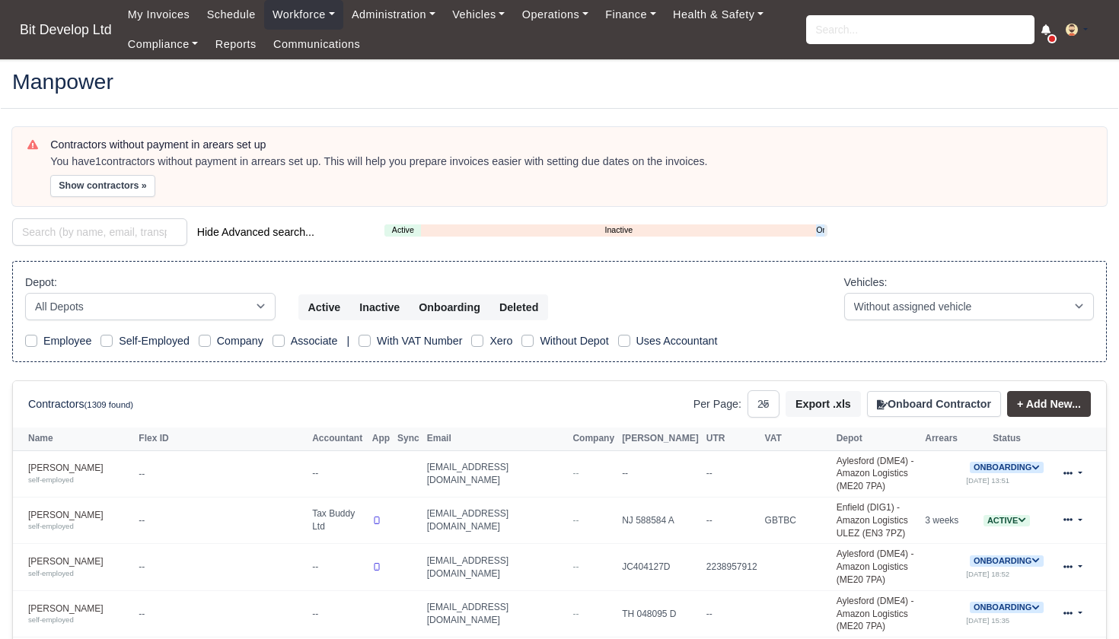
select select "25"
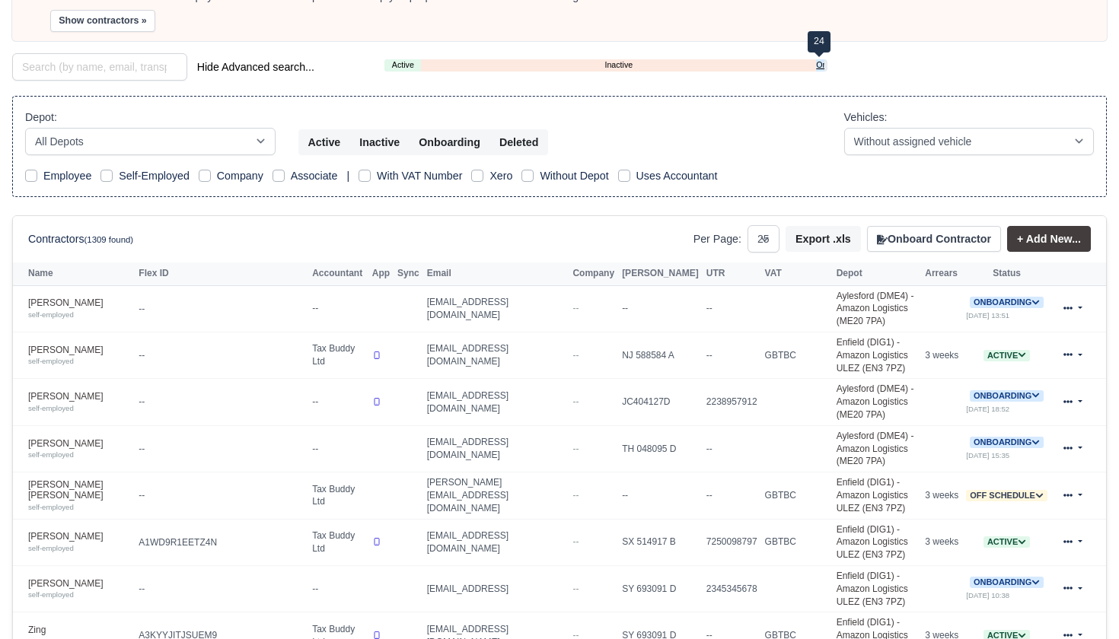
click at [823, 62] on link "Onboarding" at bounding box center [820, 65] width 8 height 13
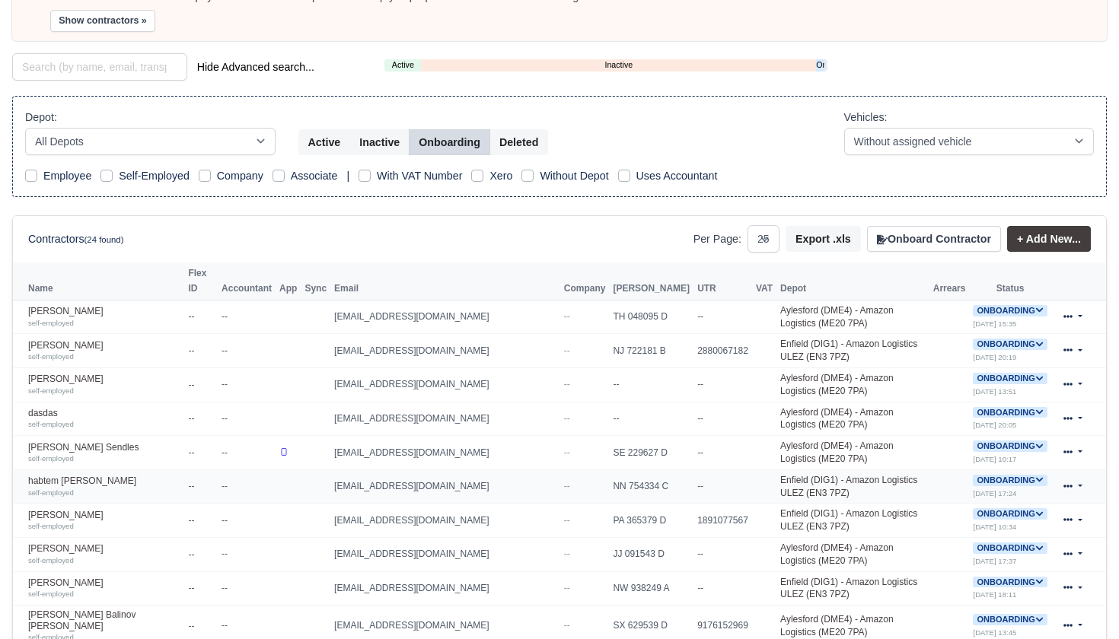
click at [1035, 476] on icon at bounding box center [1039, 480] width 8 height 8
click at [965, 514] on button "Deactivate" at bounding box center [950, 527] width 71 height 26
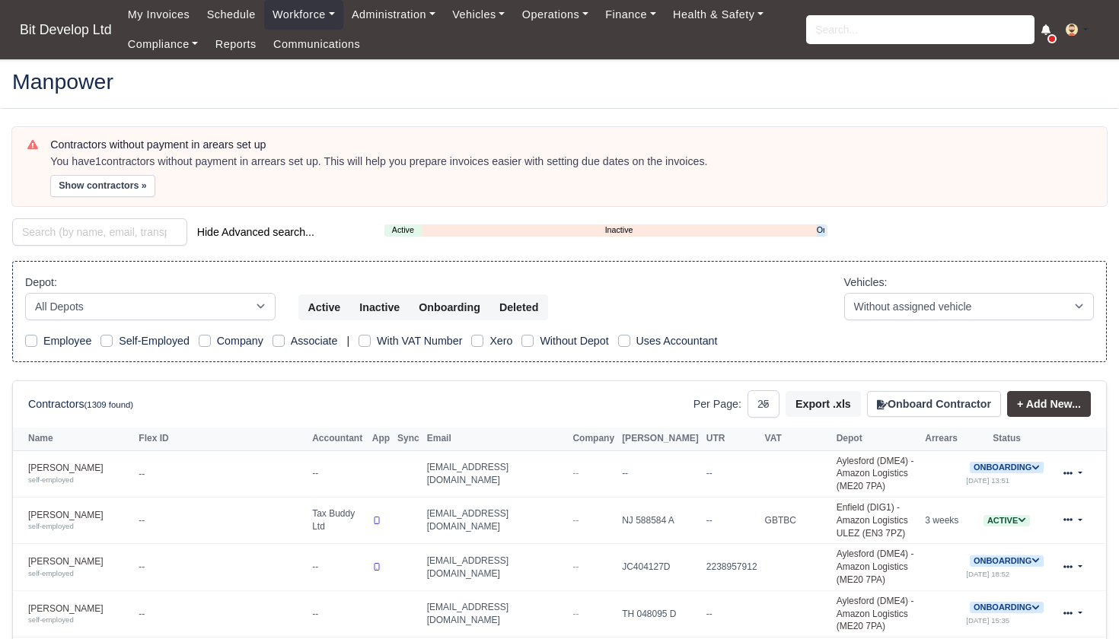
select select "25"
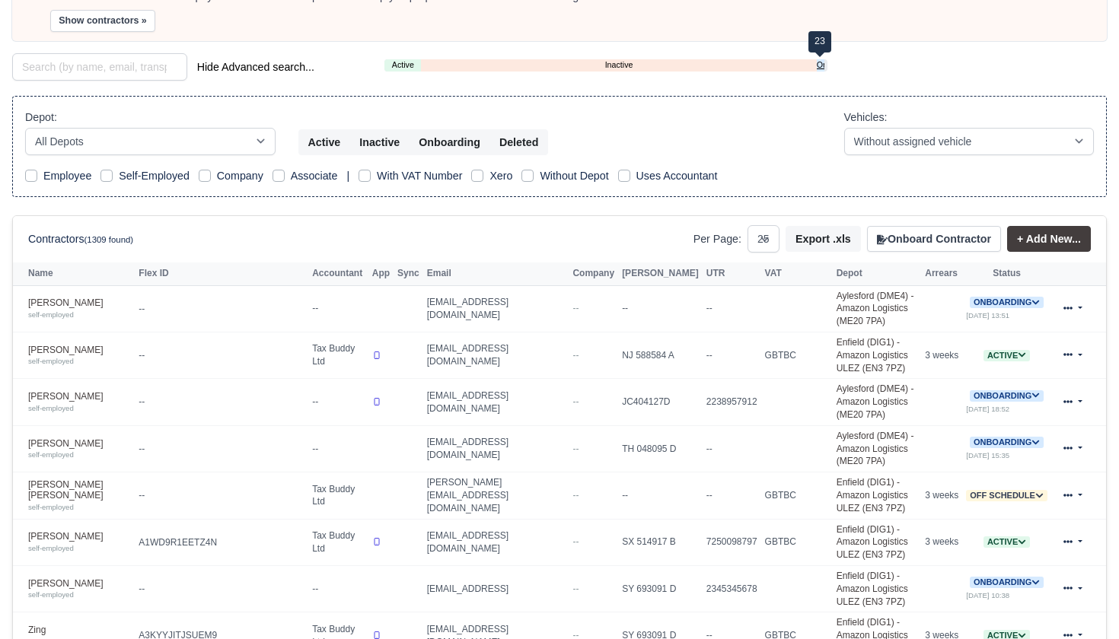
click at [818, 60] on link "Onboarding" at bounding box center [821, 65] width 8 height 13
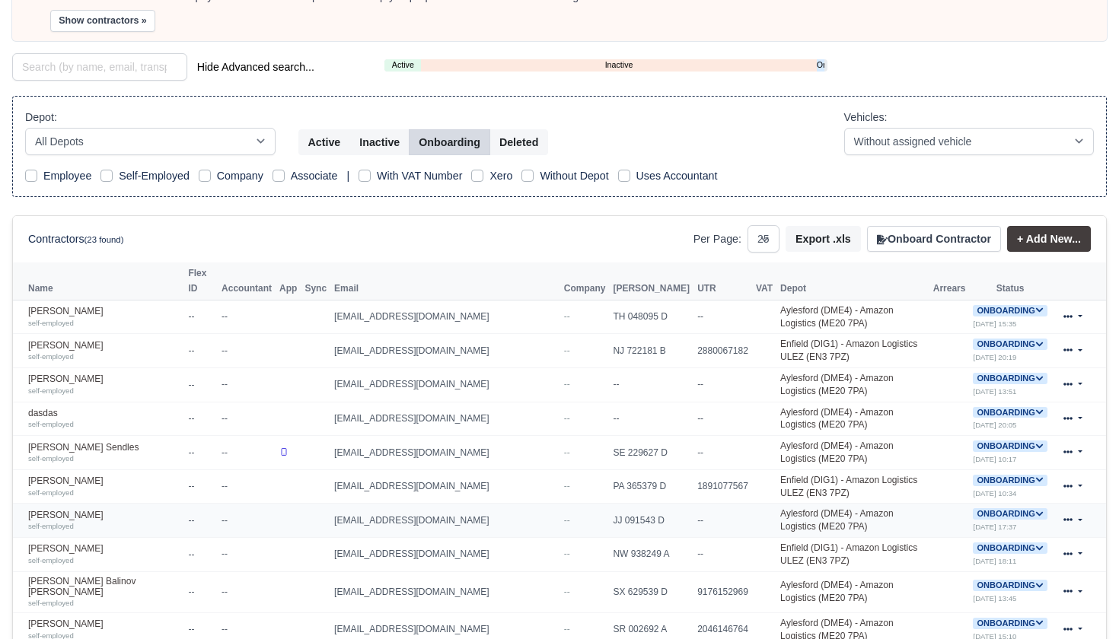
click at [1035, 510] on icon at bounding box center [1039, 514] width 8 height 8
click at [966, 547] on button "Deactivate" at bounding box center [950, 560] width 71 height 26
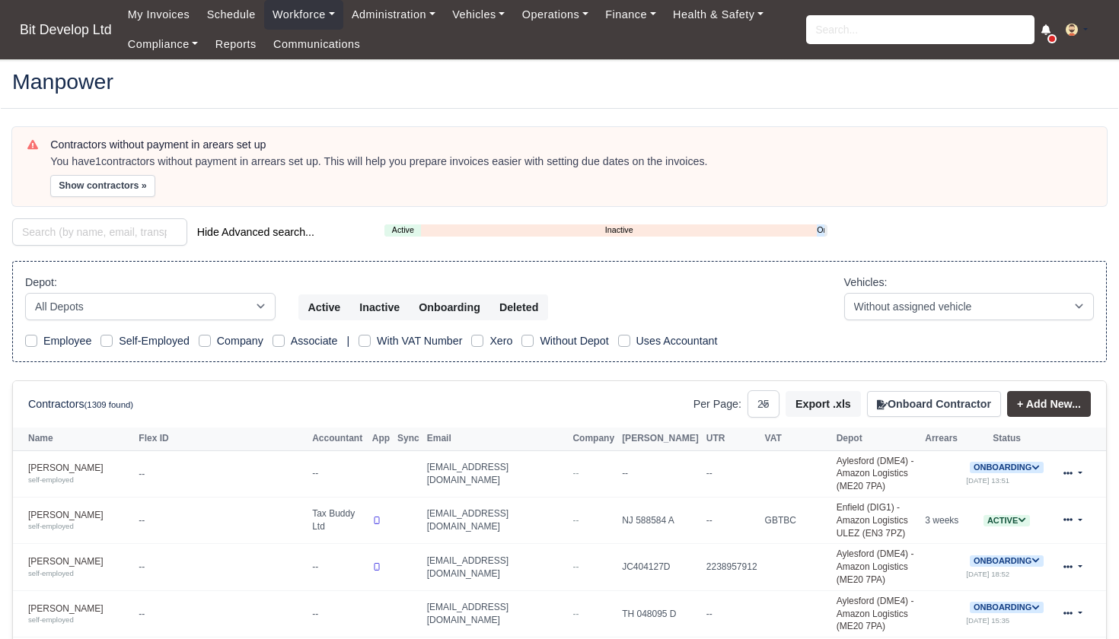
select select "25"
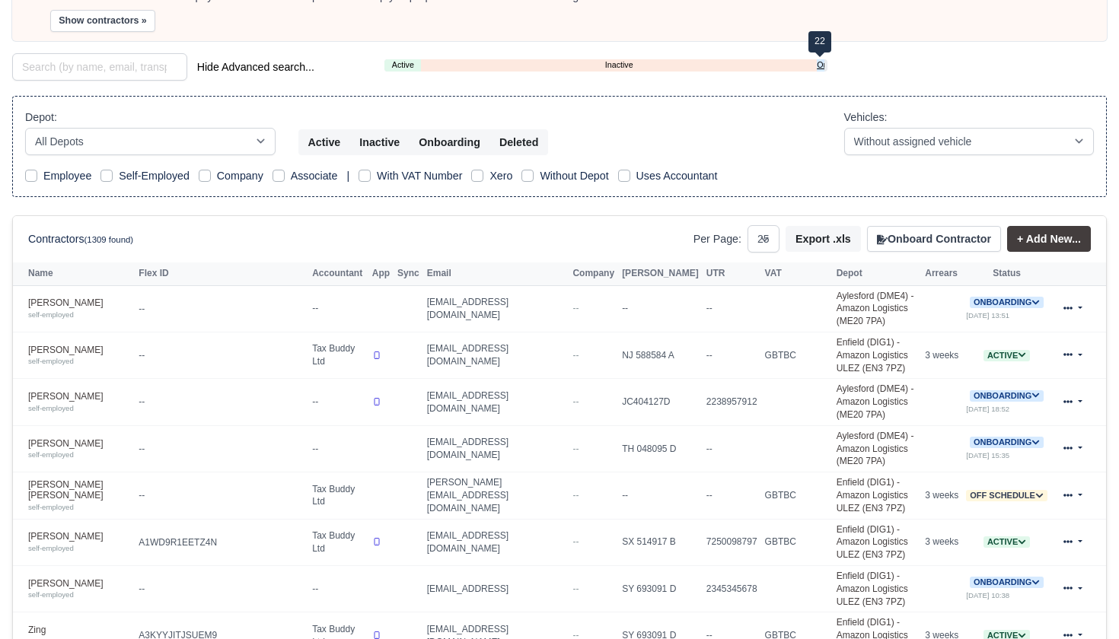
click at [820, 62] on link "Onboarding" at bounding box center [821, 65] width 8 height 13
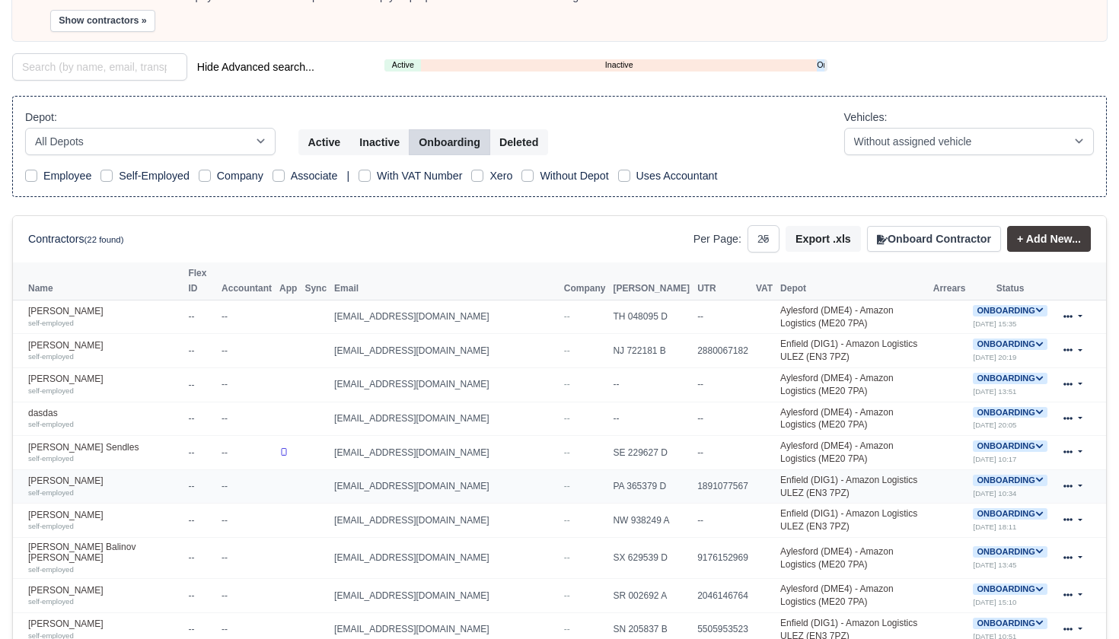
click at [1036, 476] on icon at bounding box center [1039, 480] width 8 height 8
click at [970, 514] on button "Deactivate" at bounding box center [950, 527] width 71 height 26
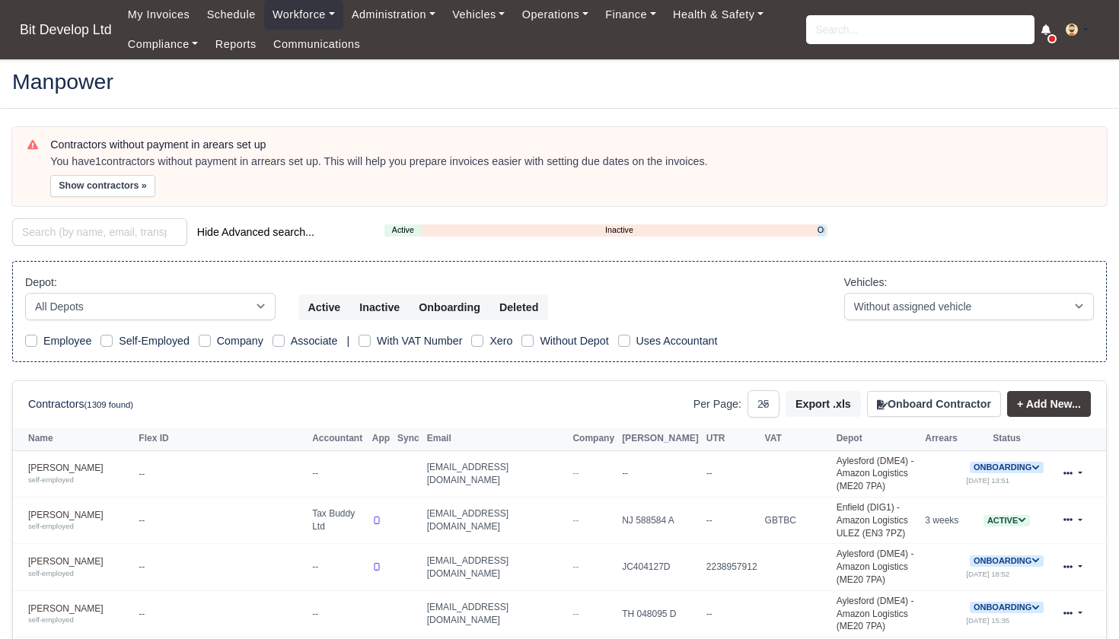
select select "25"
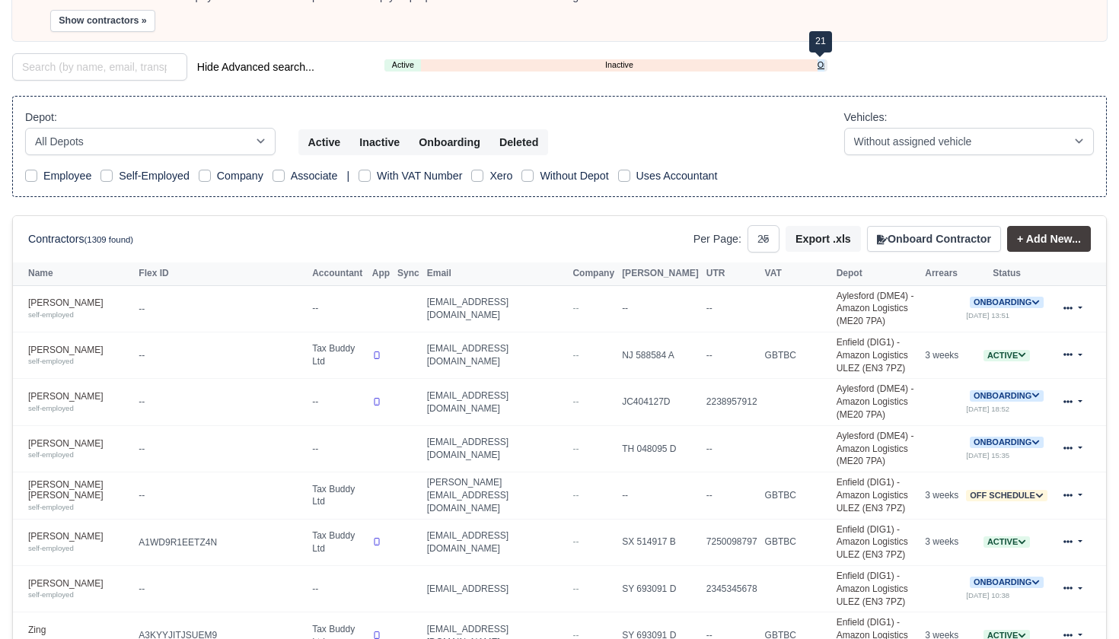
click at [823, 63] on link "Onboarding" at bounding box center [820, 65] width 7 height 13
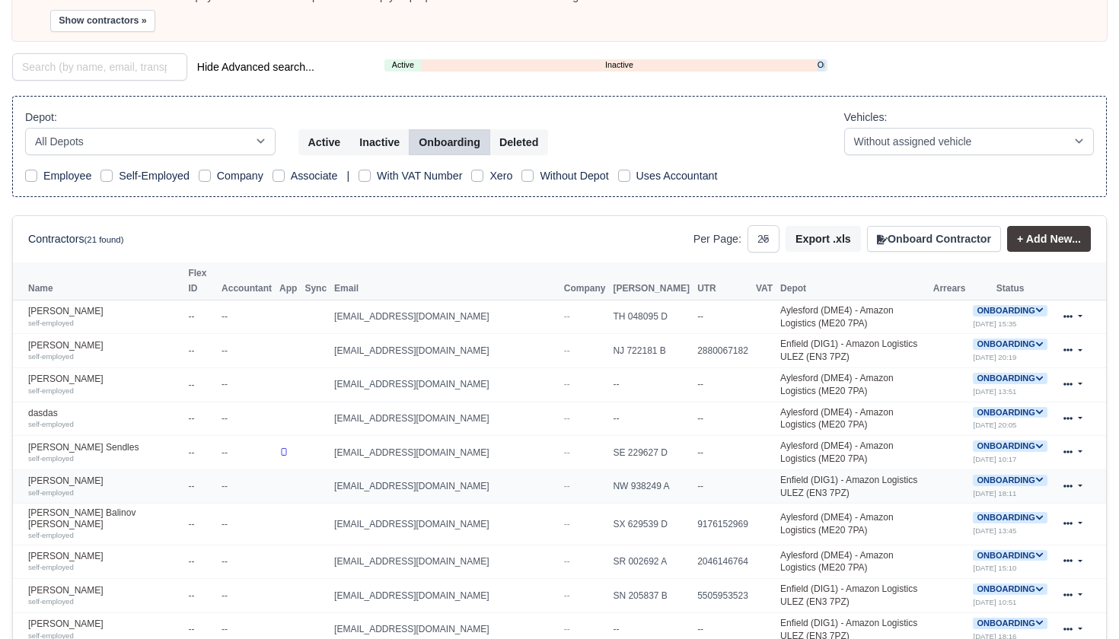
click at [1035, 476] on icon at bounding box center [1039, 480] width 8 height 8
click at [956, 514] on button "Deactivate" at bounding box center [950, 527] width 71 height 26
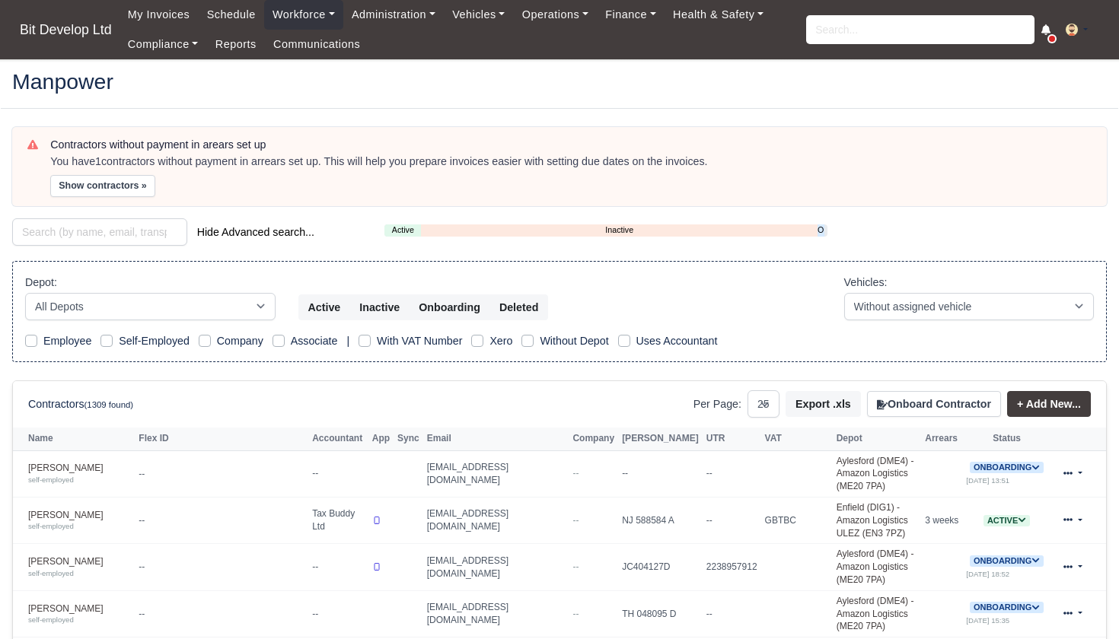
select select "25"
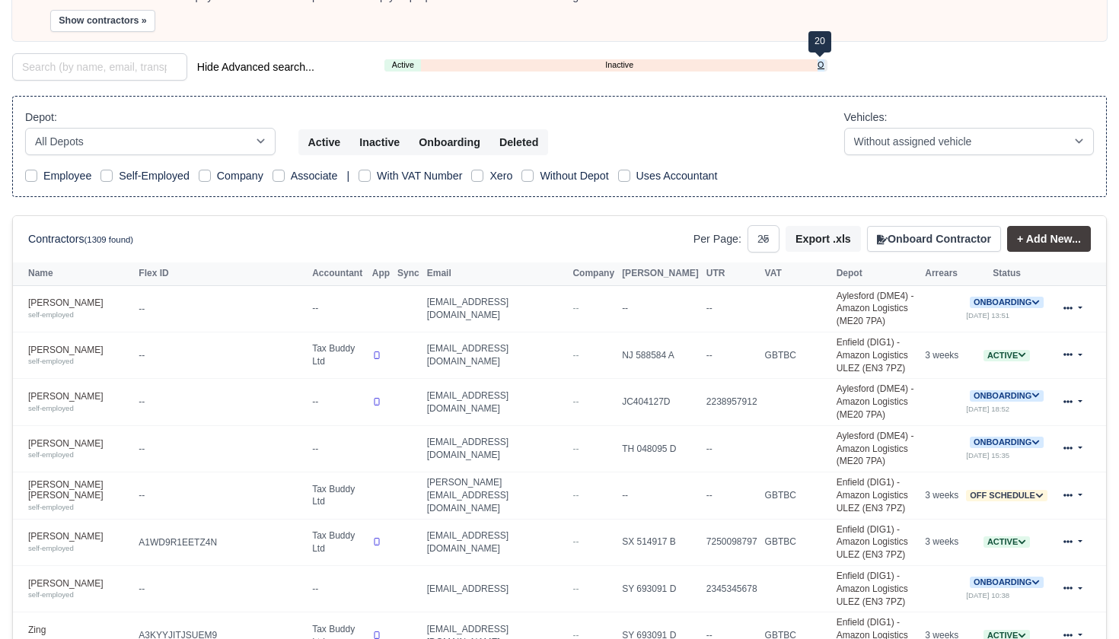
click at [820, 62] on link "Onboarding" at bounding box center [820, 65] width 7 height 13
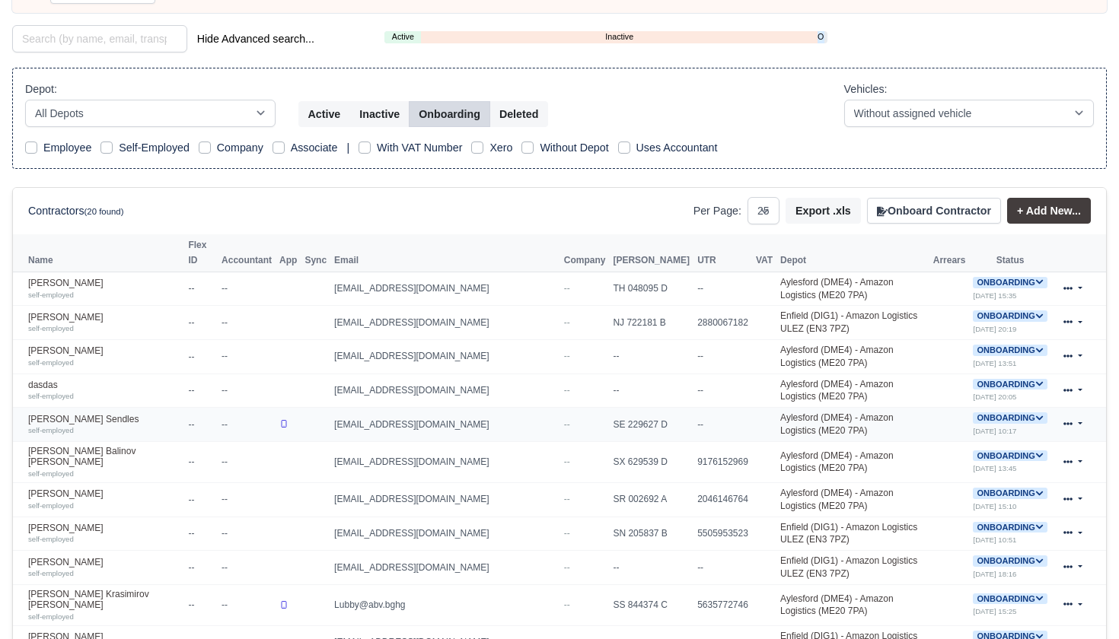
scroll to position [199, 0]
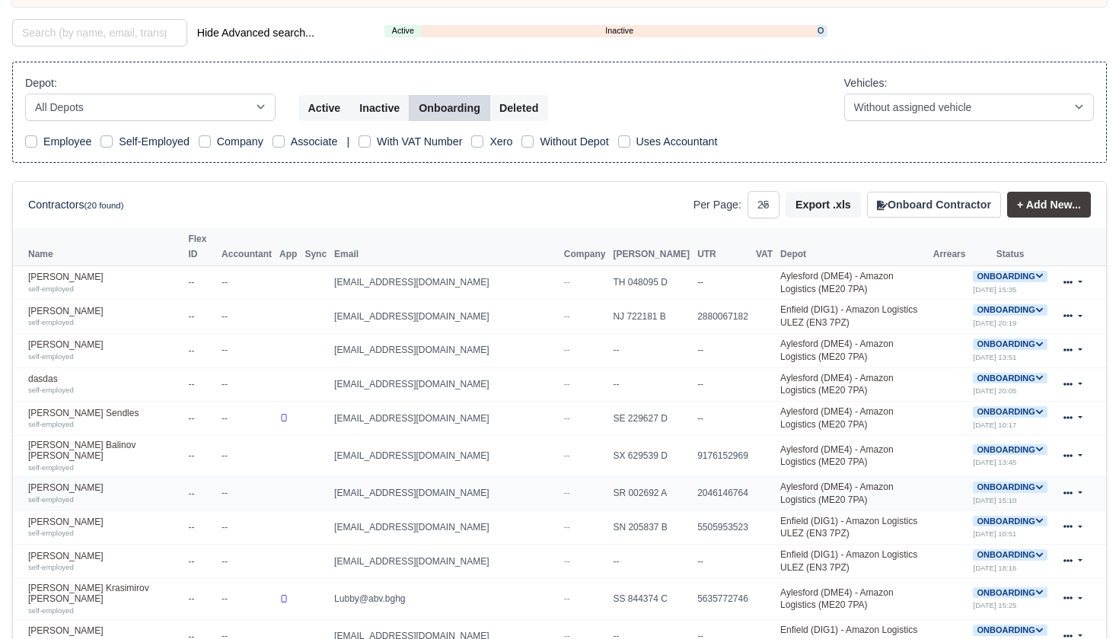
click at [1036, 485] on icon at bounding box center [1039, 487] width 7 height 5
click at [960, 521] on button "Deactivate" at bounding box center [951, 534] width 71 height 26
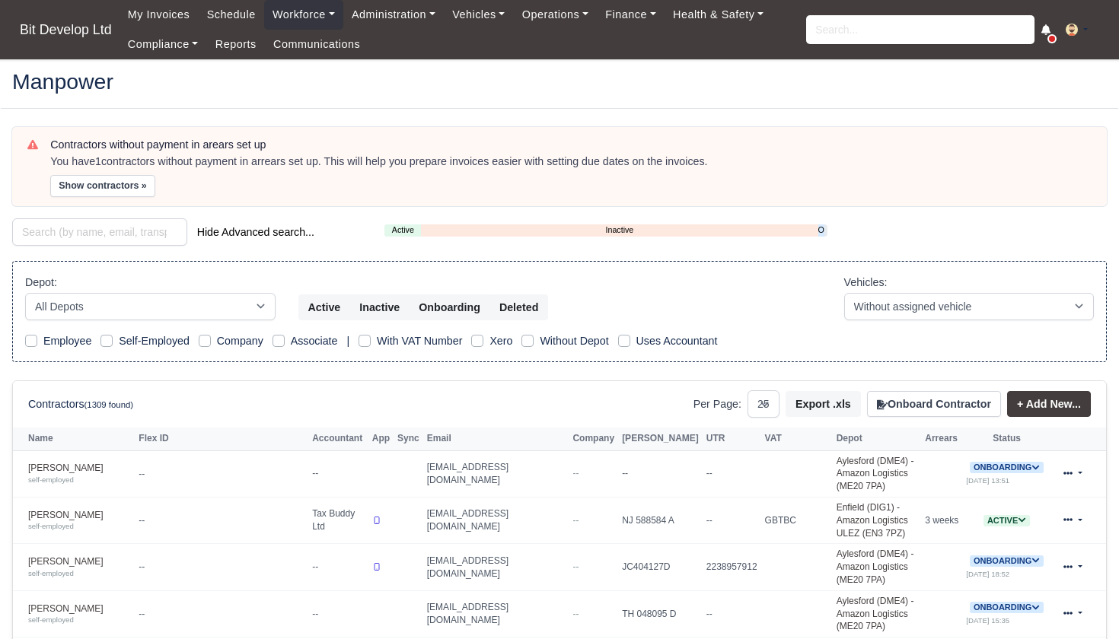
select select "25"
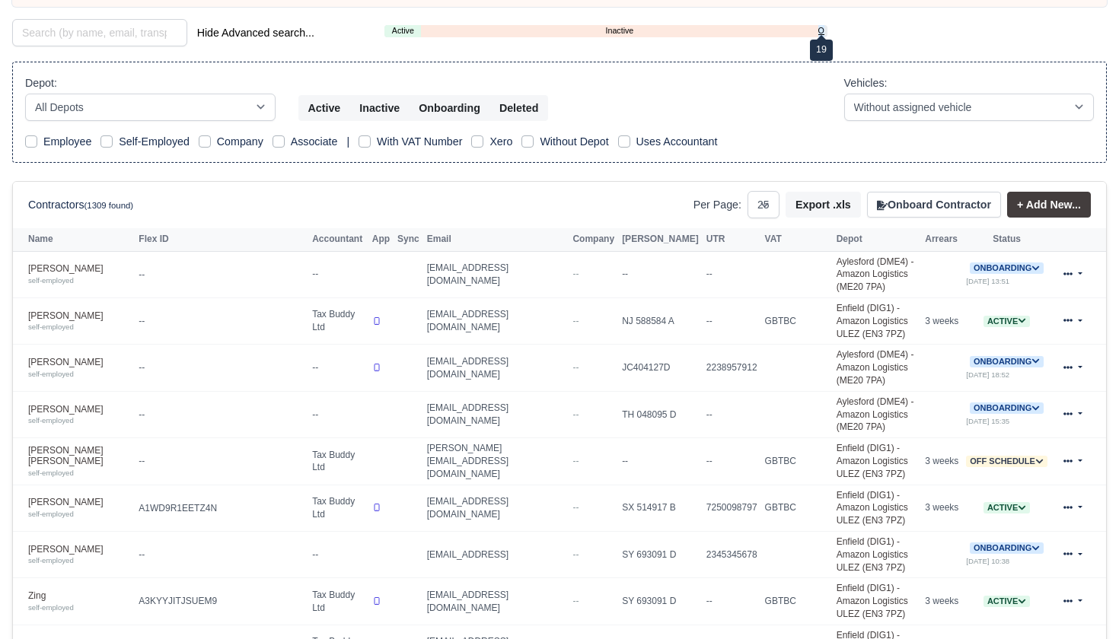
click at [819, 30] on link "Onboarding" at bounding box center [821, 30] width 6 height 13
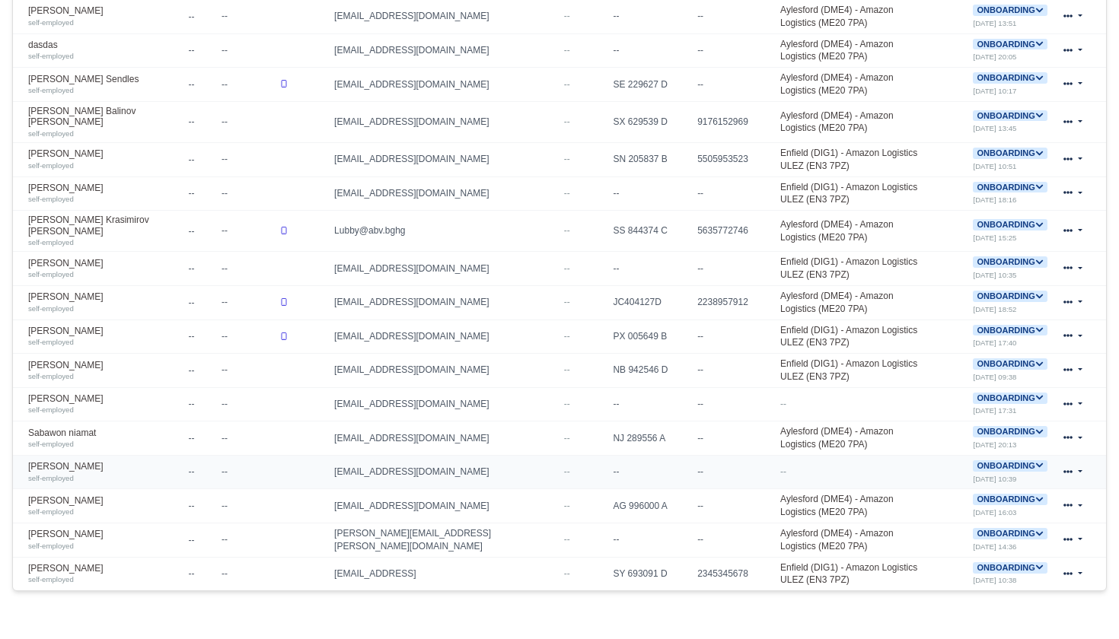
scroll to position [533, 0]
click at [1036, 362] on icon at bounding box center [1039, 364] width 7 height 5
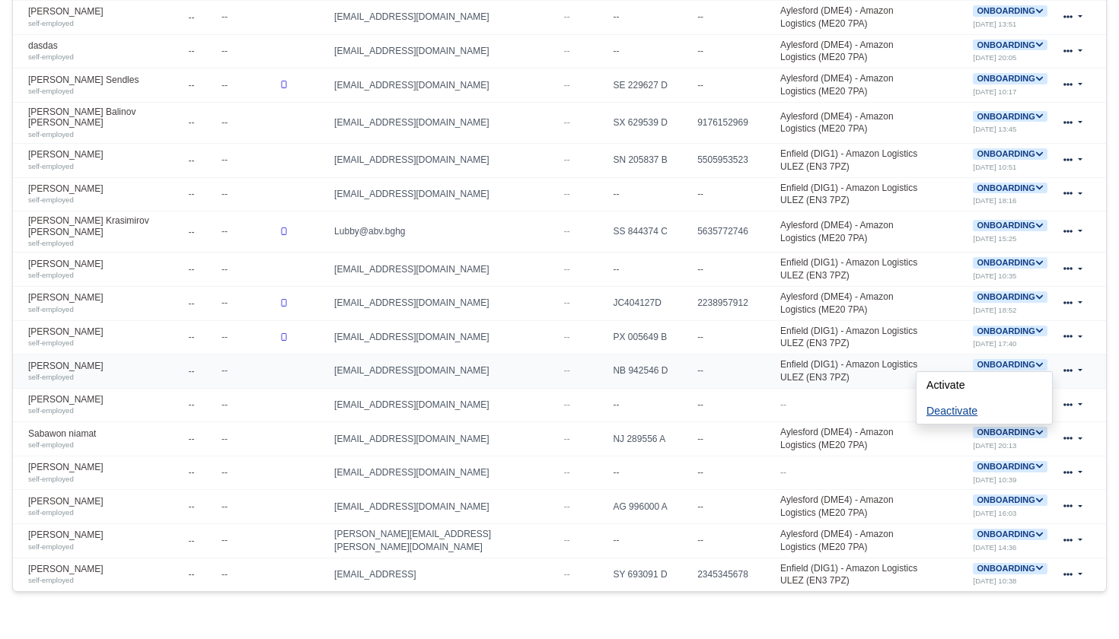
click at [952, 398] on button "Deactivate" at bounding box center [951, 411] width 71 height 26
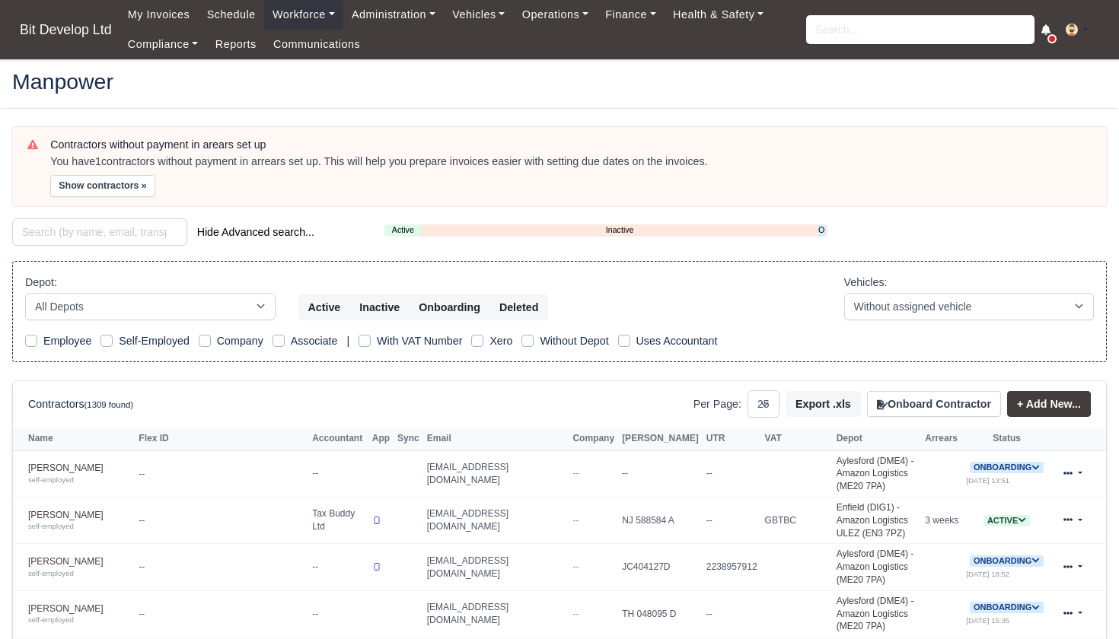
select select "25"
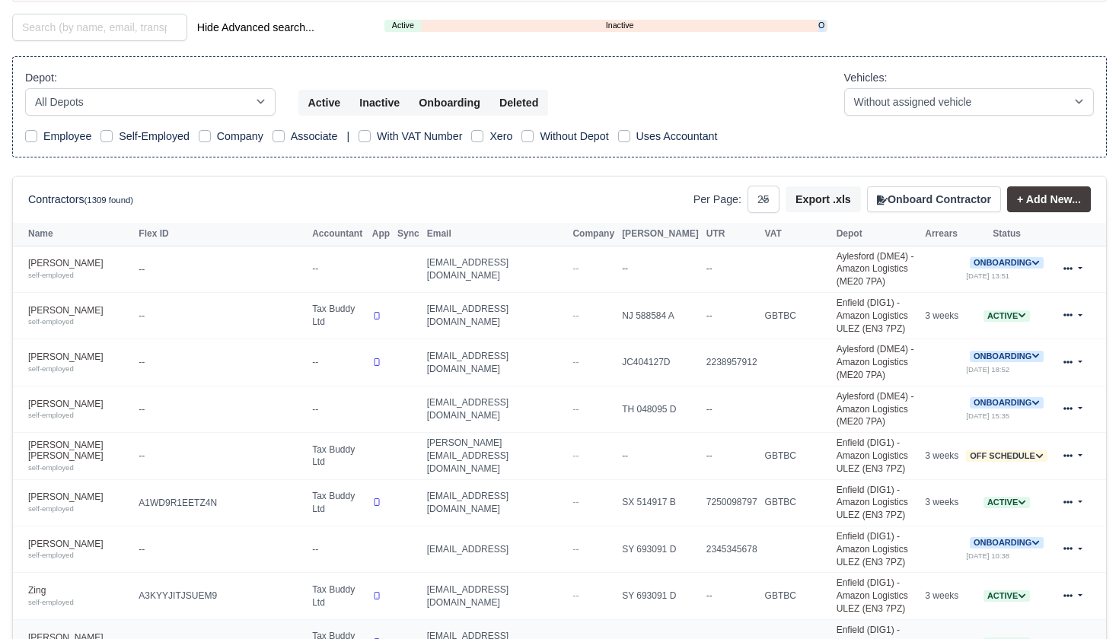
scroll to position [28, 0]
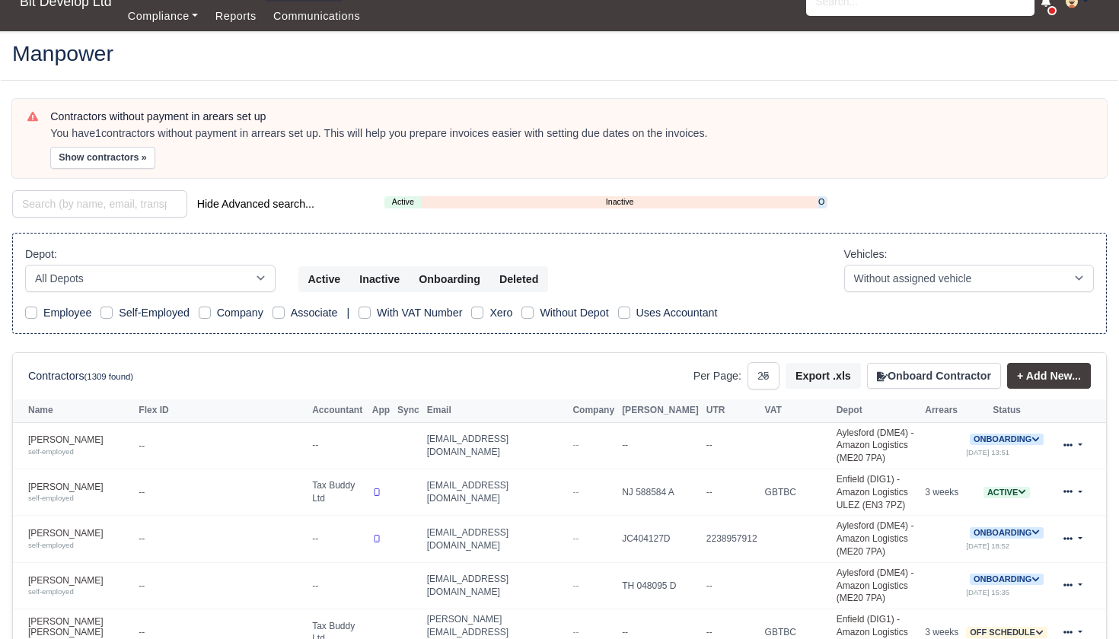
click at [825, 199] on div "Active Inactive Onboarding" at bounding box center [605, 202] width 443 height 12
click at [822, 199] on link "Onboarding" at bounding box center [821, 202] width 6 height 13
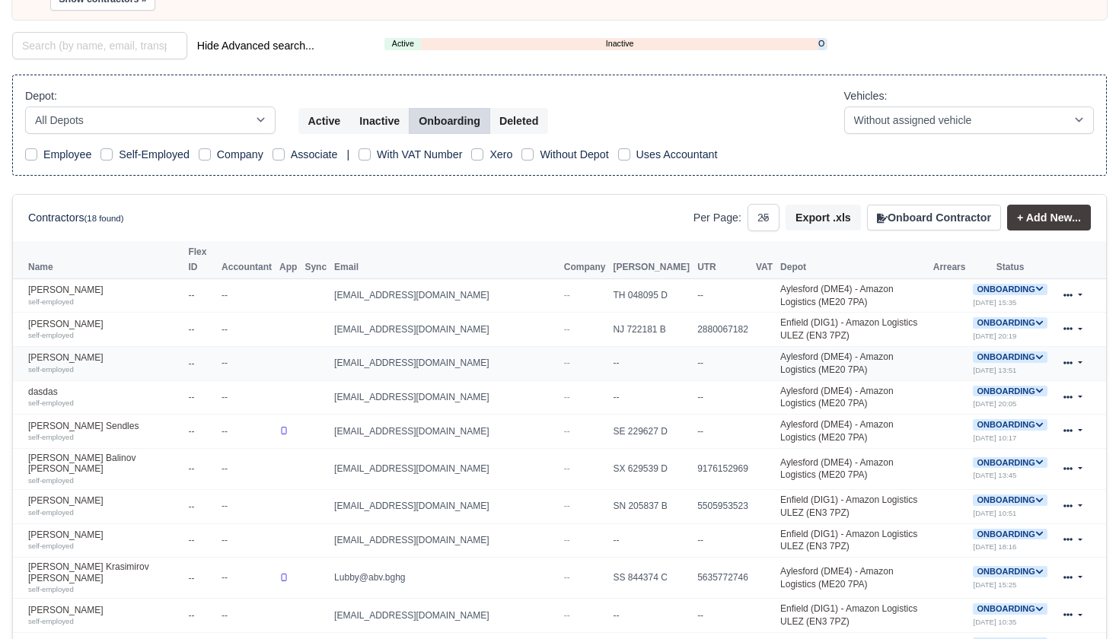
scroll to position [193, 0]
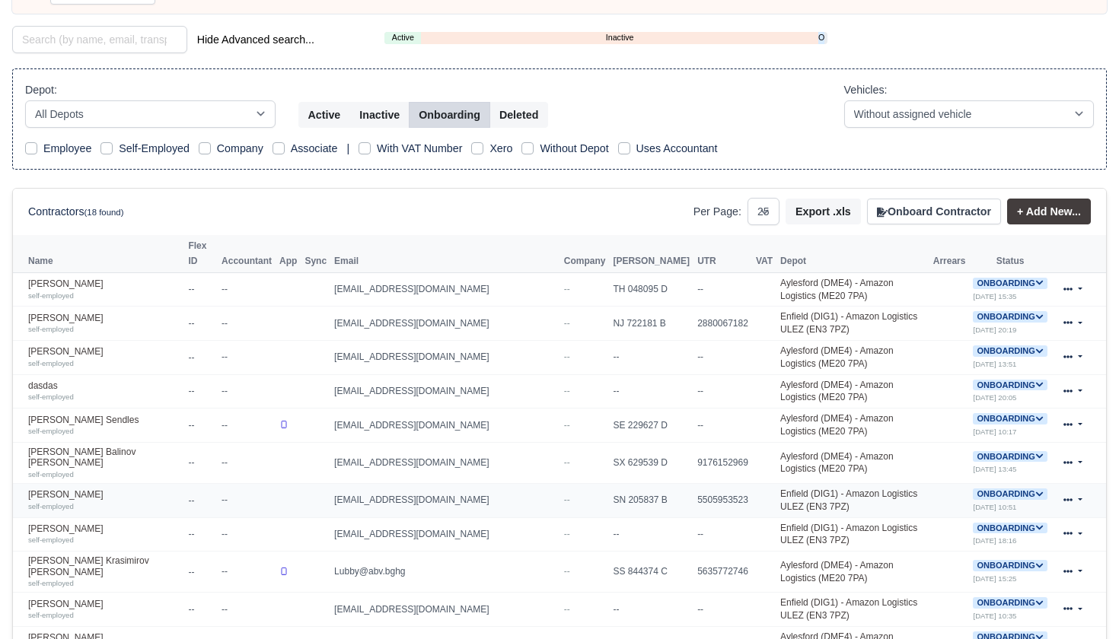
click at [1035, 490] on icon at bounding box center [1039, 494] width 8 height 8
click at [957, 527] on button "Deactivate" at bounding box center [951, 540] width 71 height 26
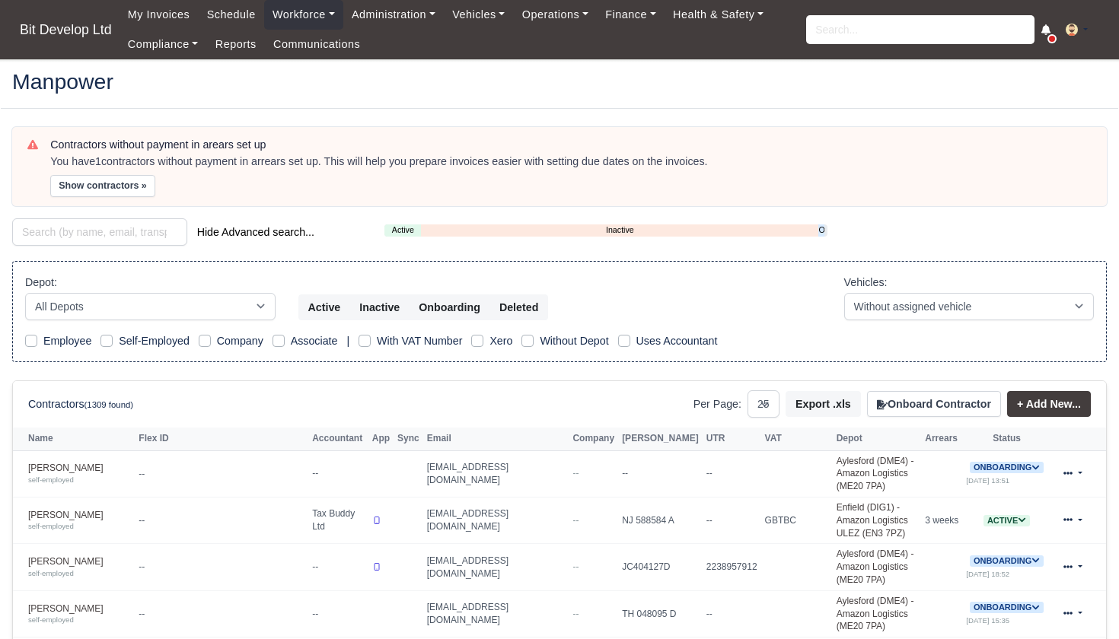
select select "25"
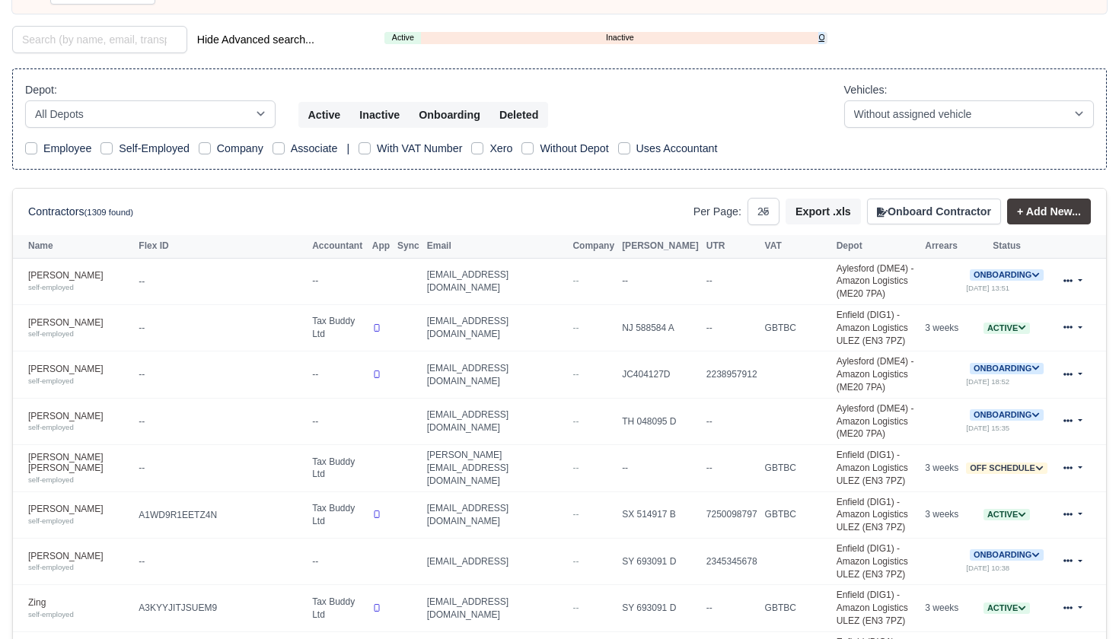
click at [823, 35] on link "Onboarding" at bounding box center [821, 37] width 6 height 13
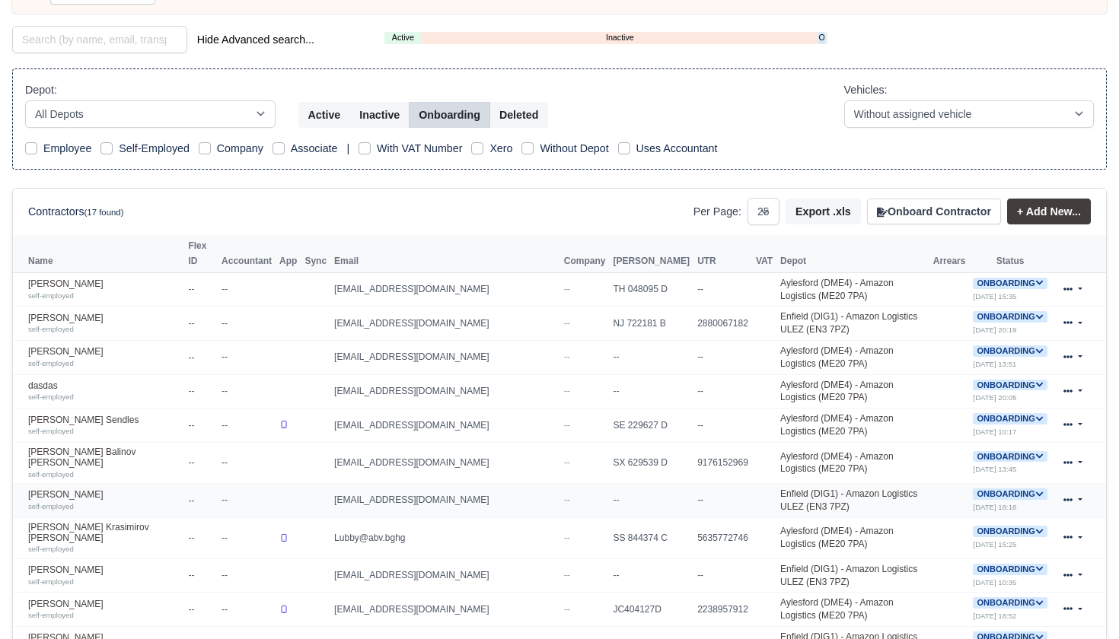
click at [1035, 490] on icon at bounding box center [1039, 494] width 8 height 8
click at [960, 527] on button "Deactivate" at bounding box center [951, 540] width 71 height 26
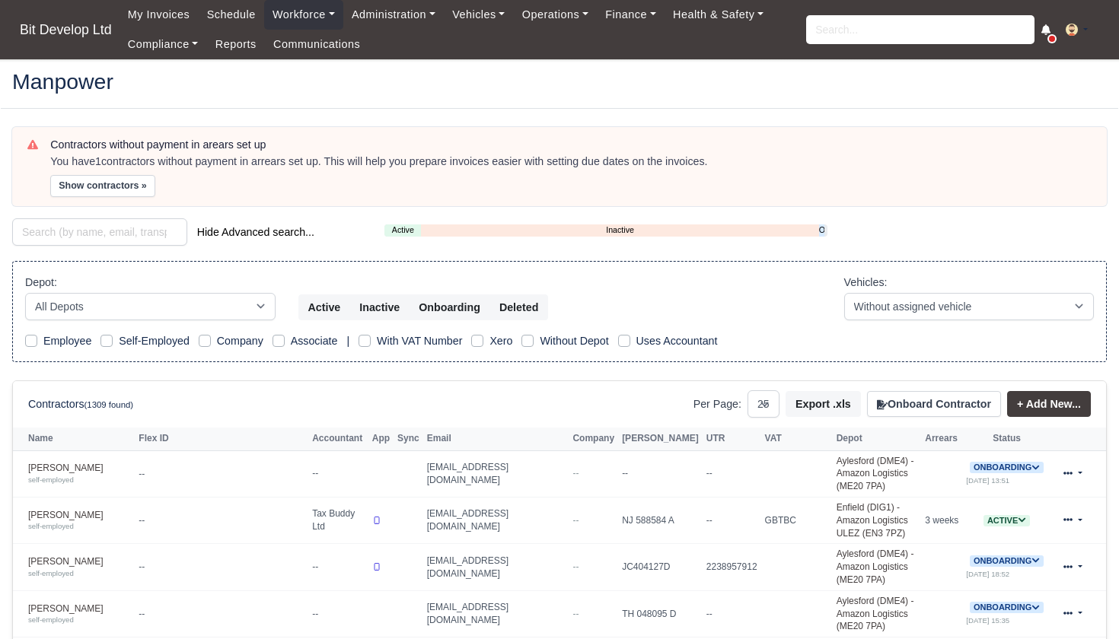
select select "25"
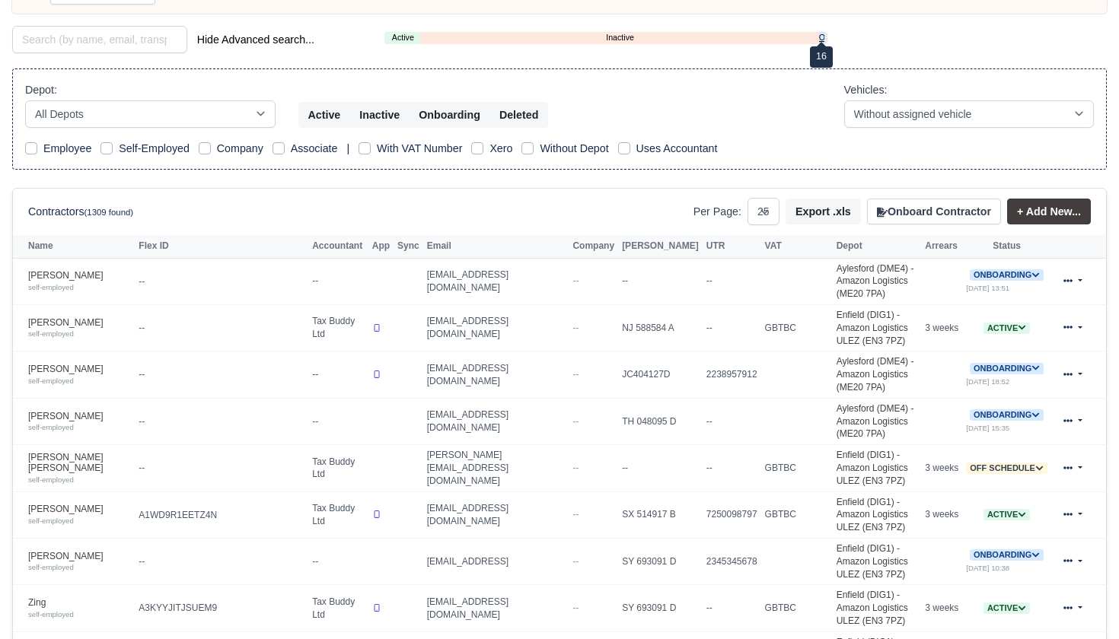
click at [823, 36] on link "Onboarding" at bounding box center [821, 37] width 5 height 13
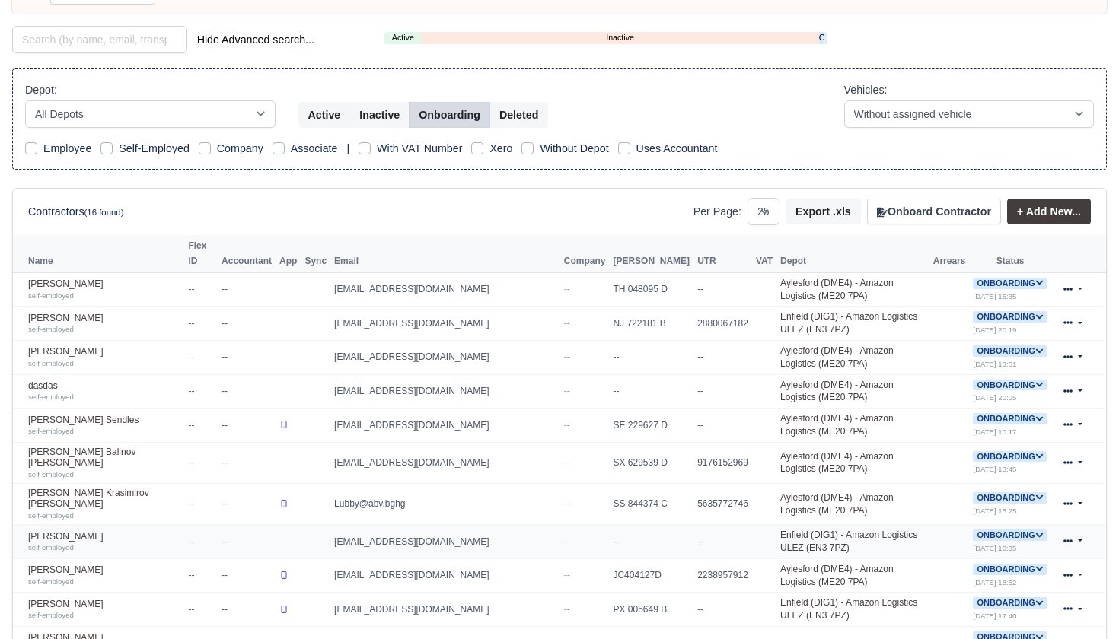
click at [1035, 531] on icon at bounding box center [1039, 535] width 8 height 8
click at [946, 569] on button "Deactivate" at bounding box center [951, 582] width 71 height 26
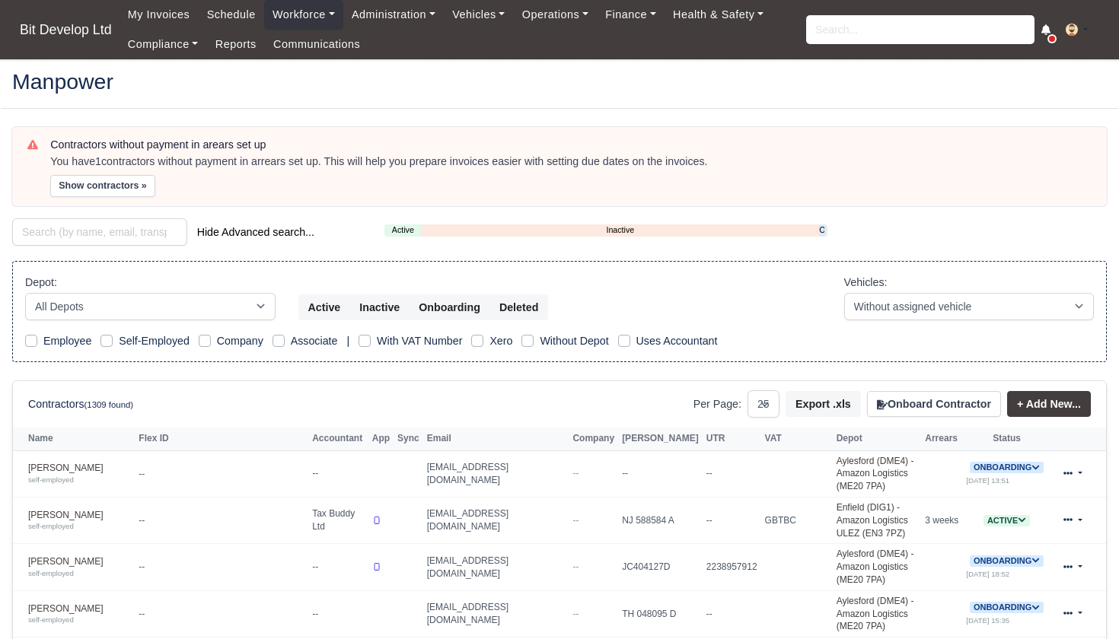
select select "25"
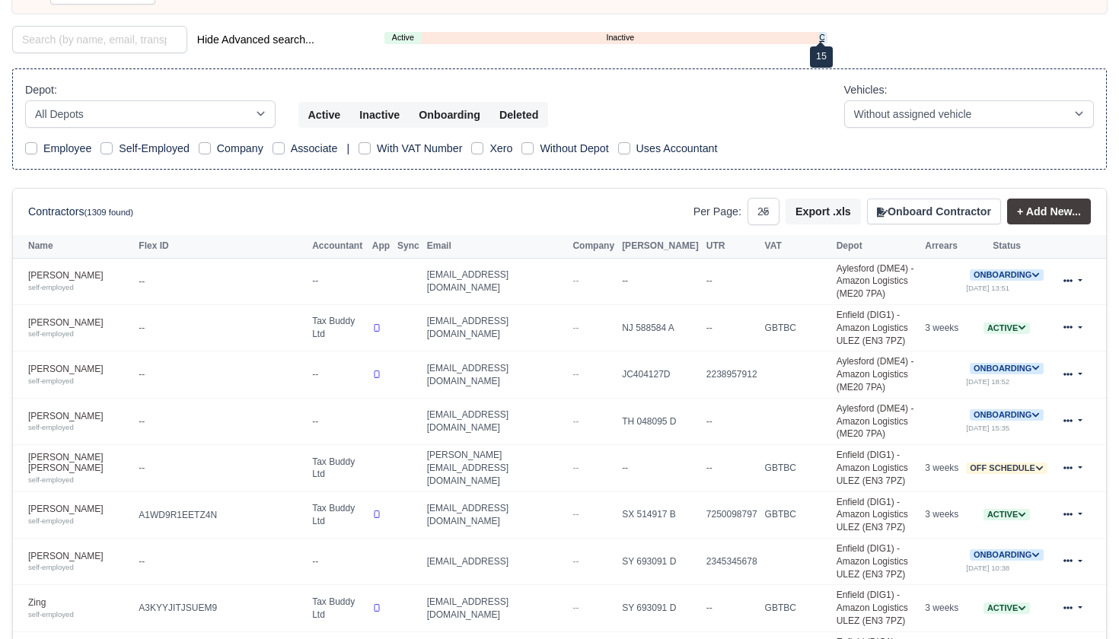
click at [823, 37] on link "Onboarding" at bounding box center [821, 37] width 5 height 13
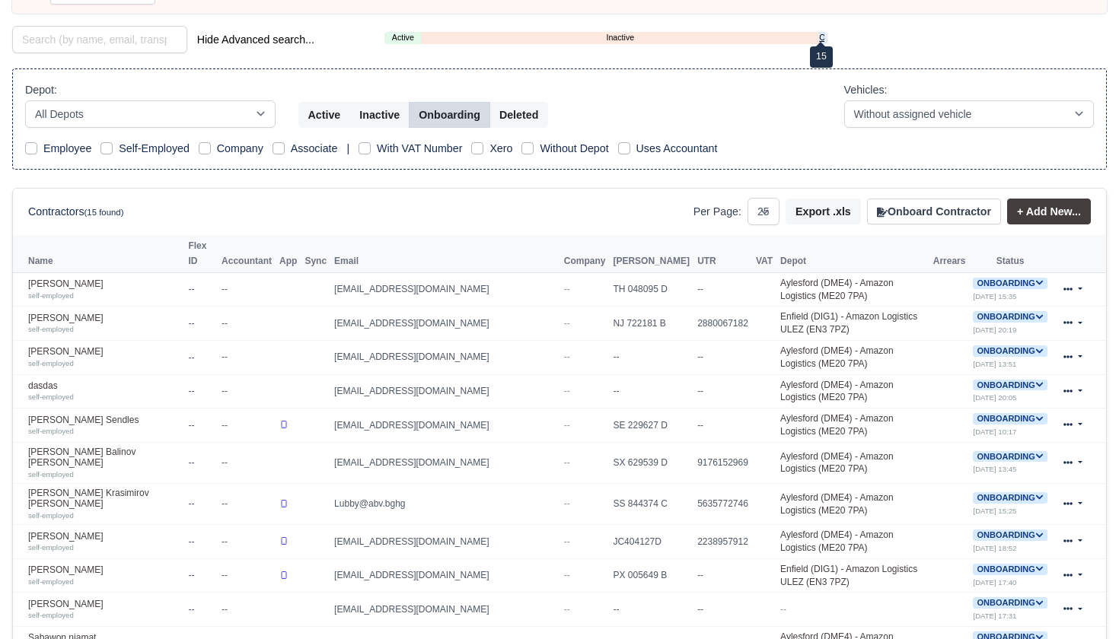
click at [822, 37] on link "Onboarding" at bounding box center [821, 37] width 5 height 13
click at [821, 37] on link "Onboarding" at bounding box center [821, 37] width 5 height 13
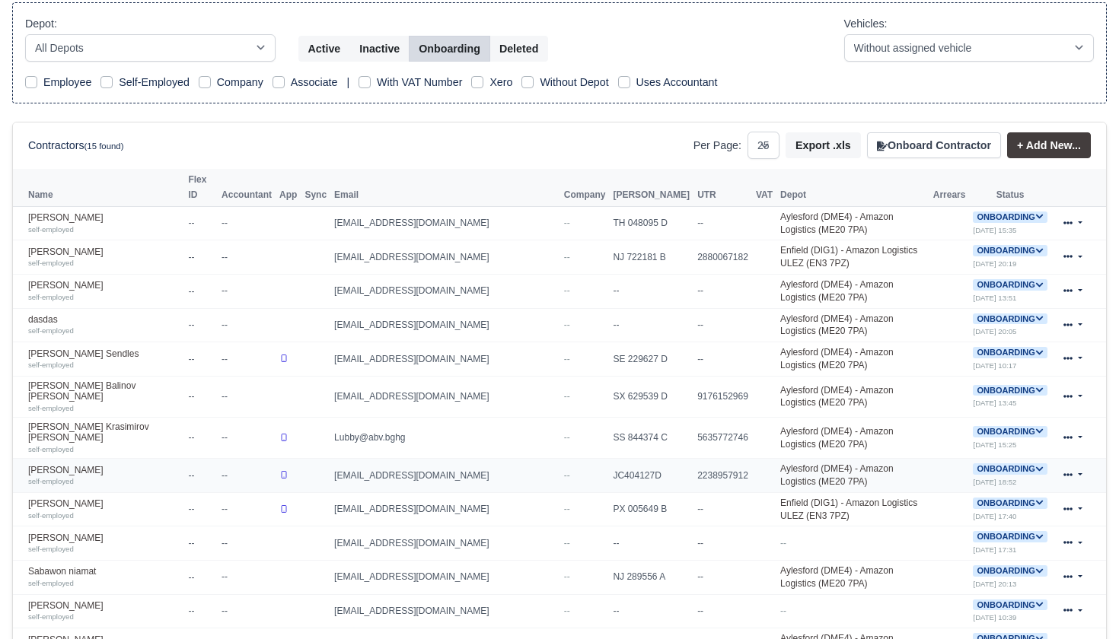
scroll to position [263, 0]
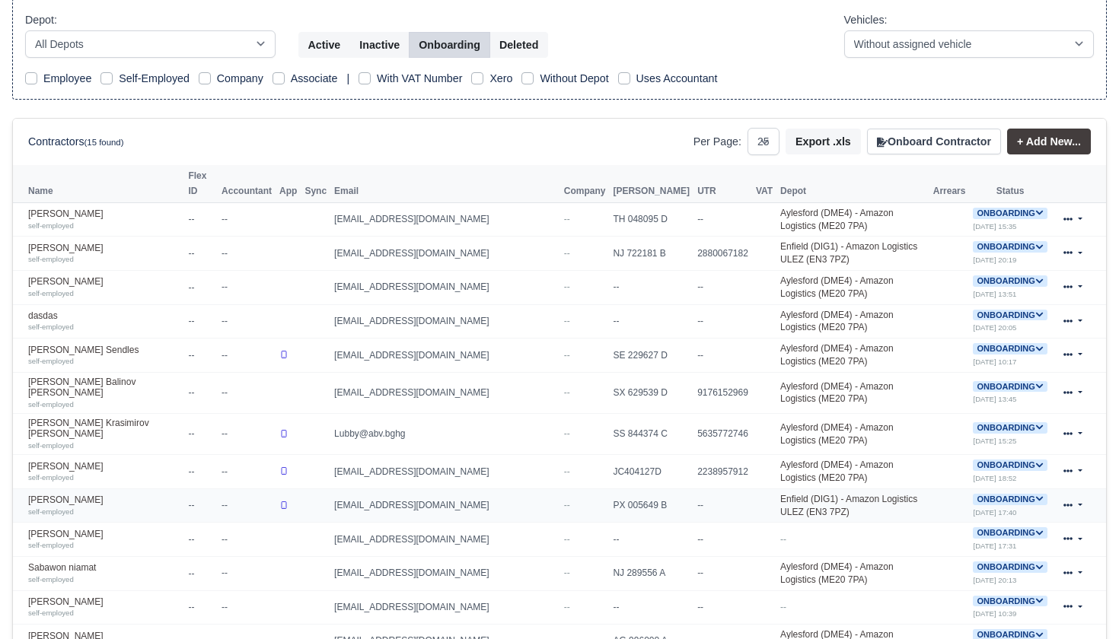
click at [1035, 495] on icon at bounding box center [1039, 499] width 8 height 8
click at [969, 533] on button "Deactivate" at bounding box center [951, 546] width 71 height 26
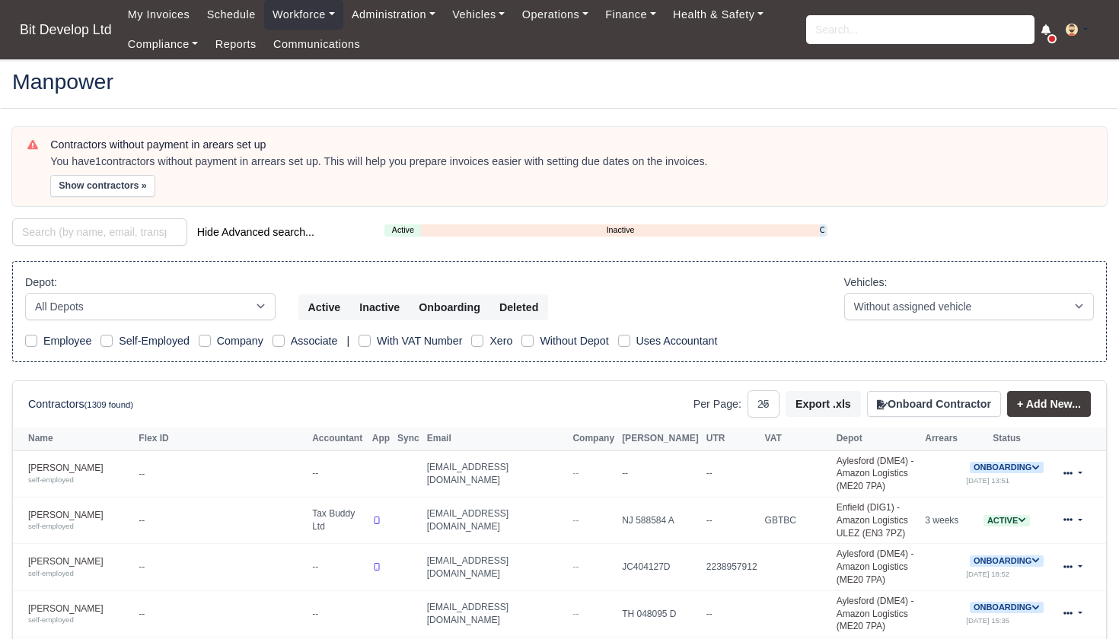
select select "25"
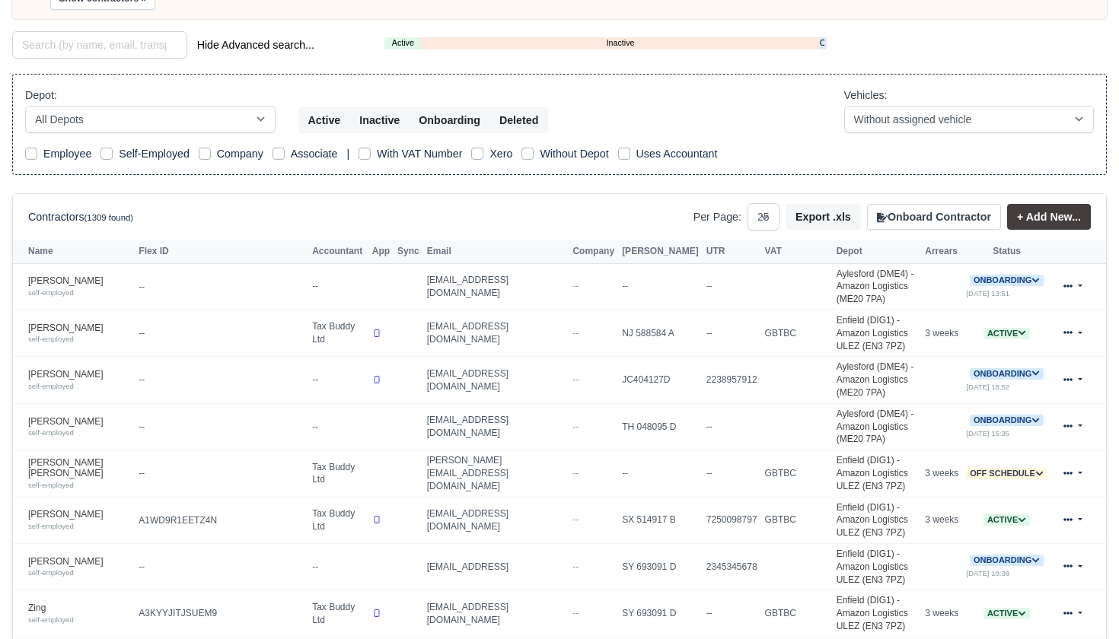
scroll to position [155, 0]
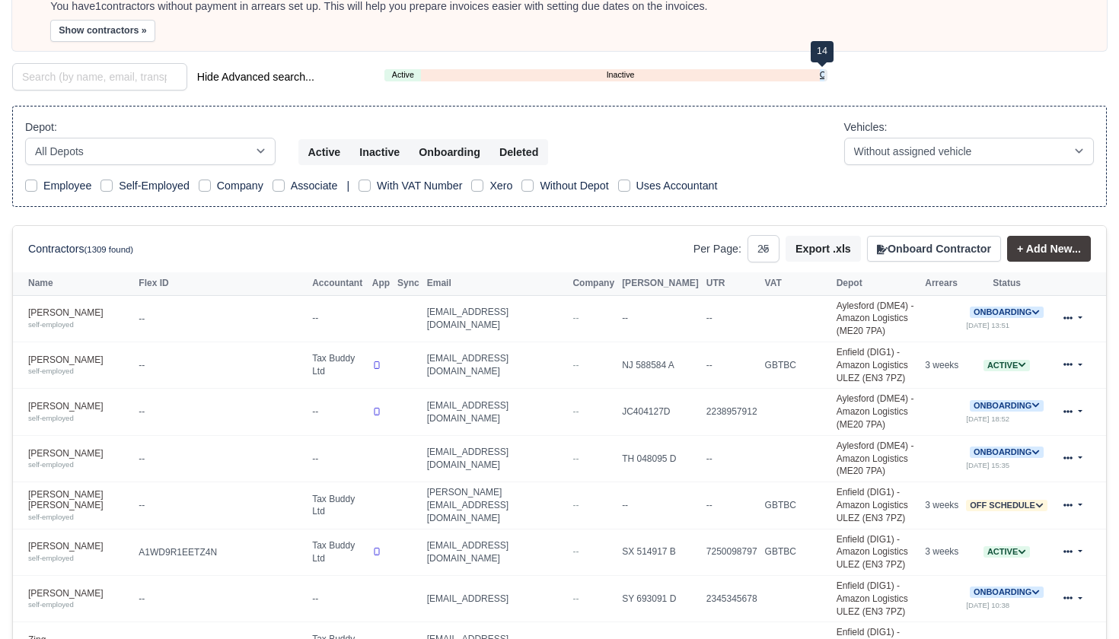
click at [823, 73] on link "Onboarding" at bounding box center [822, 74] width 5 height 13
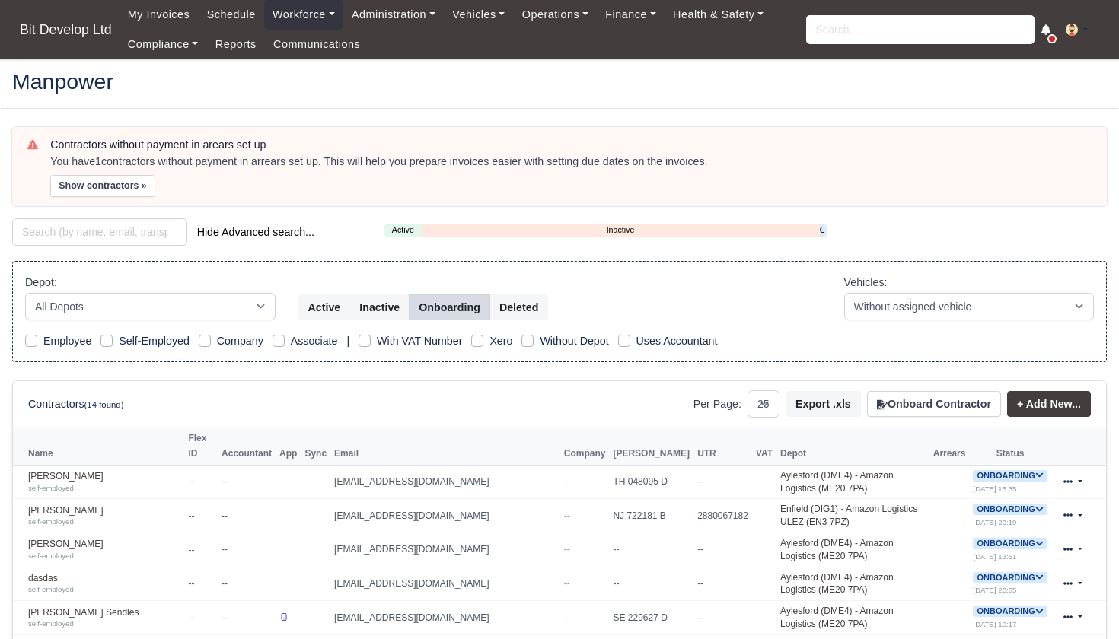
scroll to position [0, 0]
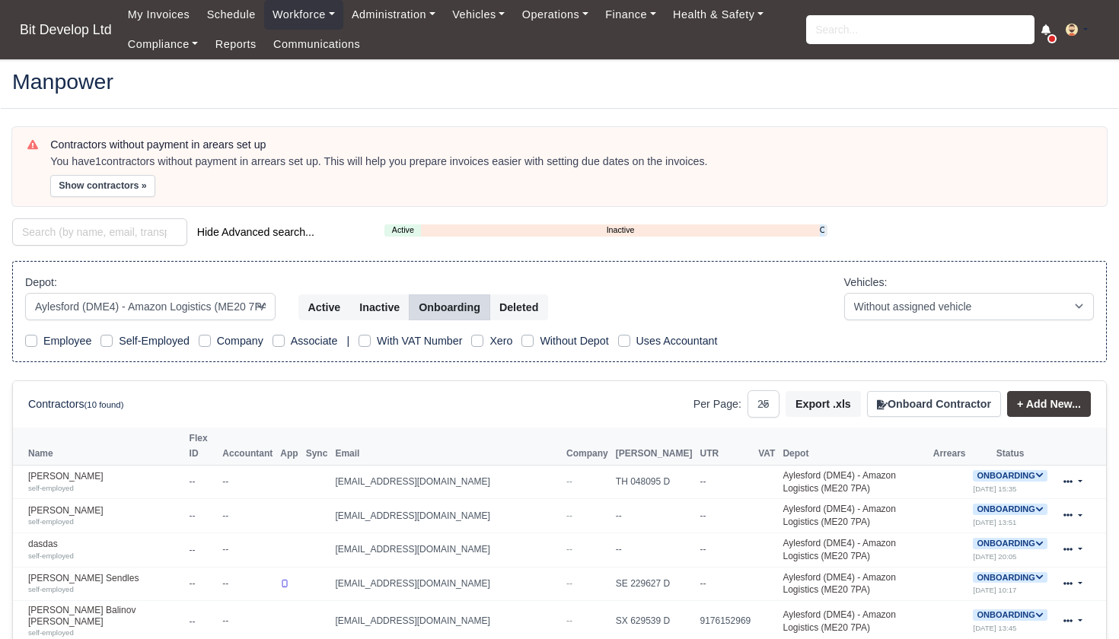
click at [826, 228] on div "Active Inactive Onboarding" at bounding box center [605, 231] width 443 height 12
click at [821, 228] on link "Onboarding" at bounding box center [822, 230] width 5 height 13
select select "2"
